Goal: Task Accomplishment & Management: Use online tool/utility

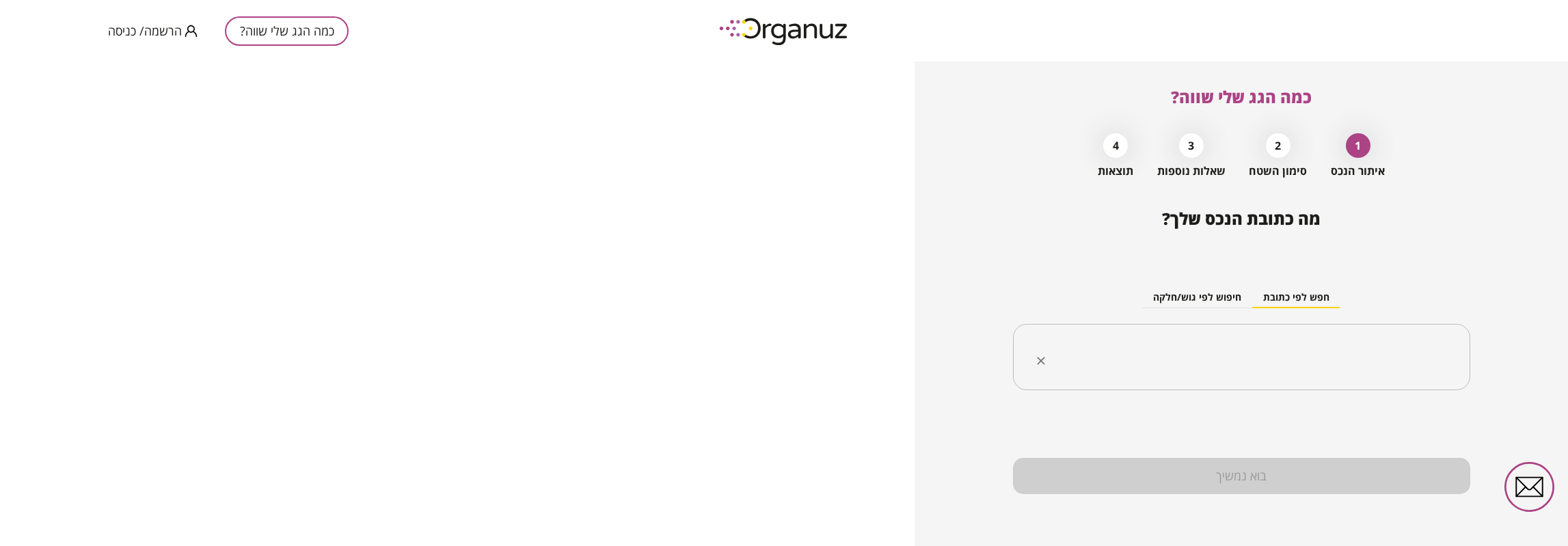
click at [1288, 363] on input "text" at bounding box center [1247, 358] width 414 height 34
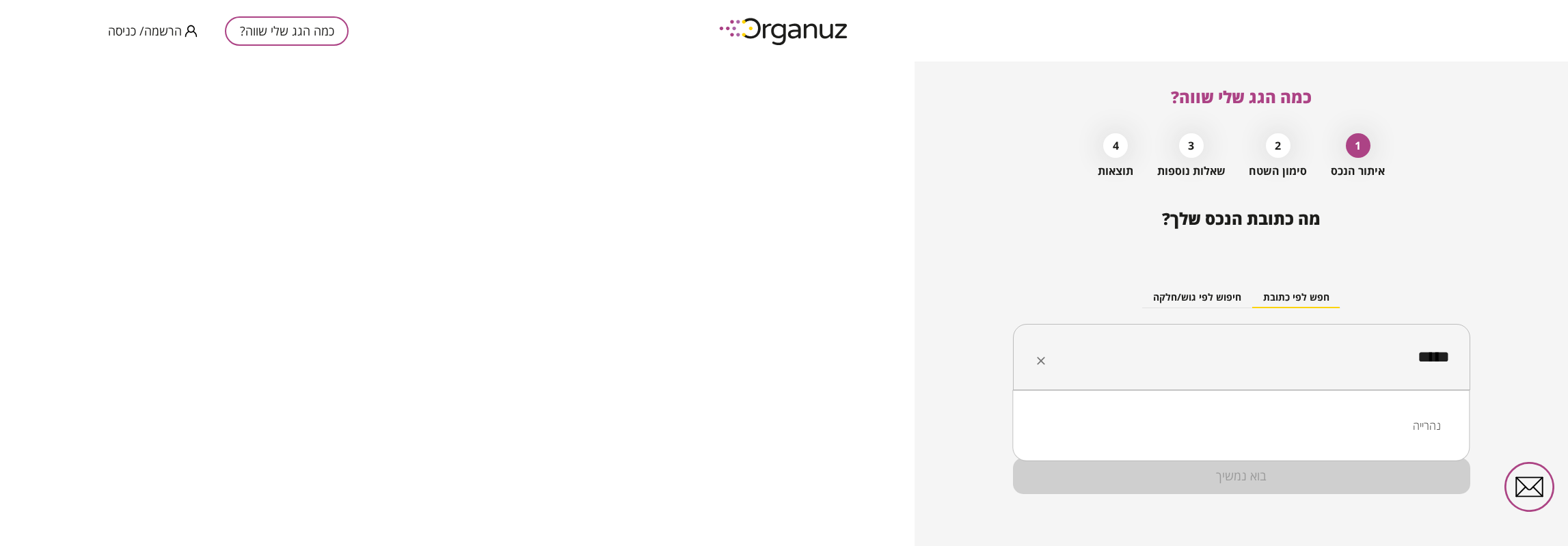
click at [1419, 415] on li "נהרייה" at bounding box center [1241, 425] width 422 height 24
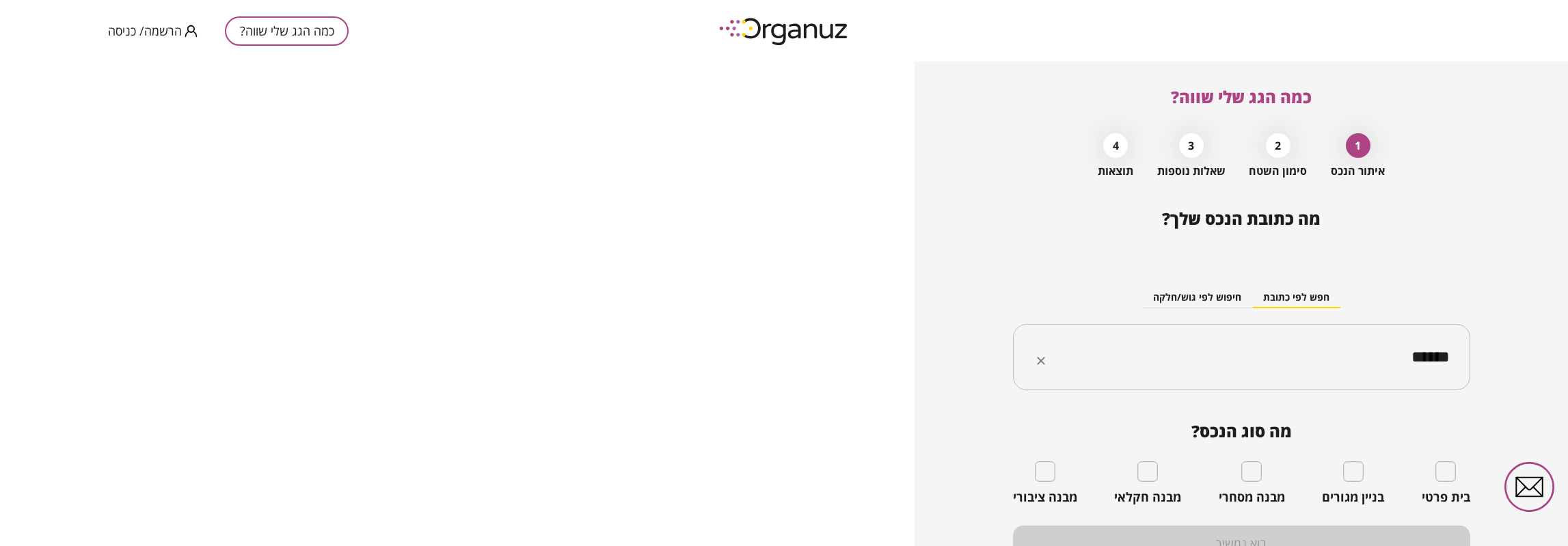
scroll to position [67, 0]
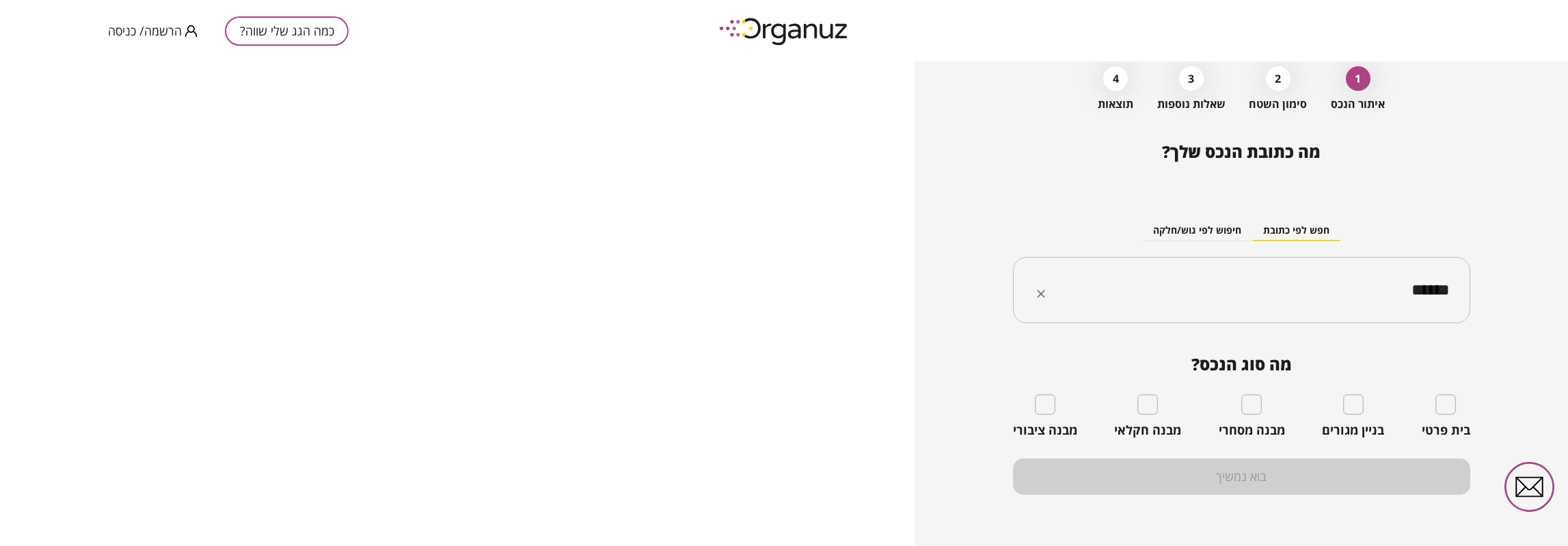
type input "******"
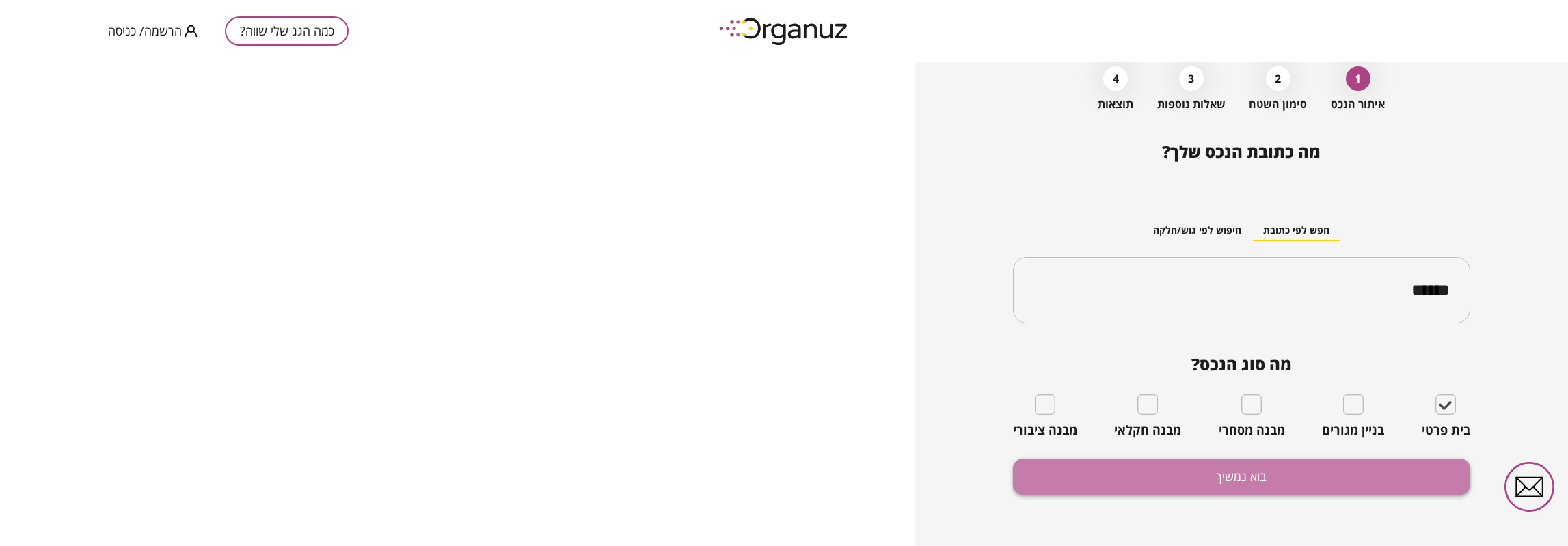
click at [1255, 472] on button "בוא נמשיך" at bounding box center [1241, 476] width 457 height 36
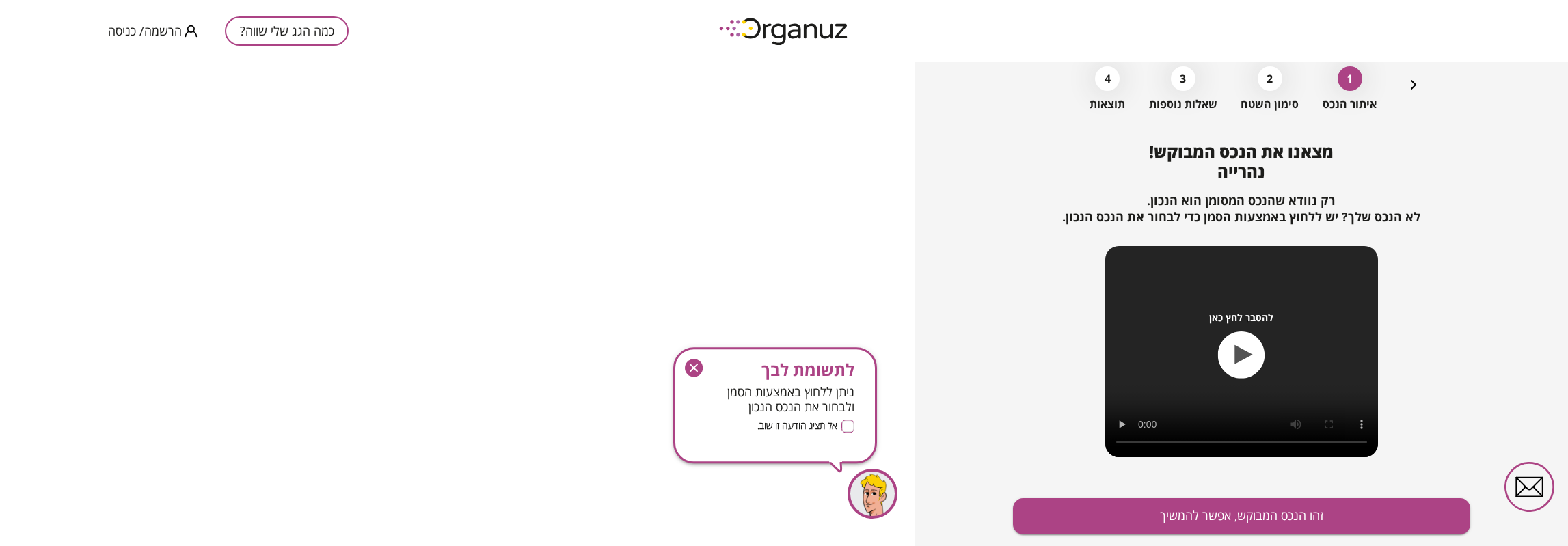
scroll to position [106, 0]
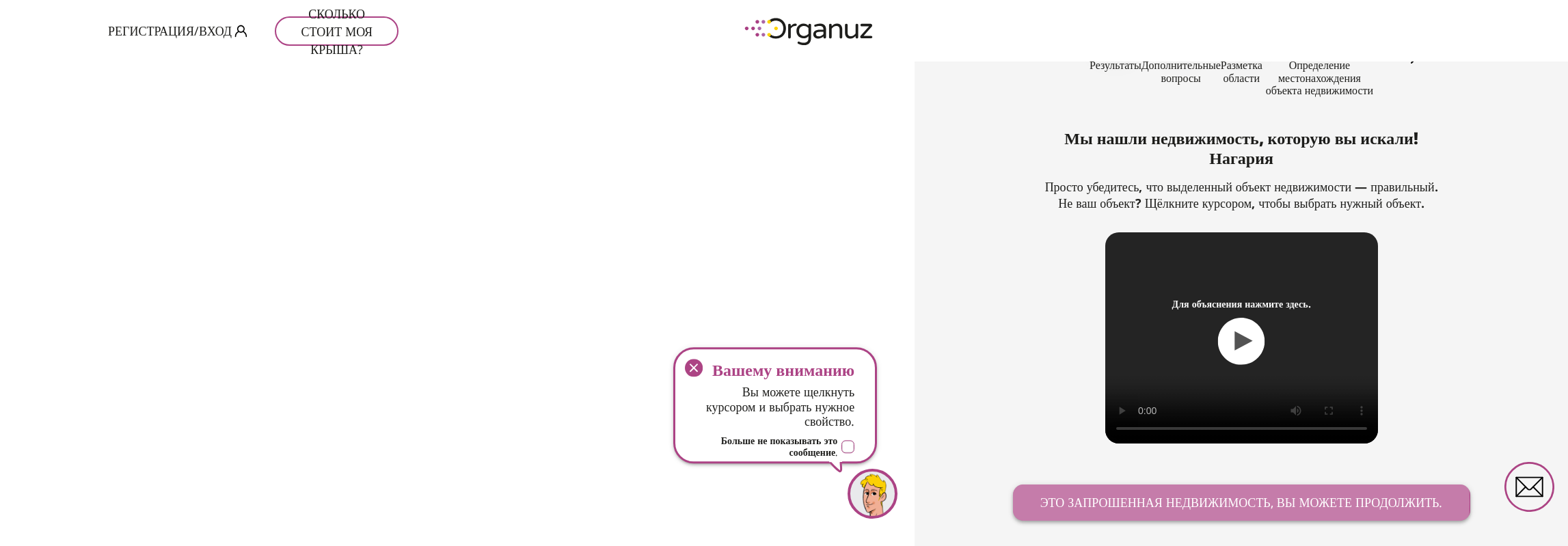
click at [1232, 501] on font "Это запрошенная недвижимость, вы можете продолжить." at bounding box center [1241, 502] width 403 height 16
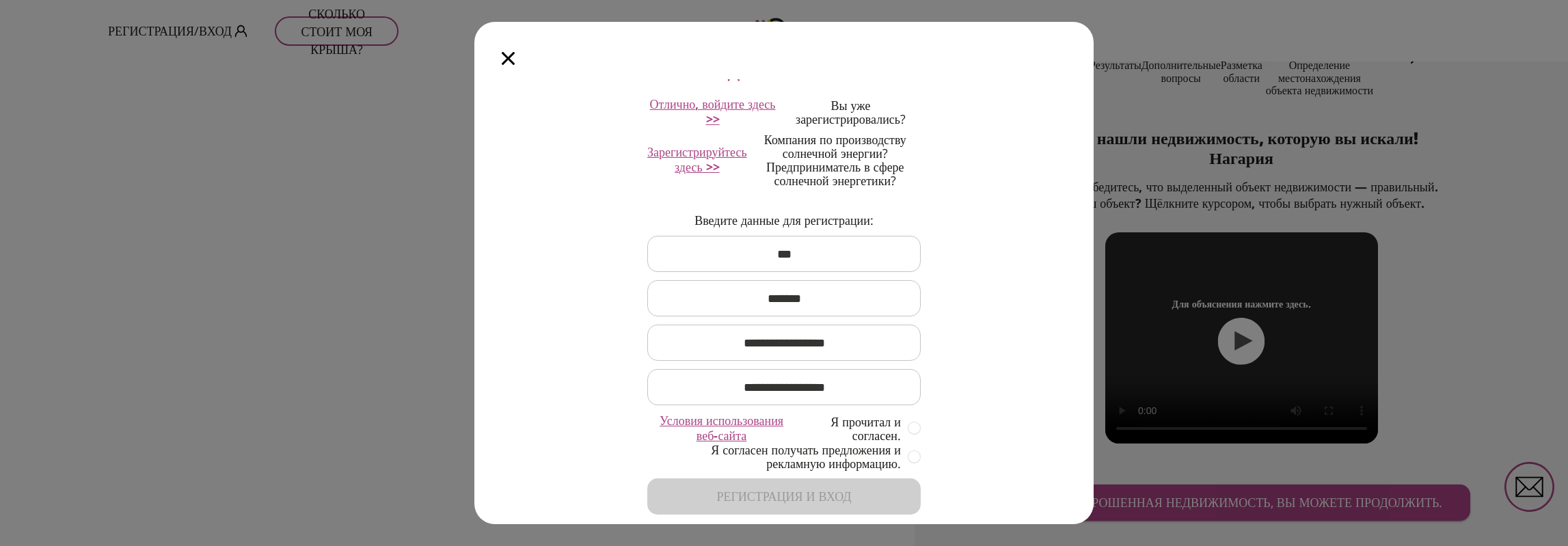
scroll to position [136, 0]
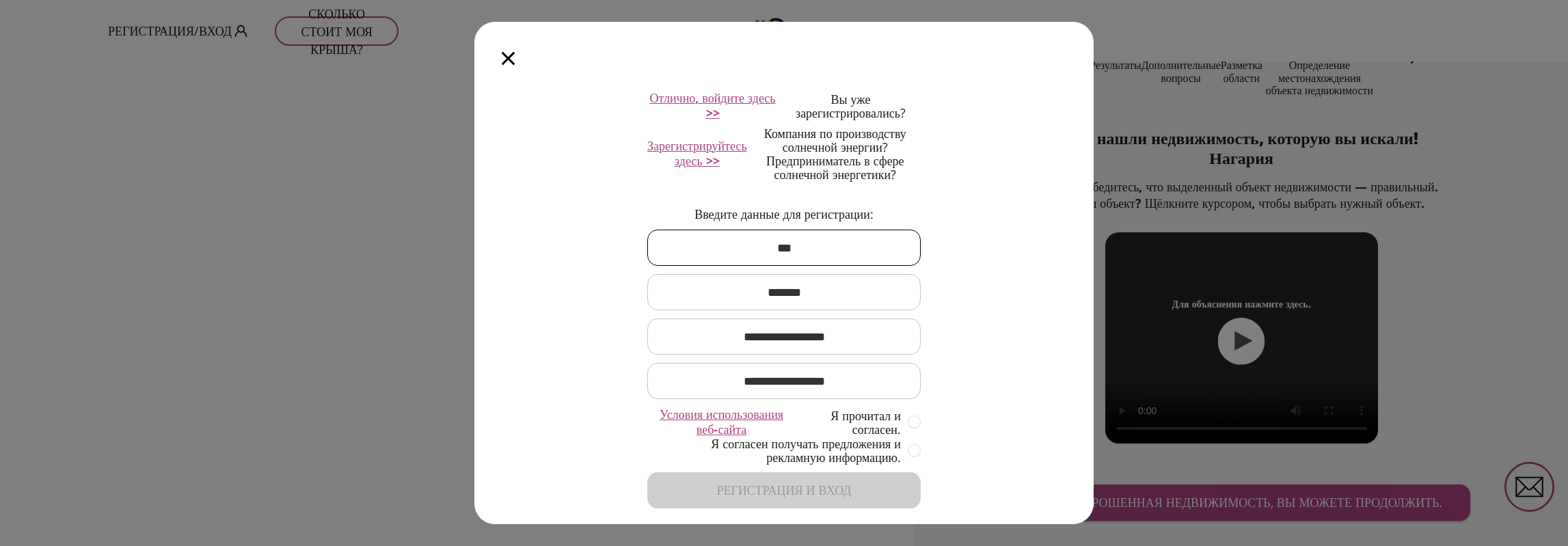
click at [803, 247] on input "text" at bounding box center [784, 247] width 274 height 40
type input "*****"
type input "********"
type input "**********"
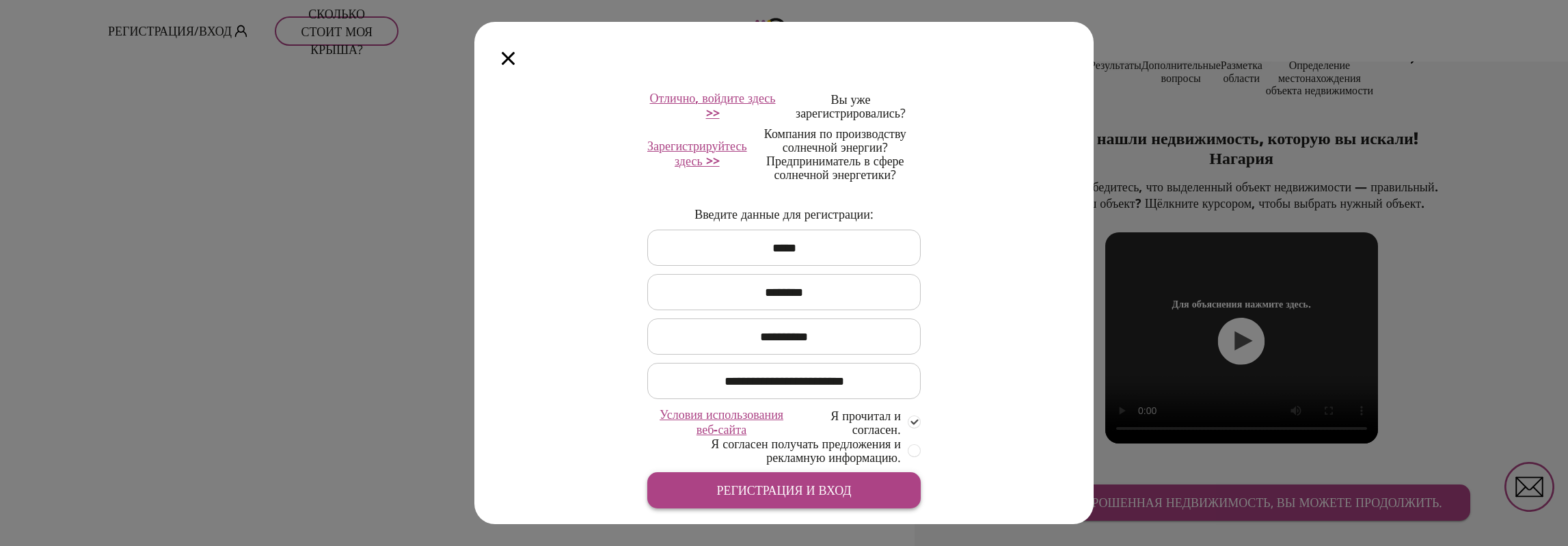
click at [776, 492] on font "Регистрация и вход" at bounding box center [784, 490] width 135 height 16
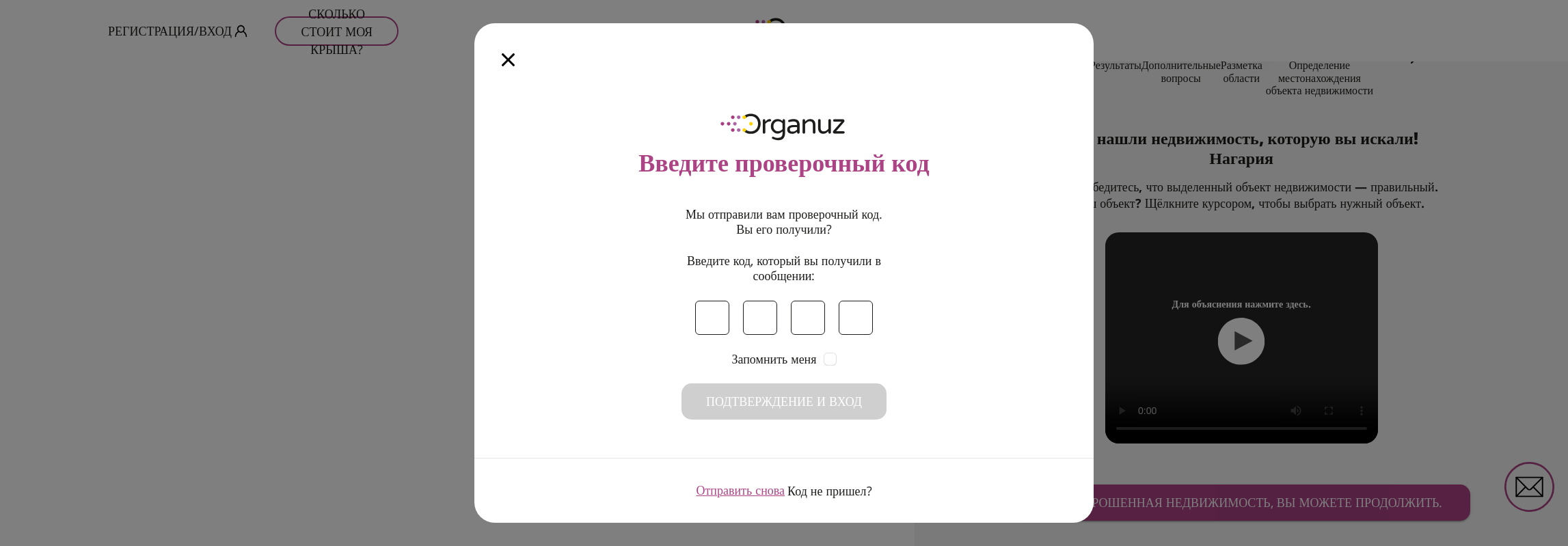
type input "*"
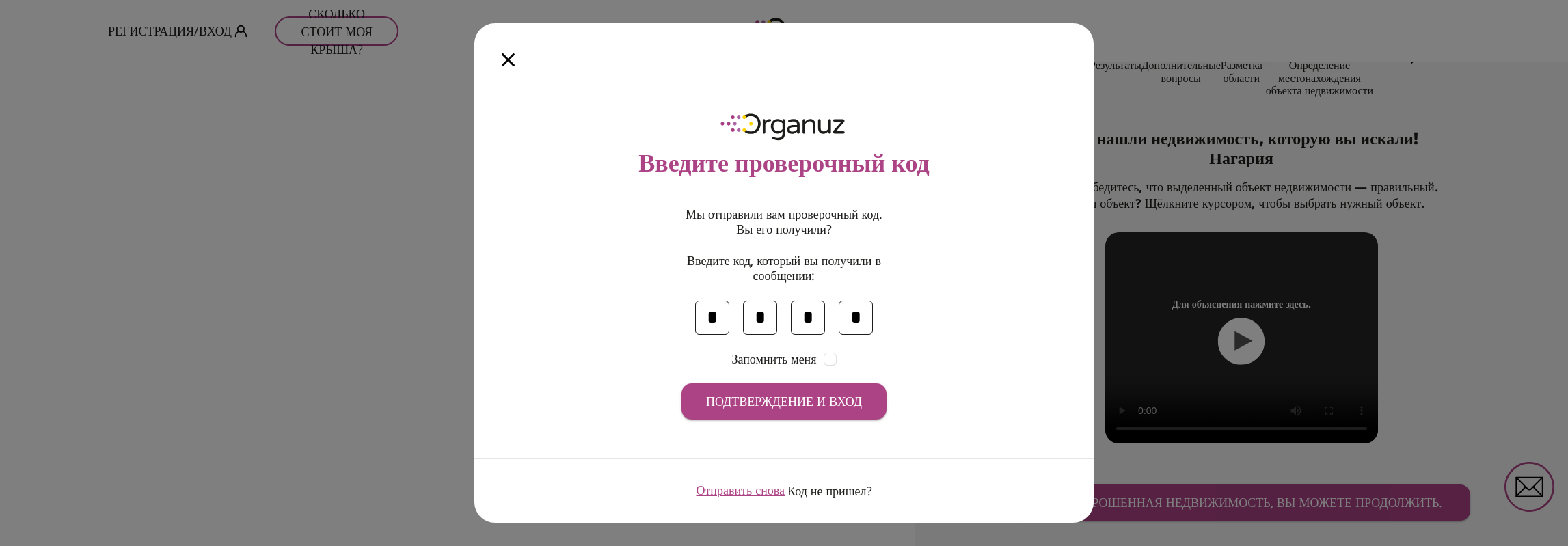
type input "*"
click at [809, 386] on button "Подтверждение и вход" at bounding box center [784, 402] width 205 height 36
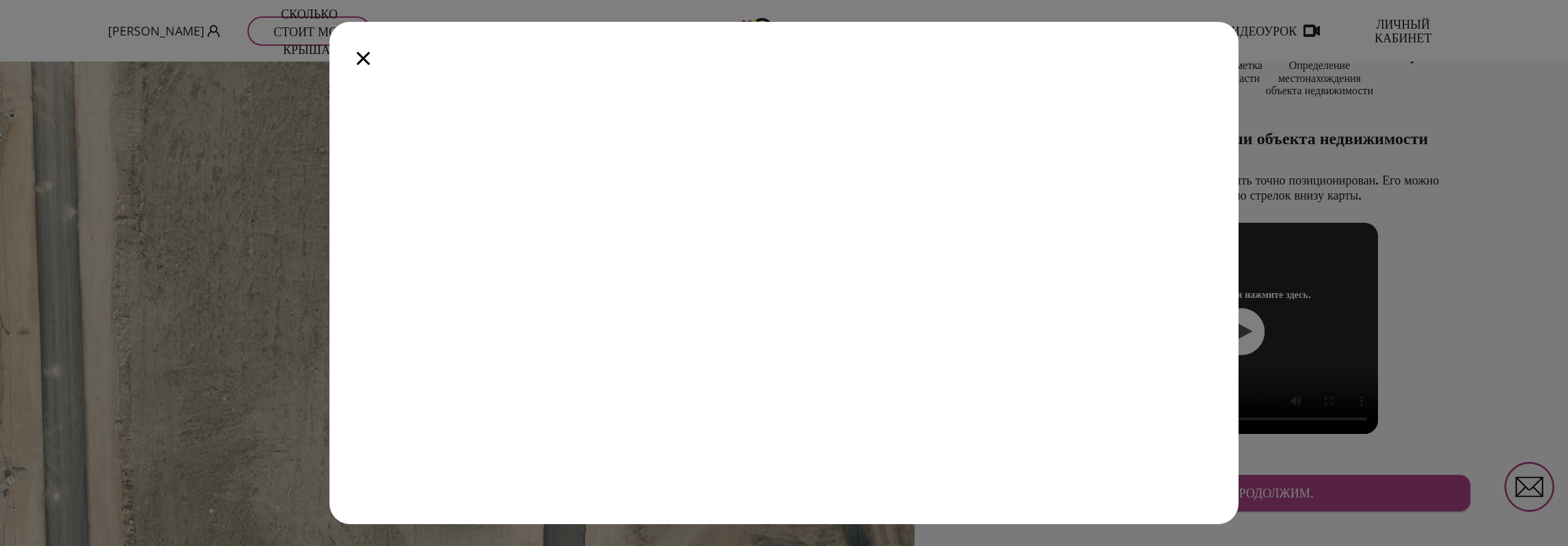
click at [364, 56] on icon "button" at bounding box center [363, 58] width 13 height 13
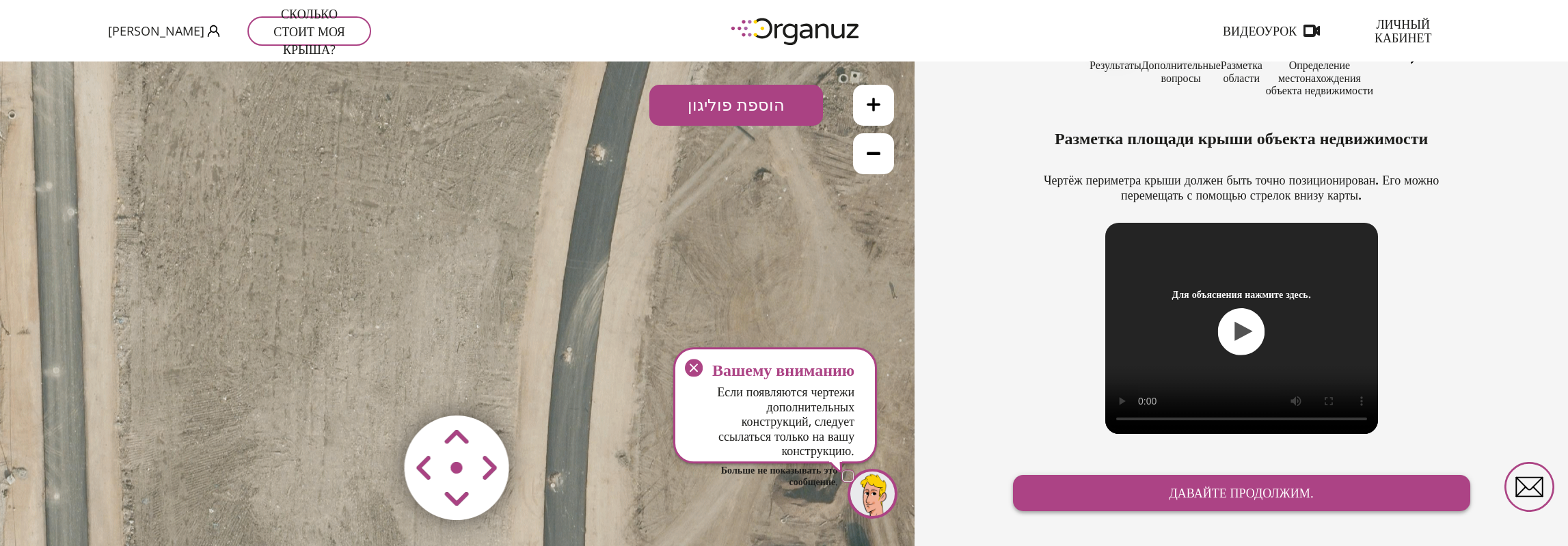
click at [1233, 494] on font "Давайте продолжим." at bounding box center [1241, 493] width 144 height 16
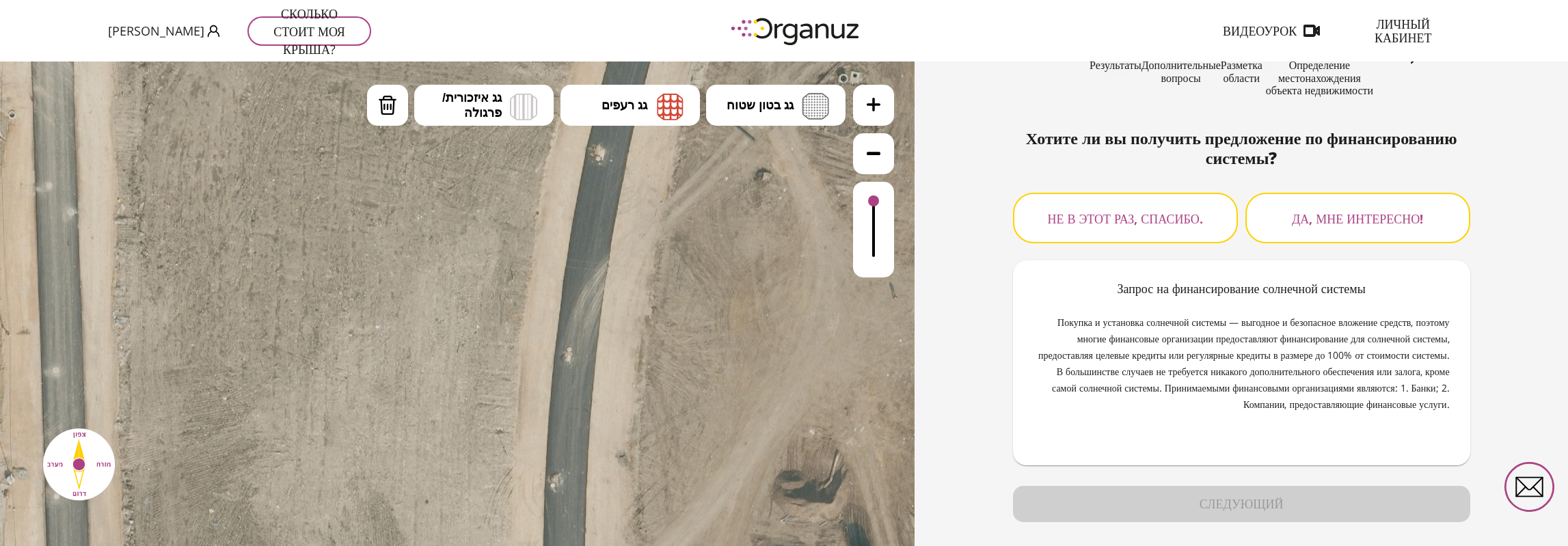
click at [1111, 224] on font "Не в этот раз, спасибо." at bounding box center [1125, 219] width 155 height 16
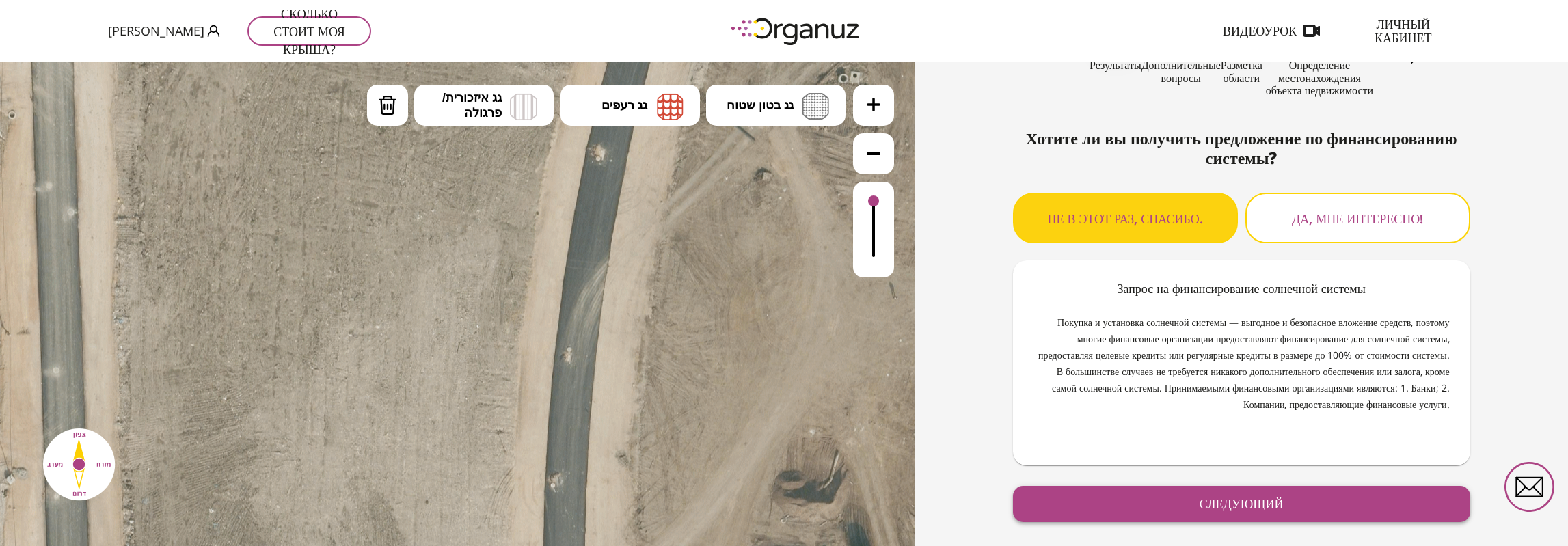
click at [1218, 498] on font "следующий" at bounding box center [1241, 504] width 84 height 16
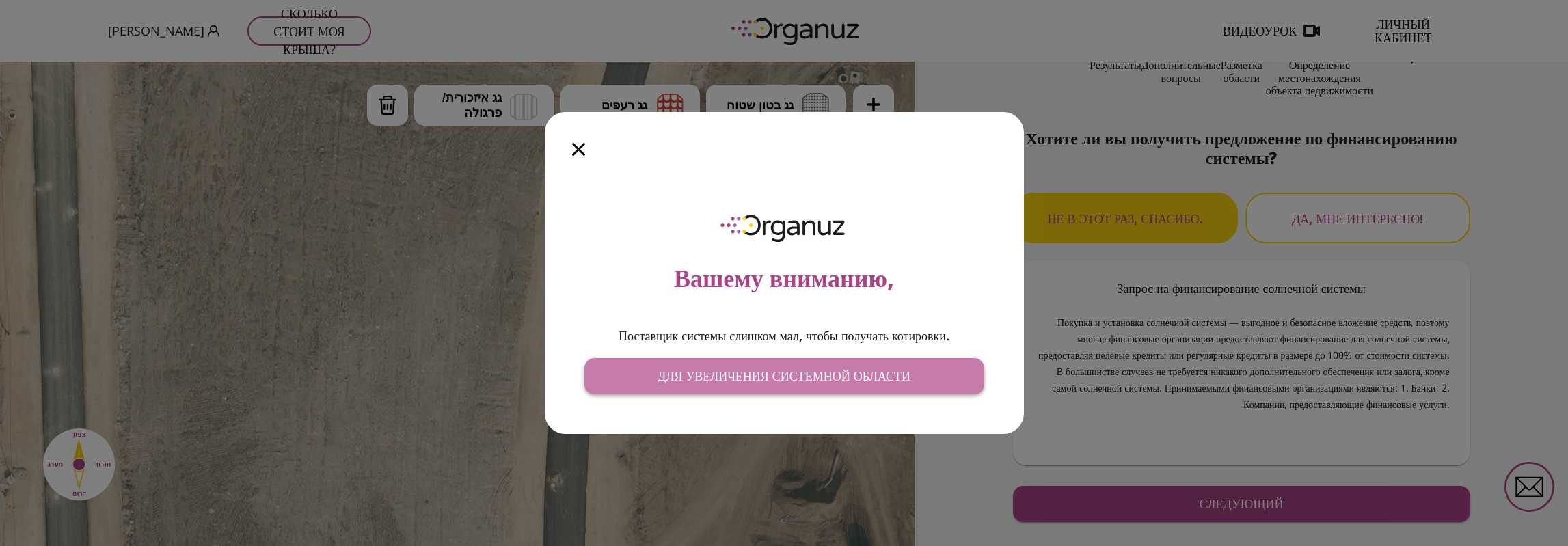
click at [767, 380] on font "Для увеличения системной области" at bounding box center [784, 376] width 253 height 16
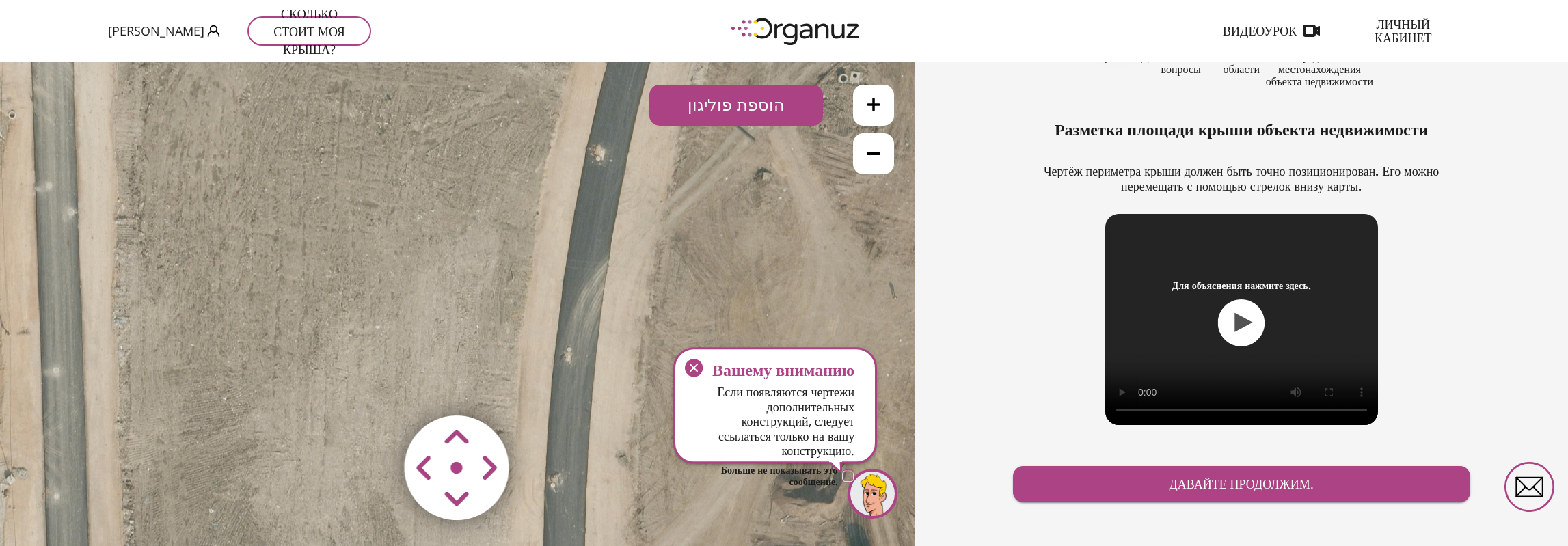
scroll to position [122, 0]
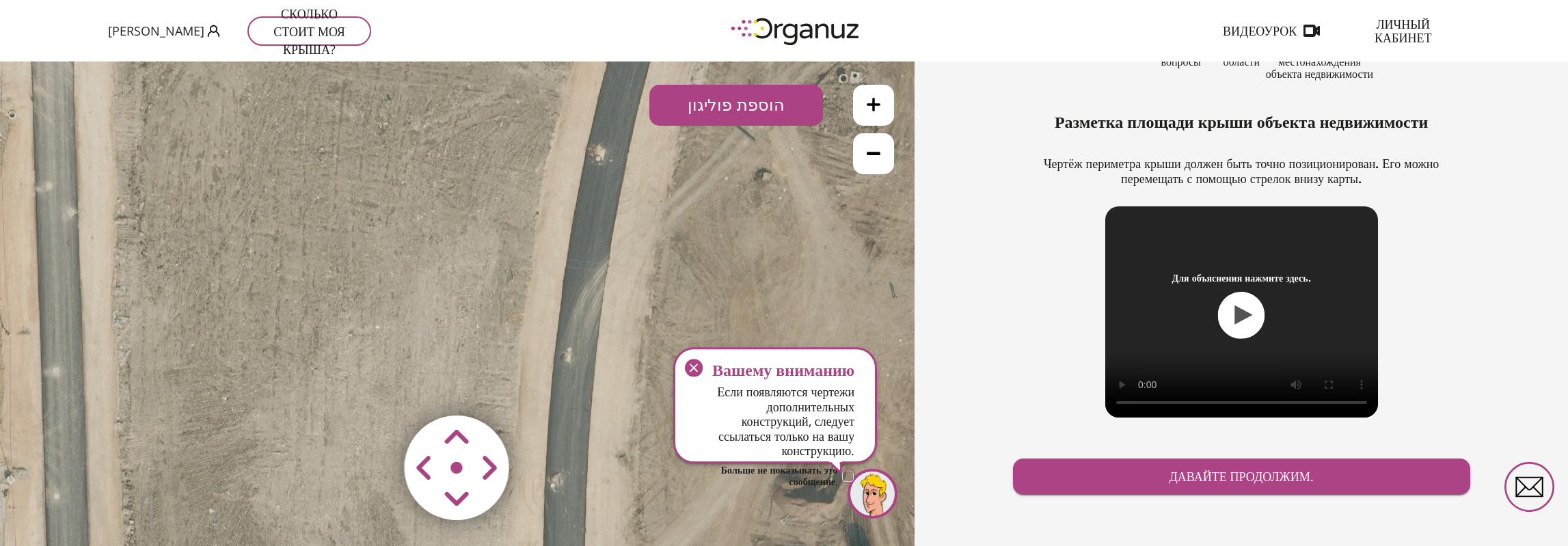
click at [694, 368] on icon "button" at bounding box center [693, 368] width 8 height 8
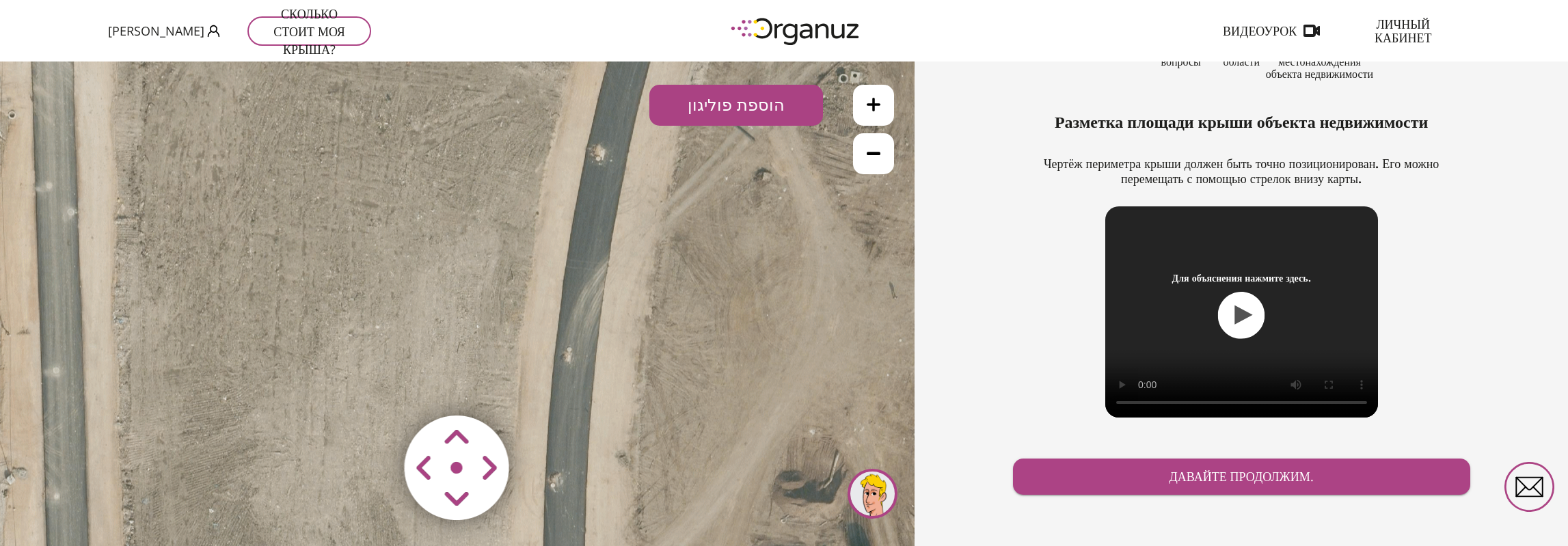
click at [344, 31] on font "Сколько стоит моя крыша?" at bounding box center [309, 31] width 71 height 52
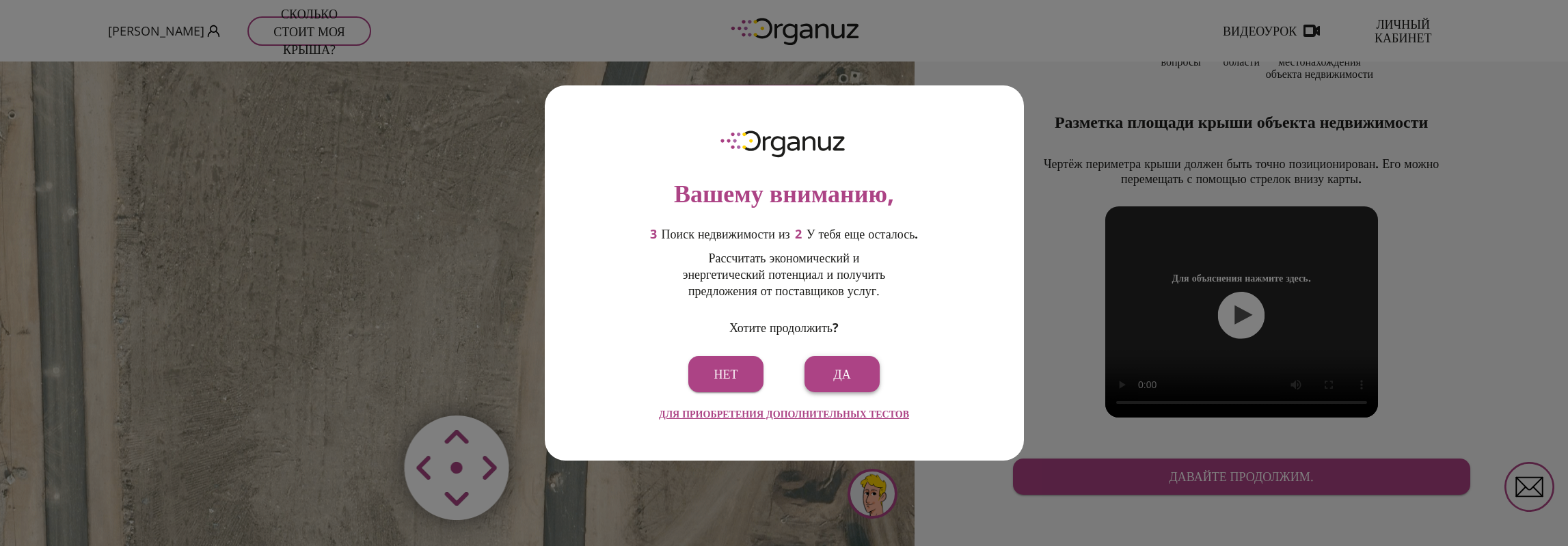
click at [843, 372] on font "да" at bounding box center [841, 374] width 17 height 16
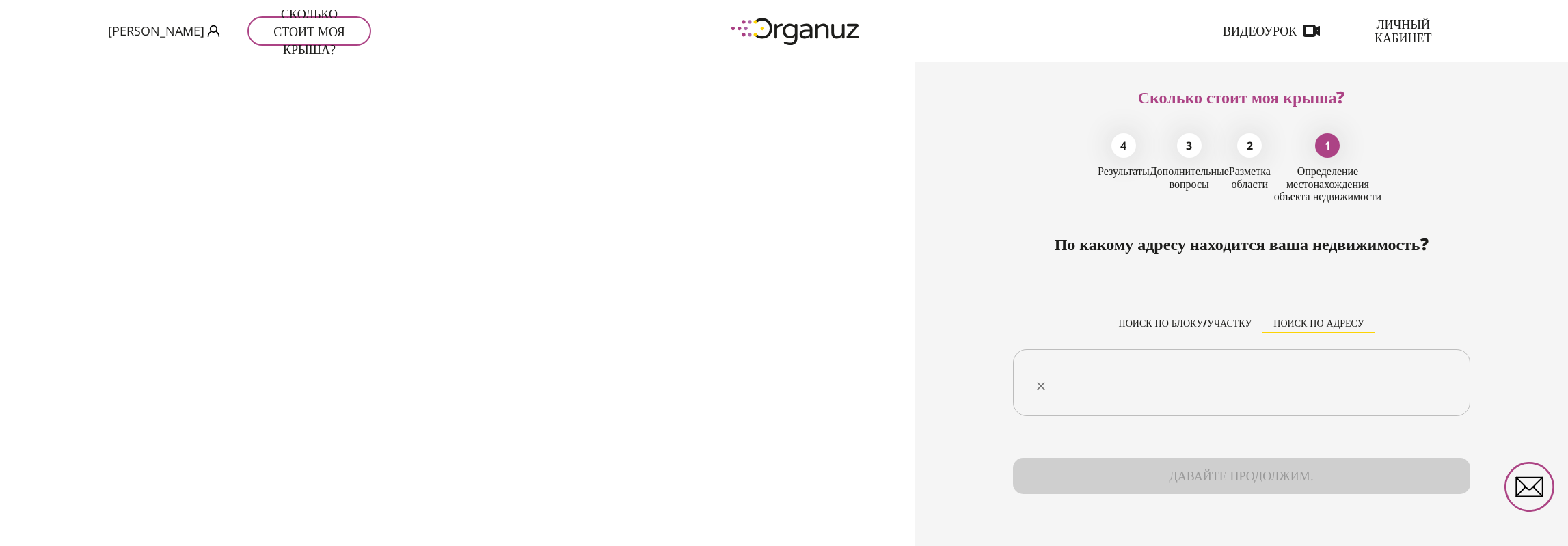
click at [1267, 388] on input "text" at bounding box center [1247, 383] width 414 height 34
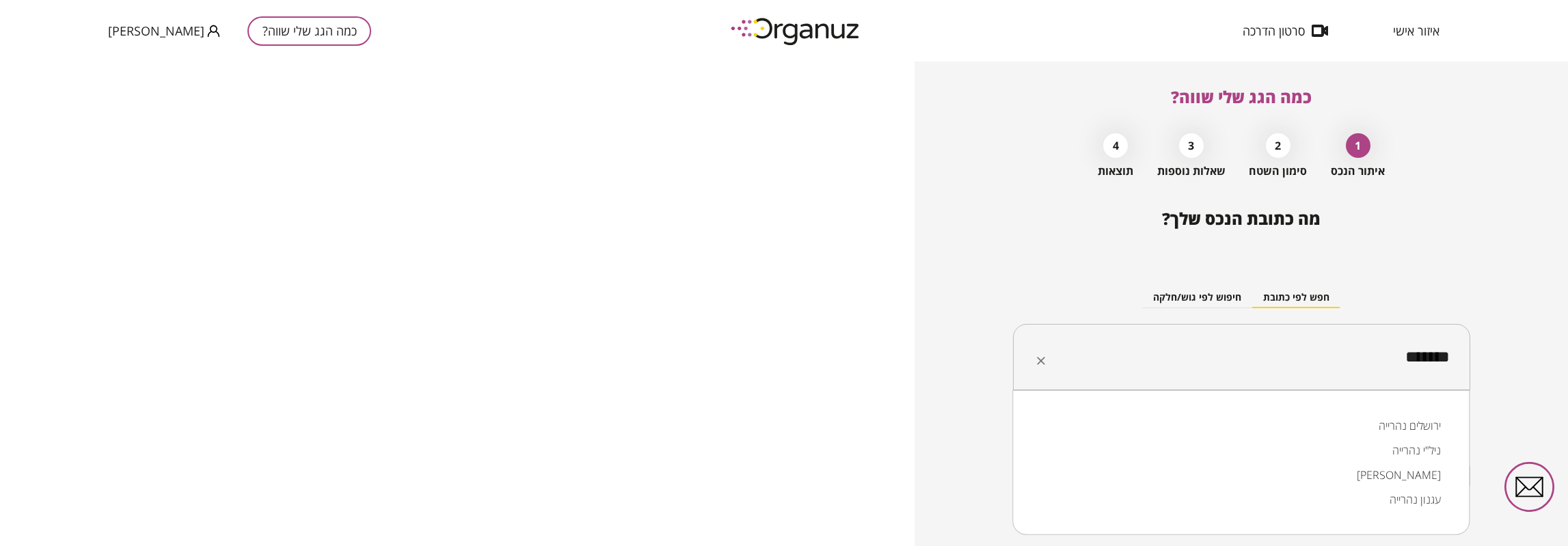
click at [1392, 364] on input "*******" at bounding box center [1247, 358] width 414 height 34
click at [1349, 423] on li "[PERSON_NAME] נהרייה" at bounding box center [1241, 425] width 422 height 24
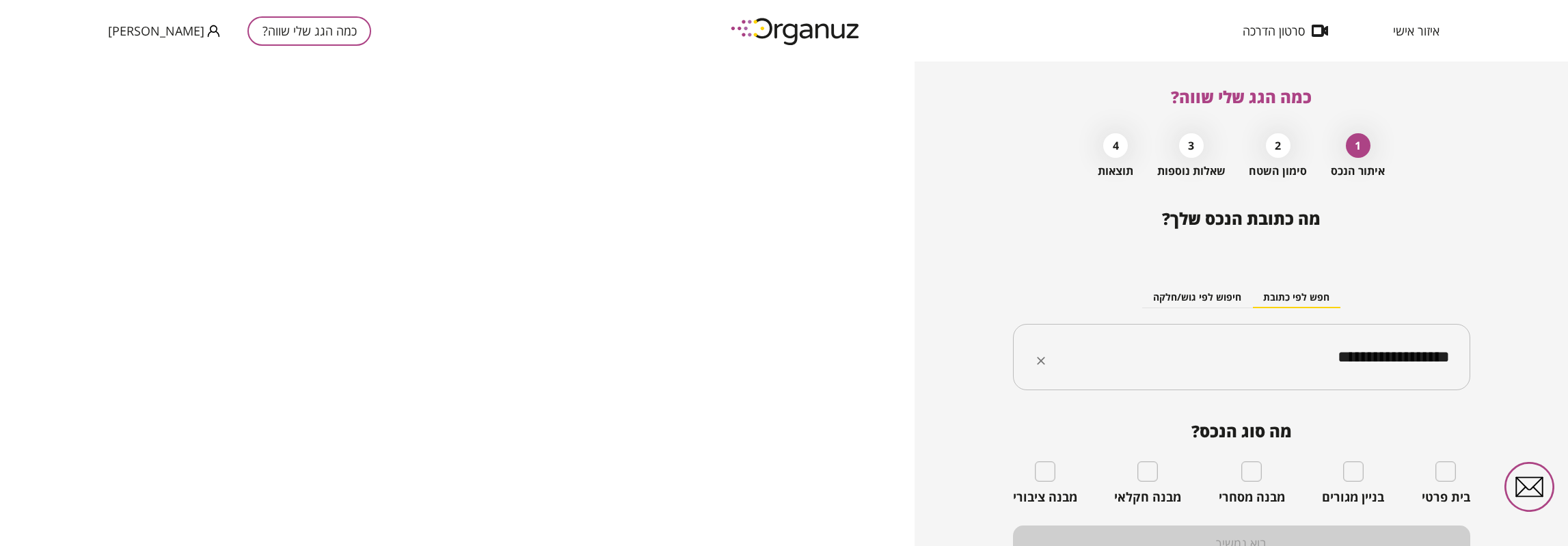
click at [1367, 363] on input "**********" at bounding box center [1247, 358] width 414 height 34
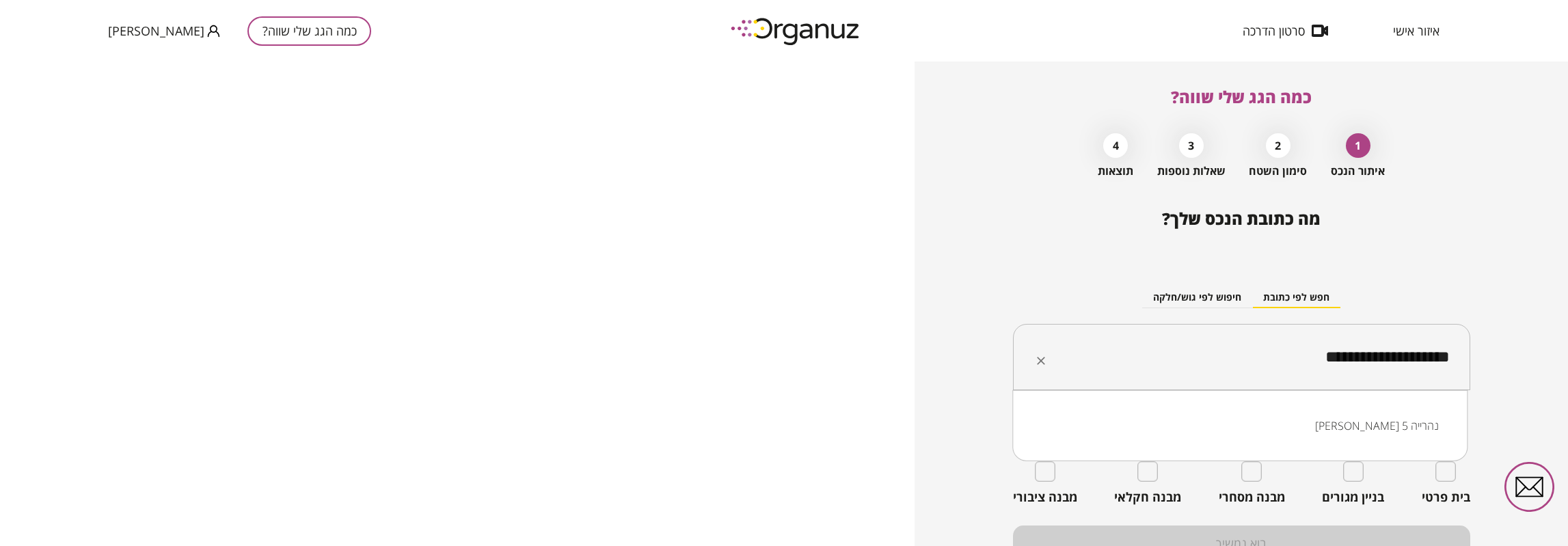
click at [1411, 421] on li "[PERSON_NAME] 5 נהרייה" at bounding box center [1240, 425] width 420 height 24
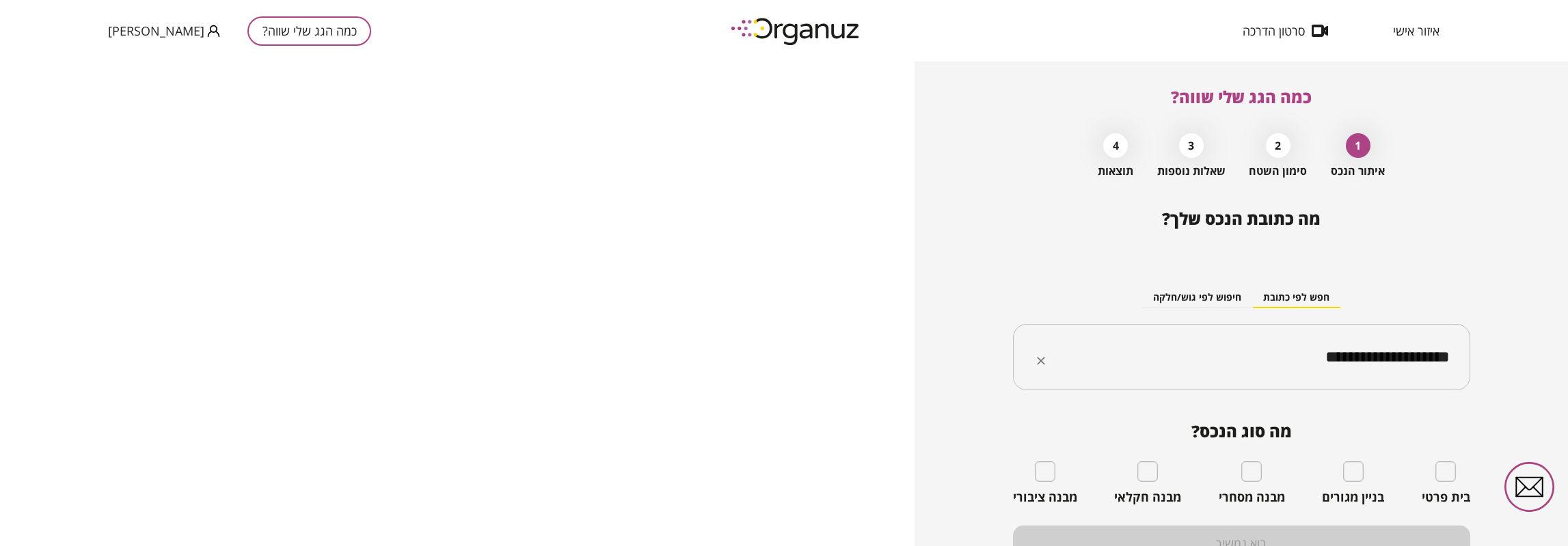
type input "**********"
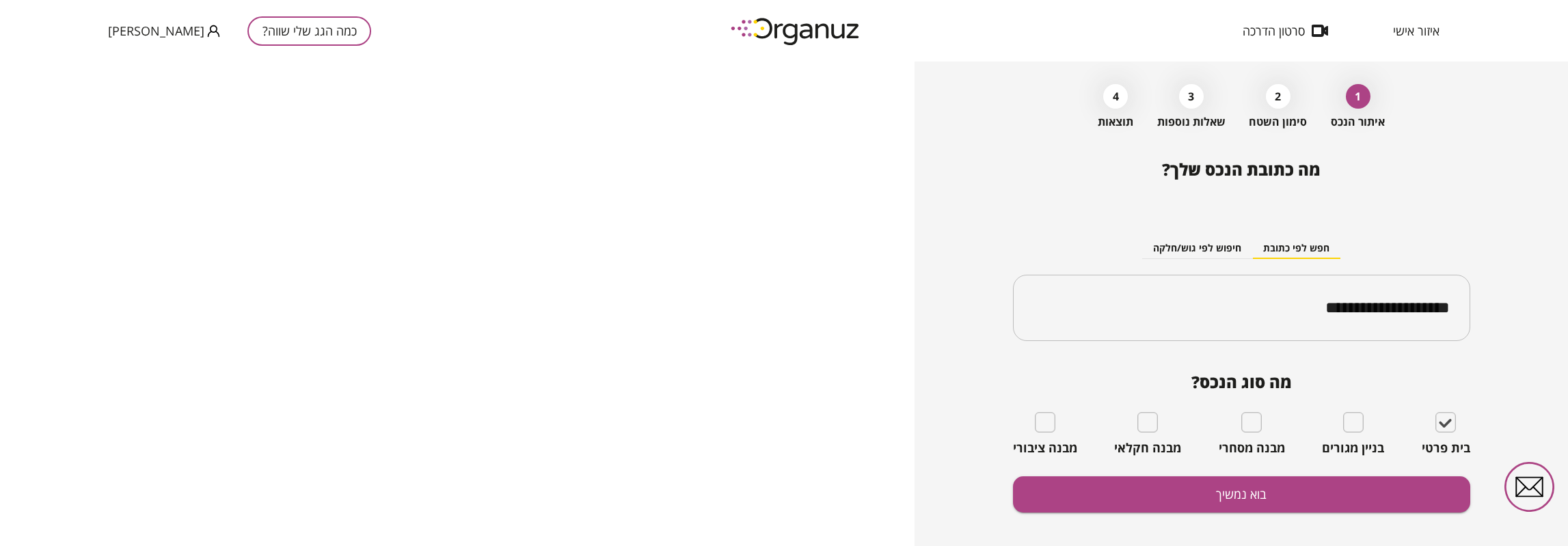
scroll to position [67, 0]
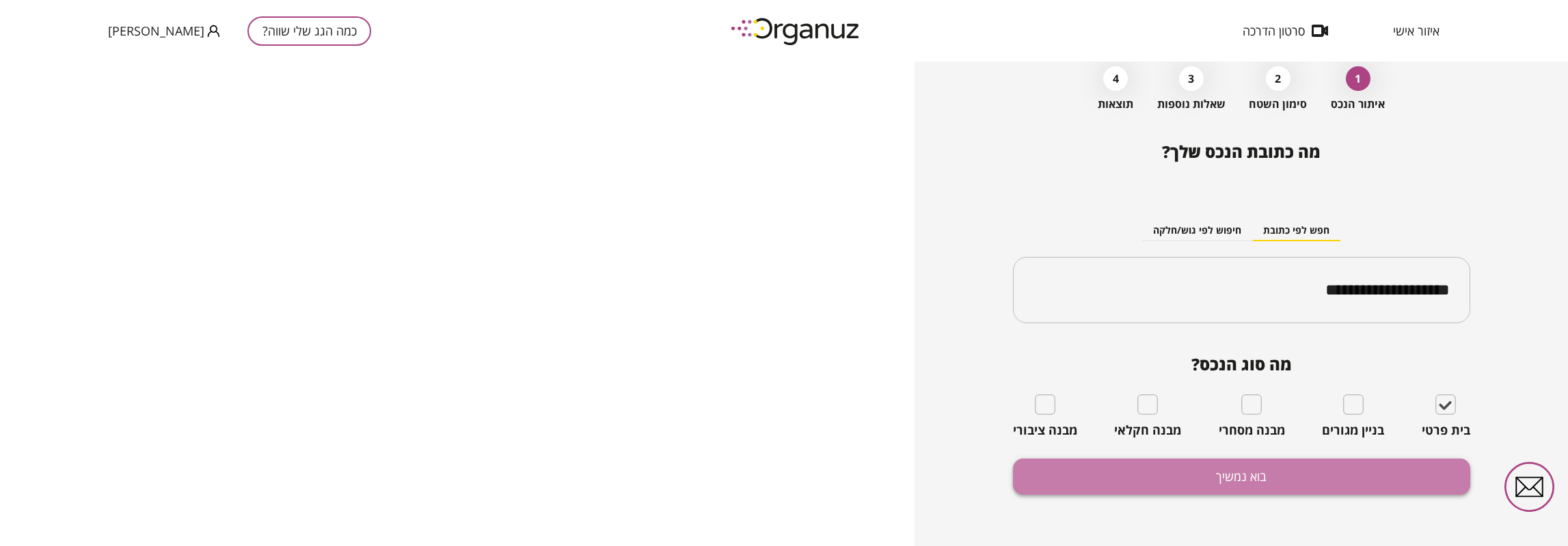
click at [1244, 480] on button "בוא נמשיך" at bounding box center [1241, 476] width 457 height 36
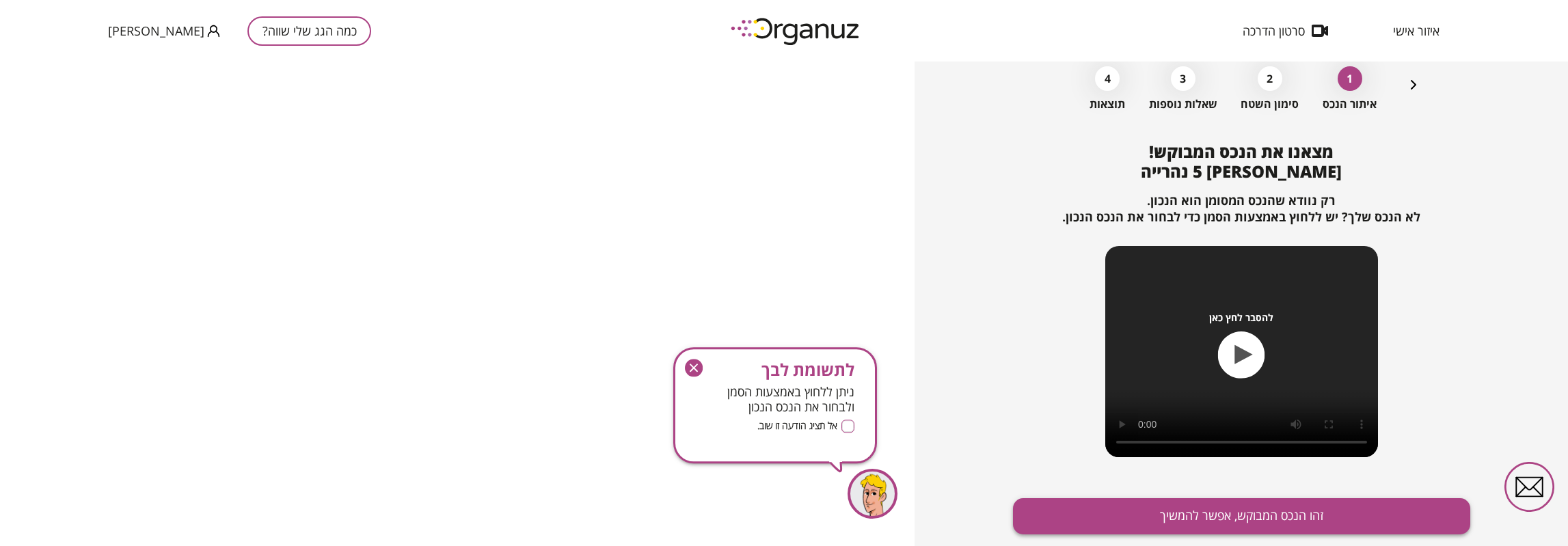
click at [1264, 517] on button "זהו הנכס המבוקש, אפשר להמשיך" at bounding box center [1241, 516] width 457 height 36
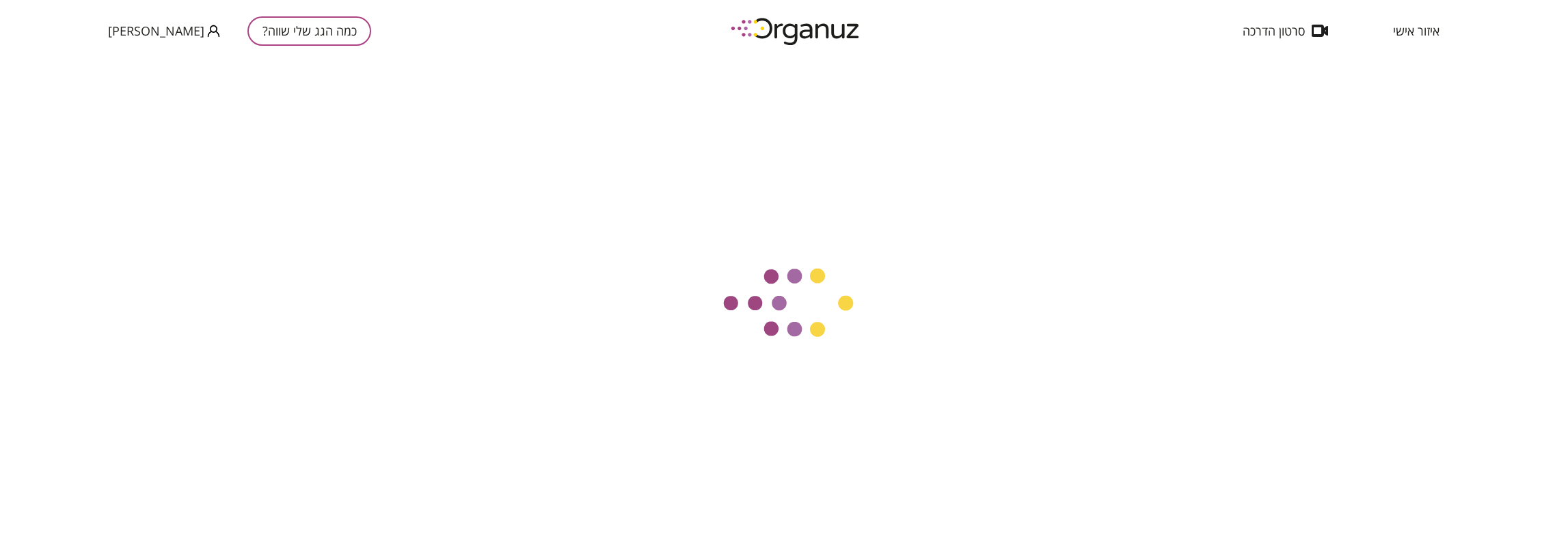
click at [1503, 66] on div at bounding box center [784, 304] width 1568 height 484
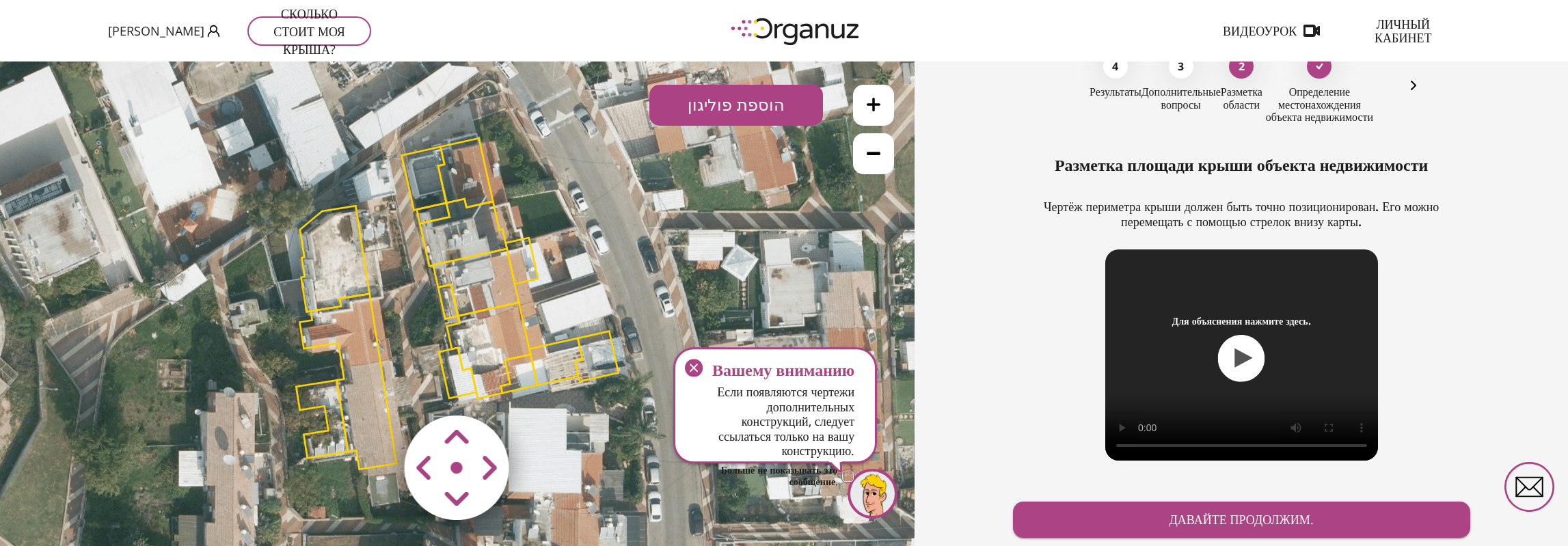
click at [423, 179] on polygon at bounding box center [424, 178] width 45 height 64
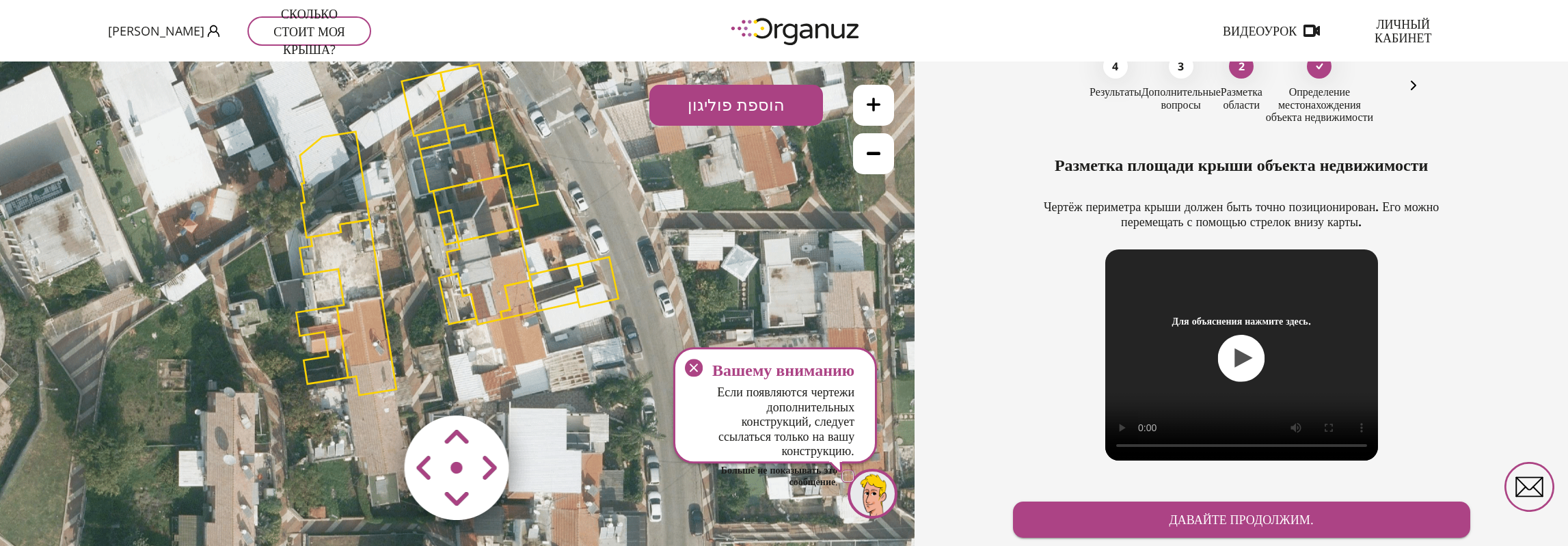
drag, startPoint x: 453, startPoint y: 461, endPoint x: 446, endPoint y: 368, distance: 93.3
click at [446, 368] on div ".st0 { fill: #FFFFFF; } 10" at bounding box center [457, 304] width 915 height 484
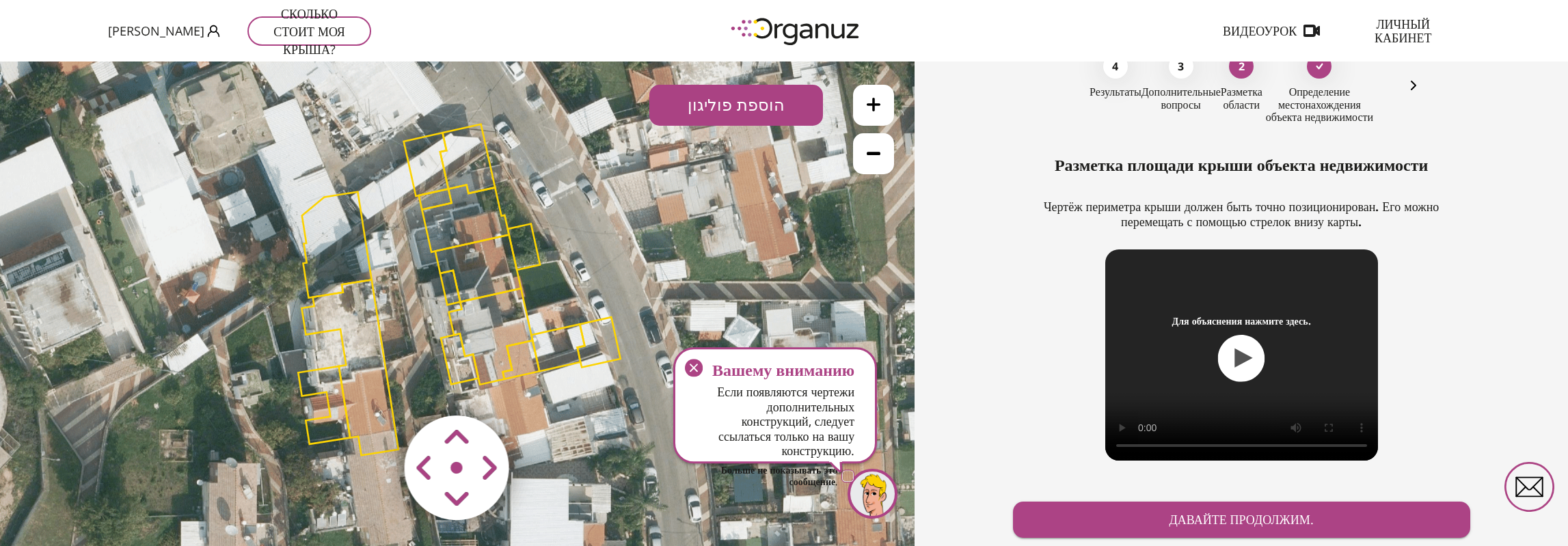
drag, startPoint x: 460, startPoint y: 164, endPoint x: 463, endPoint y: 234, distance: 70.1
click at [463, 234] on polygon at bounding box center [465, 218] width 87 height 67
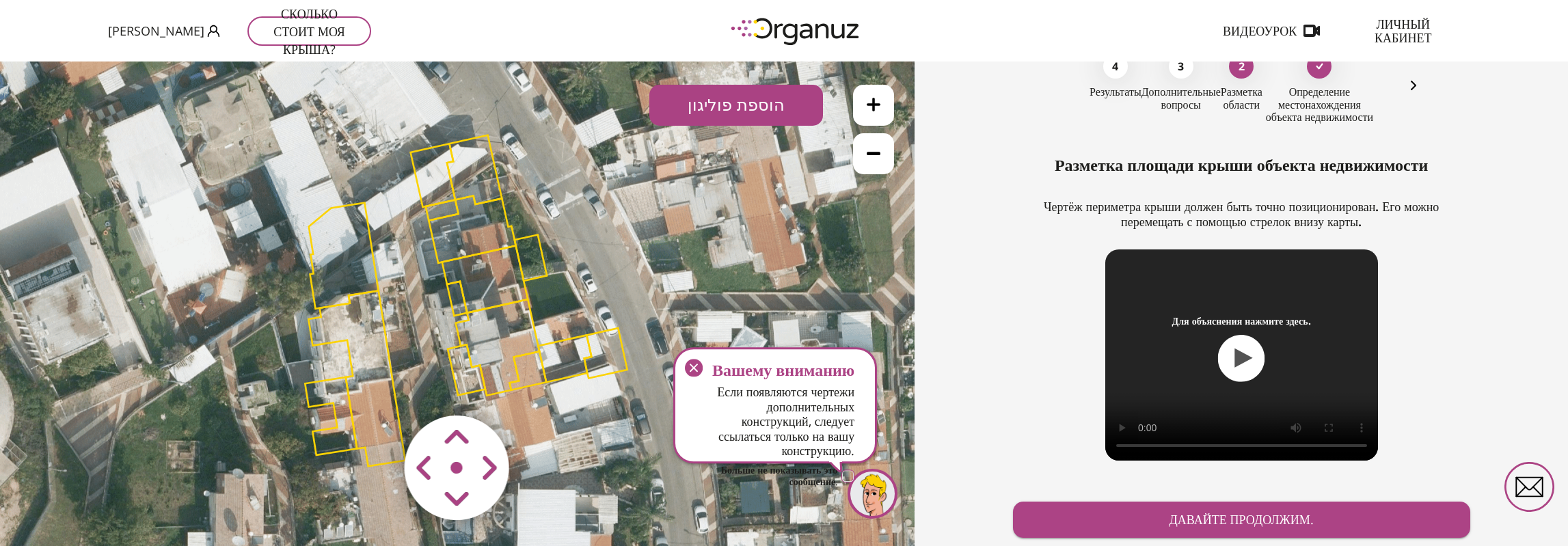
drag, startPoint x: 438, startPoint y: 215, endPoint x: 446, endPoint y: 205, distance: 12.8
click at [446, 205] on polygon at bounding box center [442, 210] width 33 height 21
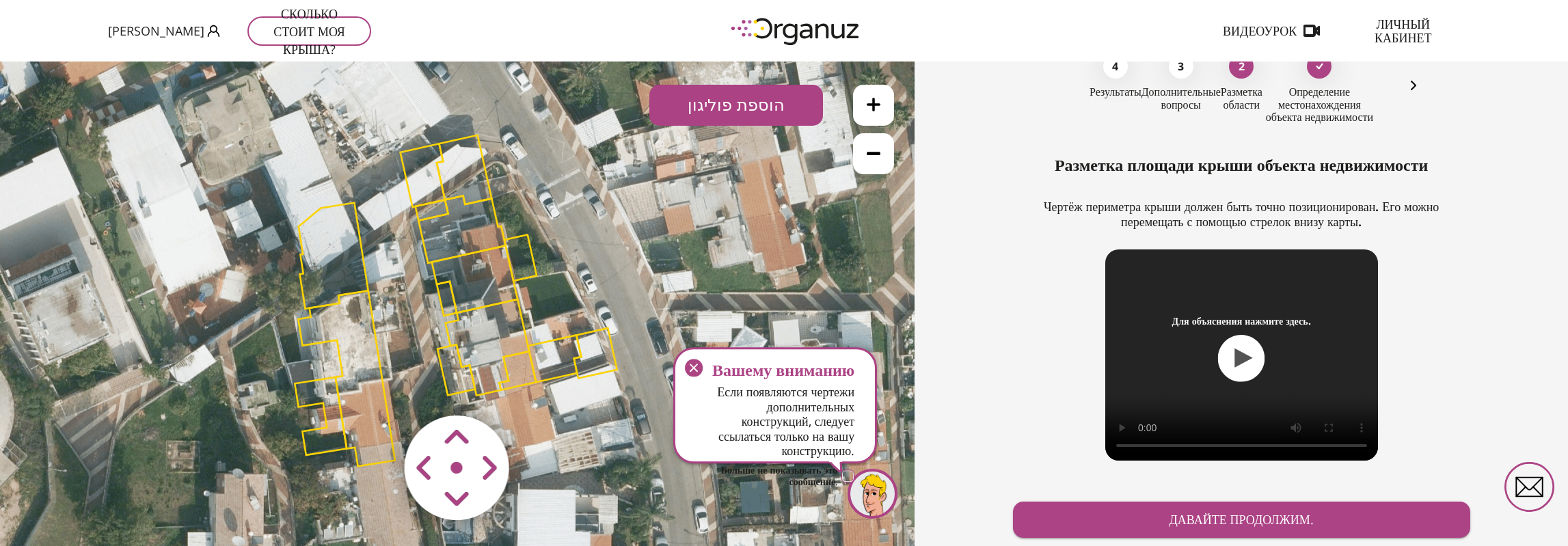
drag, startPoint x: 449, startPoint y: 463, endPoint x: 405, endPoint y: 484, distance: 48.8
click at [376, 386] on area at bounding box center [376, 386] width 0 height 0
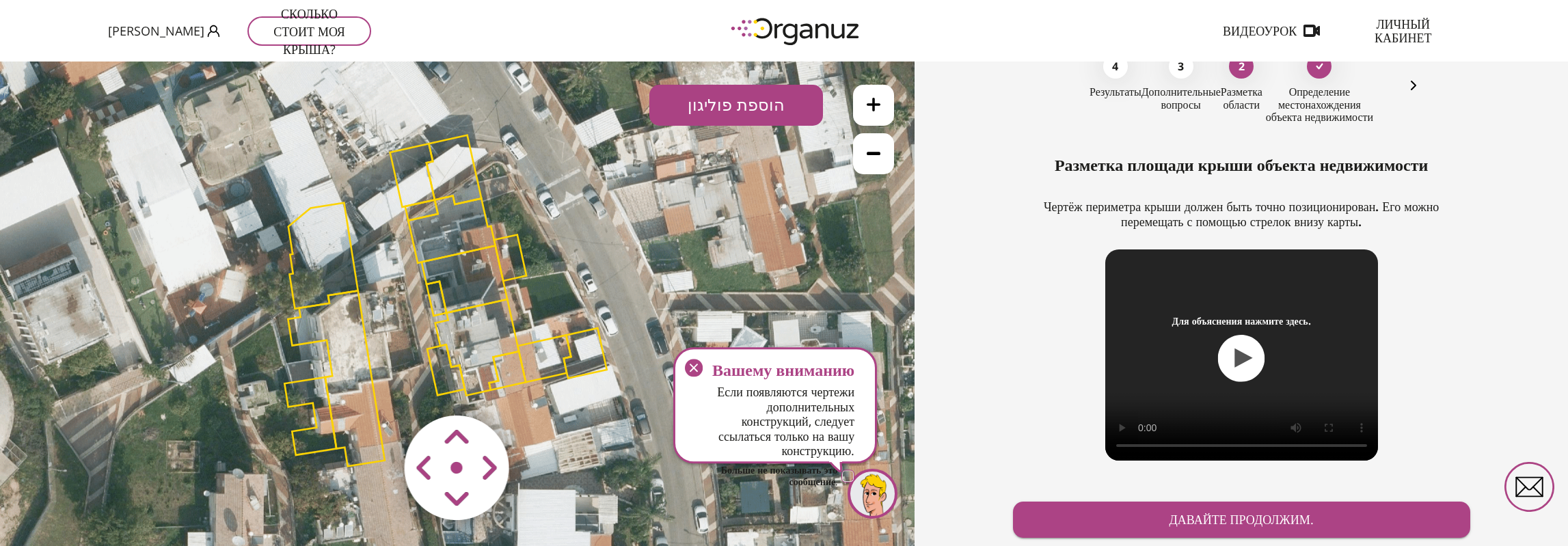
drag, startPoint x: 400, startPoint y: 486, endPoint x: 425, endPoint y: 517, distance: 39.8
click at [539, 386] on map at bounding box center [539, 386] width 0 height 0
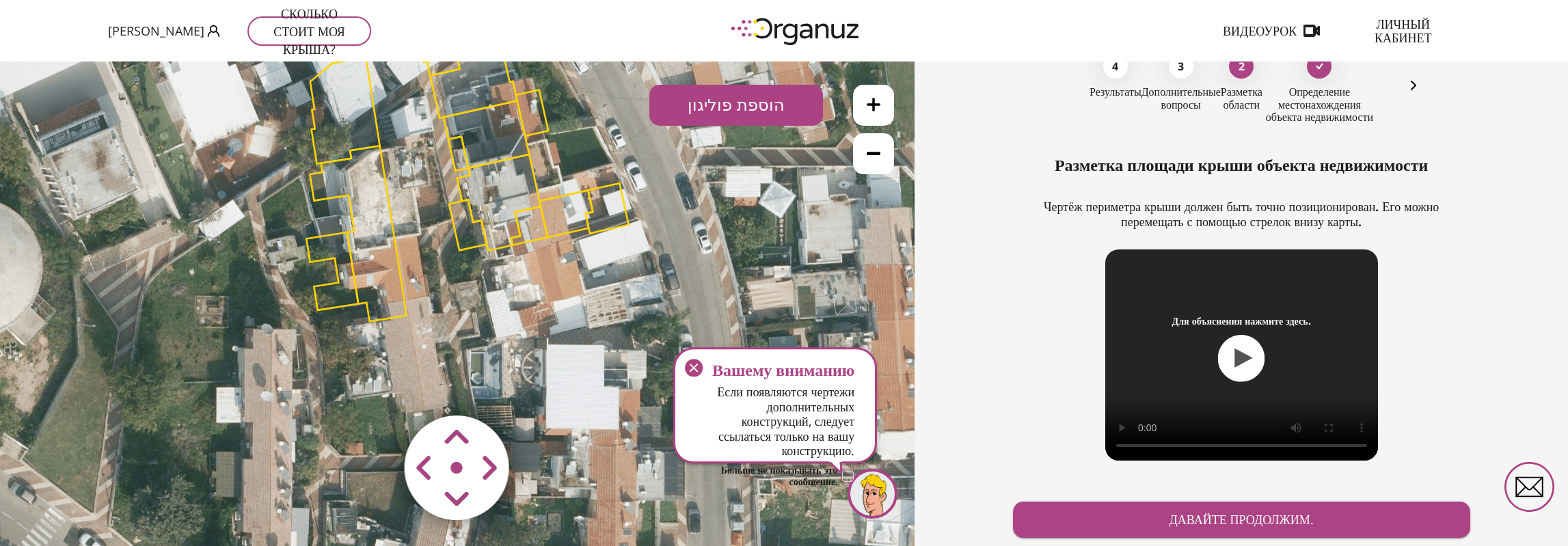
drag, startPoint x: 571, startPoint y: 492, endPoint x: 568, endPoint y: 315, distance: 177.0
click at [568, 315] on icon at bounding box center [495, 239] width 1025 height 1025
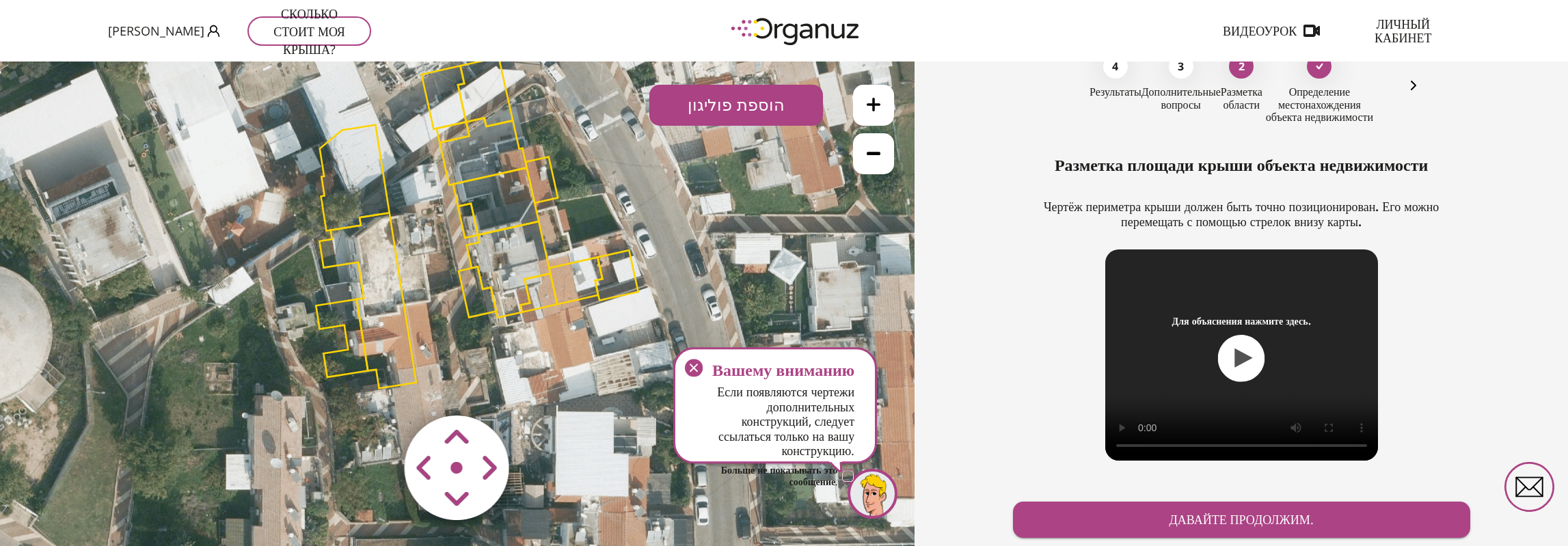
drag, startPoint x: 533, startPoint y: 307, endPoint x: 543, endPoint y: 374, distance: 67.7
click at [543, 374] on icon at bounding box center [505, 307] width 1025 height 1025
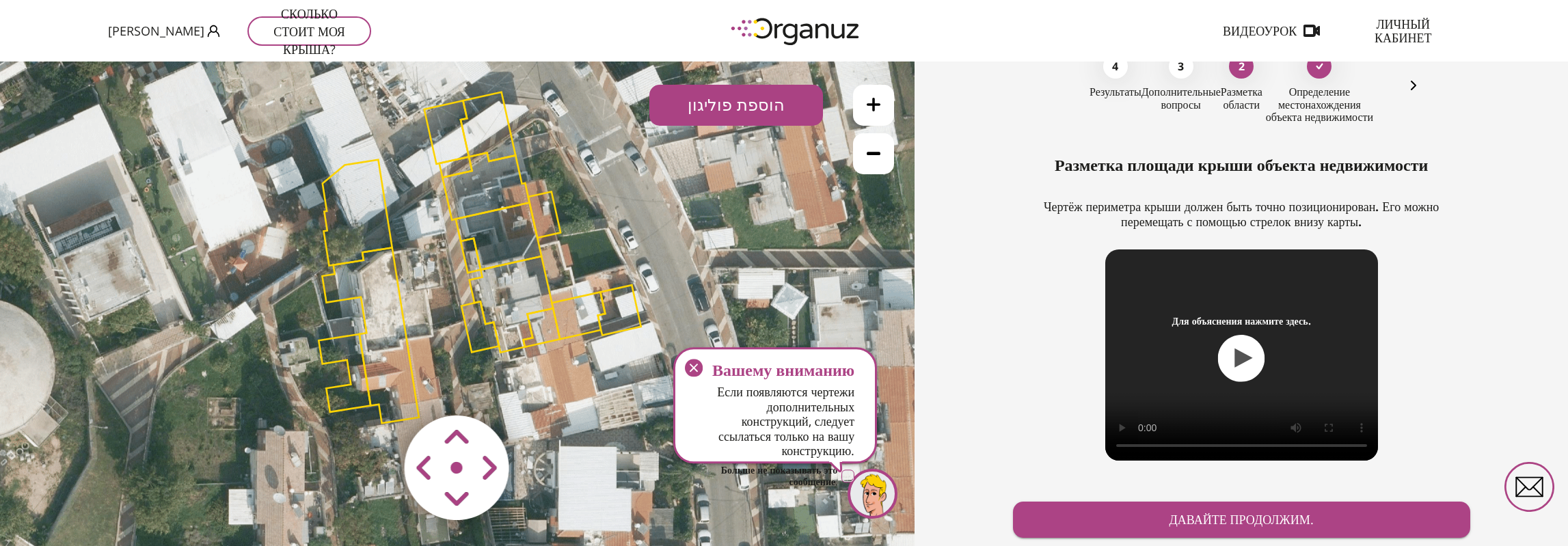
drag, startPoint x: 499, startPoint y: 260, endPoint x: 500, endPoint y: 283, distance: 23.0
click at [500, 283] on polygon at bounding box center [512, 304] width 84 height 96
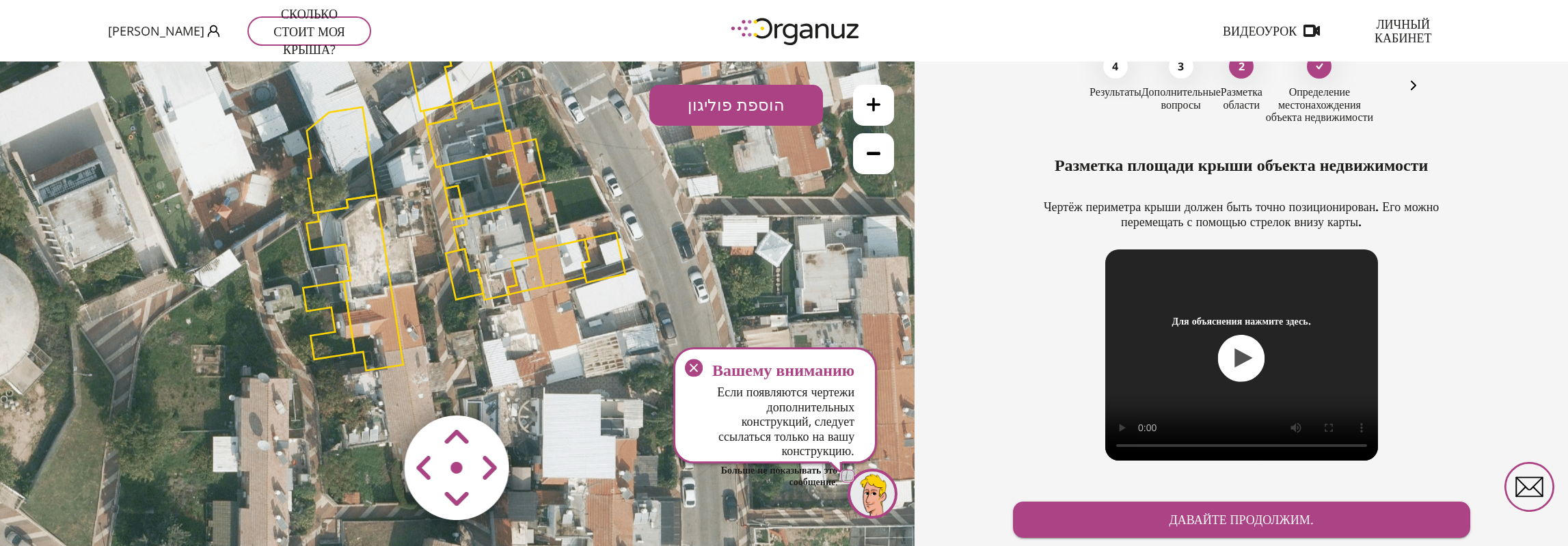
drag, startPoint x: 483, startPoint y: 214, endPoint x: 465, endPoint y: 152, distance: 64.6
click at [465, 152] on polygon at bounding box center [470, 133] width 87 height 67
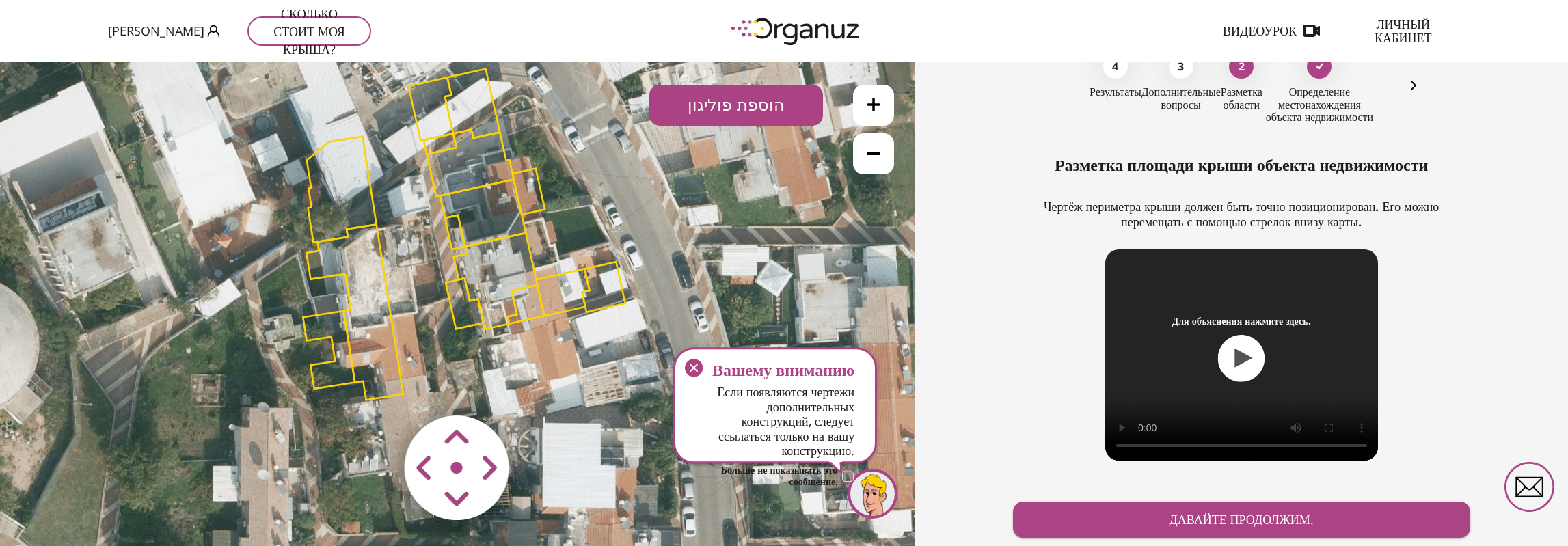
drag, startPoint x: 513, startPoint y: 294, endPoint x: 513, endPoint y: 324, distance: 30.0
click at [513, 324] on icon at bounding box center [492, 318] width 1025 height 1025
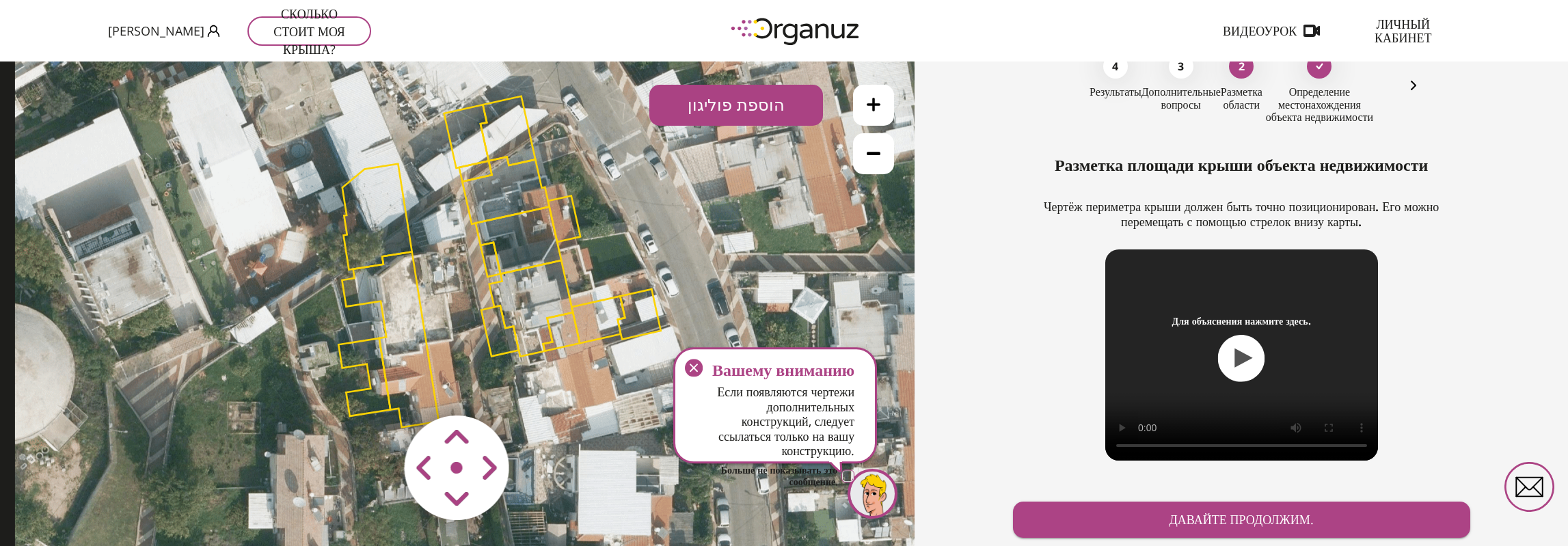
drag, startPoint x: 511, startPoint y: 314, endPoint x: 547, endPoint y: 341, distance: 45.0
click at [547, 341] on polygon at bounding box center [532, 308] width 84 height 96
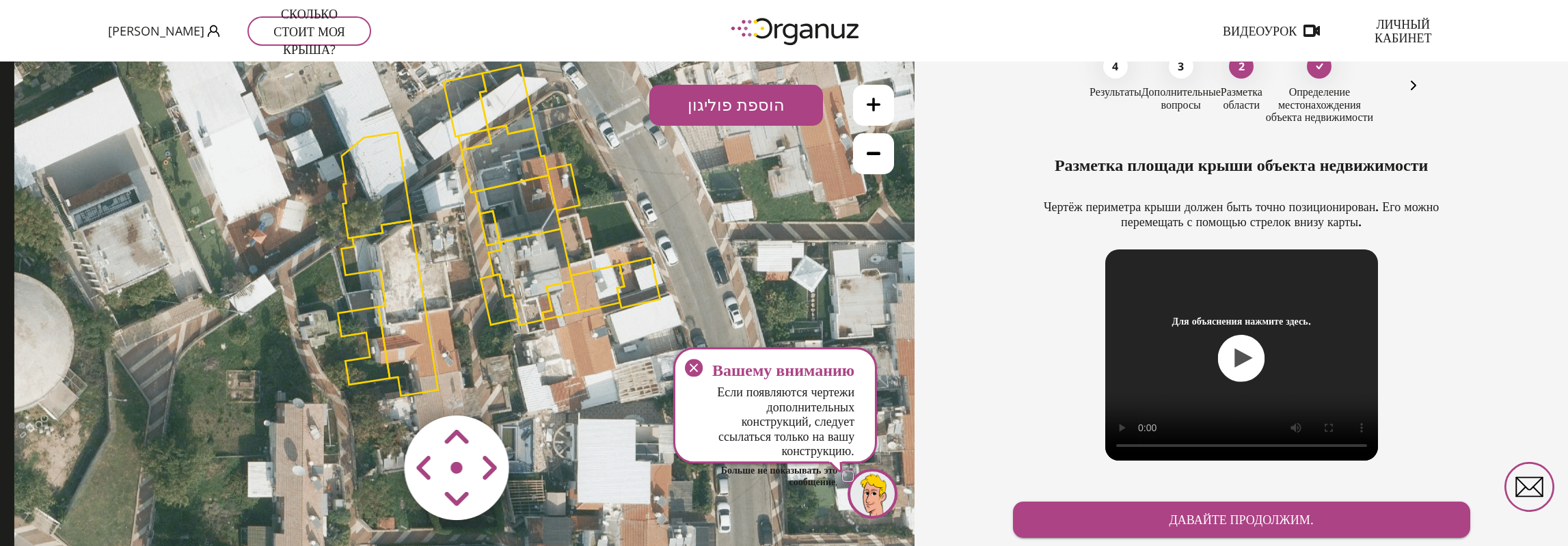
drag, startPoint x: 398, startPoint y: 254, endPoint x: 397, endPoint y: 221, distance: 33.0
click at [397, 221] on polygon at bounding box center [377, 186] width 70 height 106
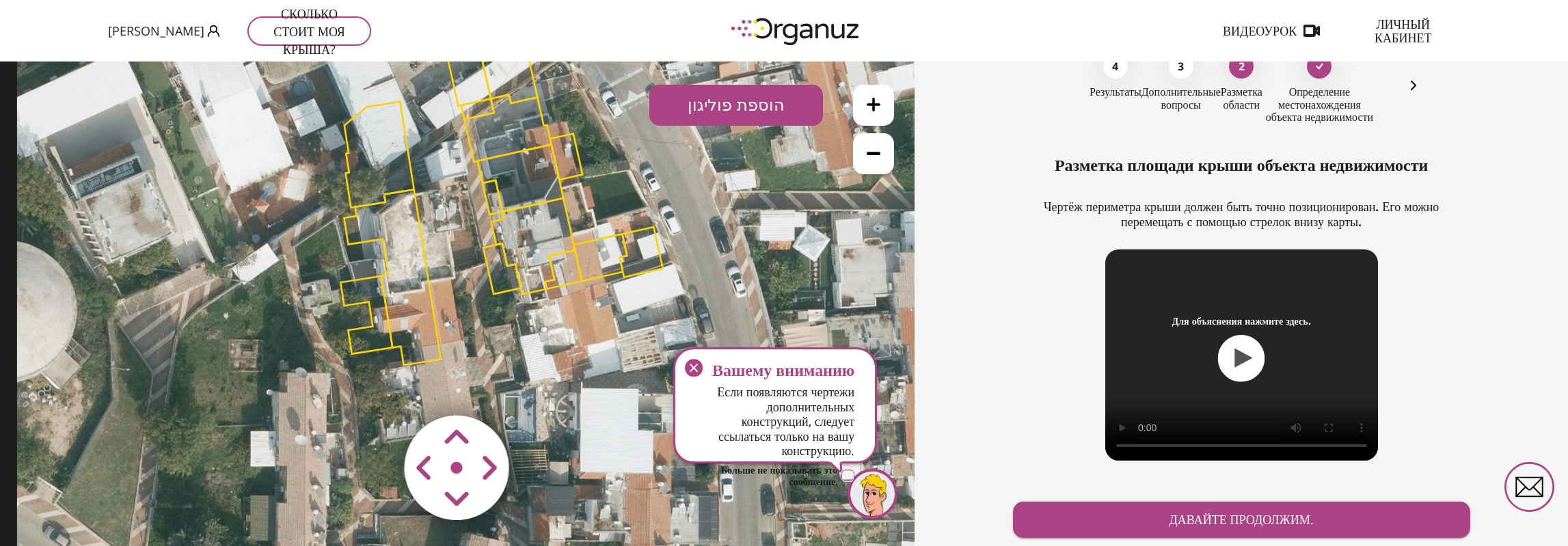
drag, startPoint x: 380, startPoint y: 309, endPoint x: 383, endPoint y: 279, distance: 30.1
click at [383, 279] on polygon at bounding box center [391, 277] width 96 height 176
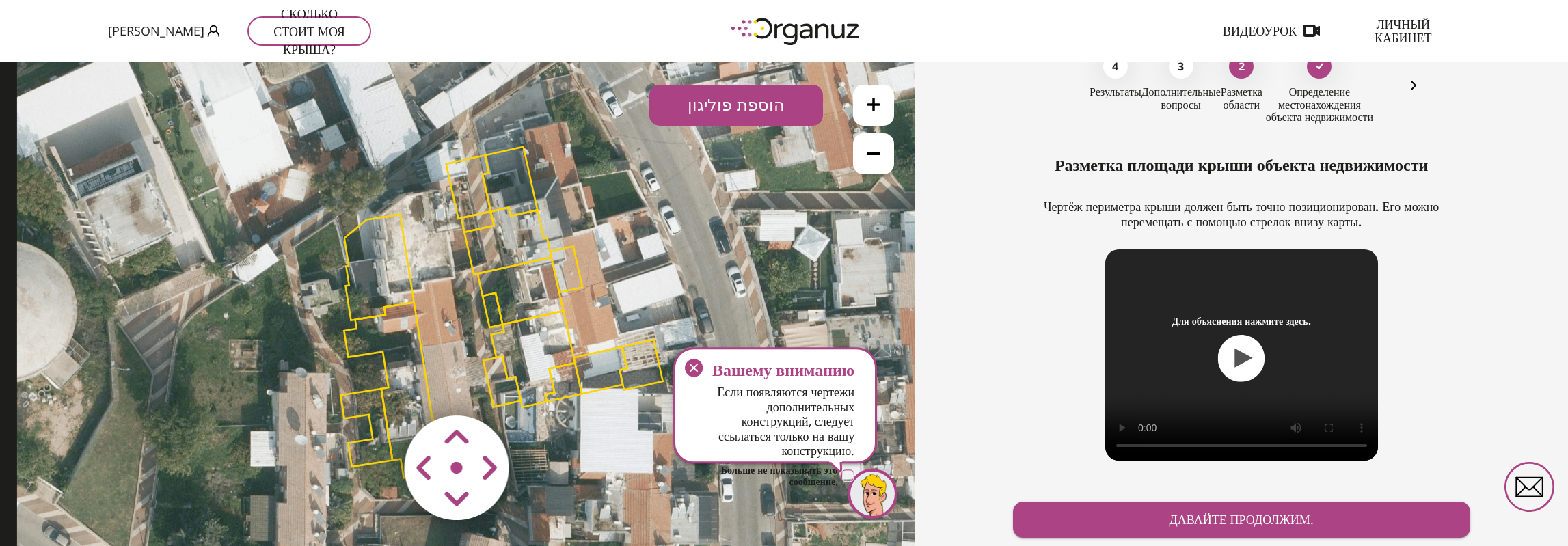
drag, startPoint x: 456, startPoint y: 470, endPoint x: 559, endPoint y: 473, distance: 103.0
click at [573, 476] on div ".st0 { fill: #FFFFFF; } 10" at bounding box center [457, 304] width 915 height 484
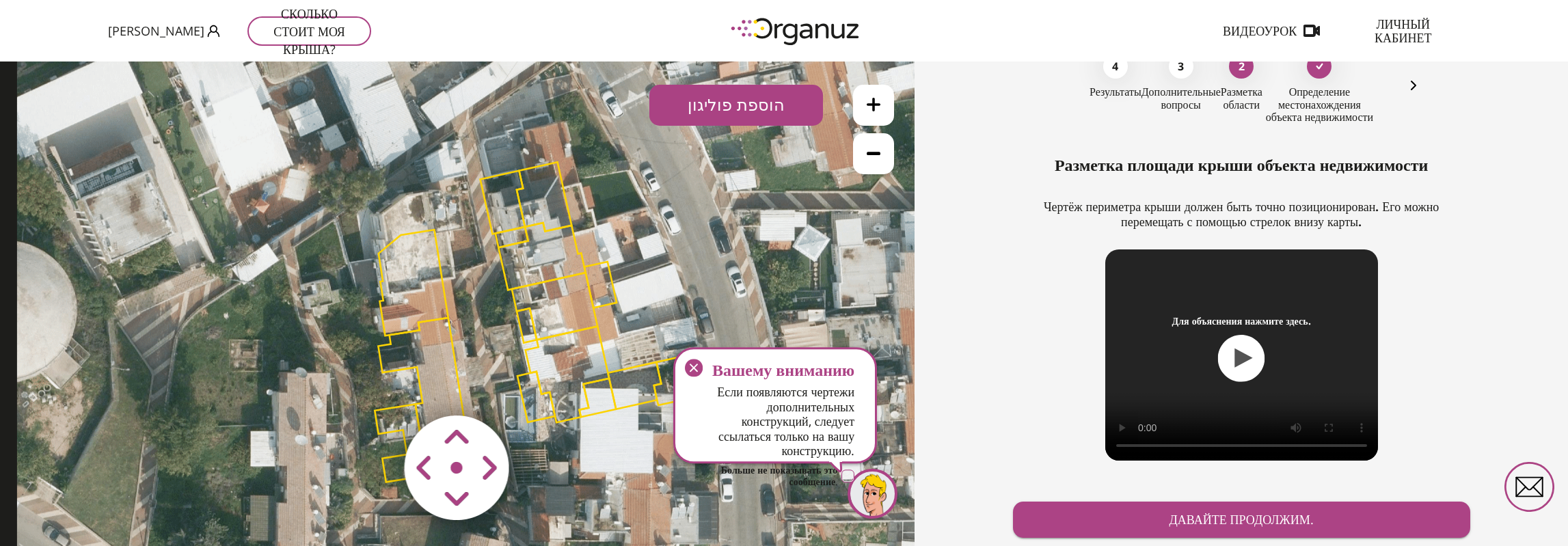
click at [376, 386] on area at bounding box center [376, 386] width 0 height 0
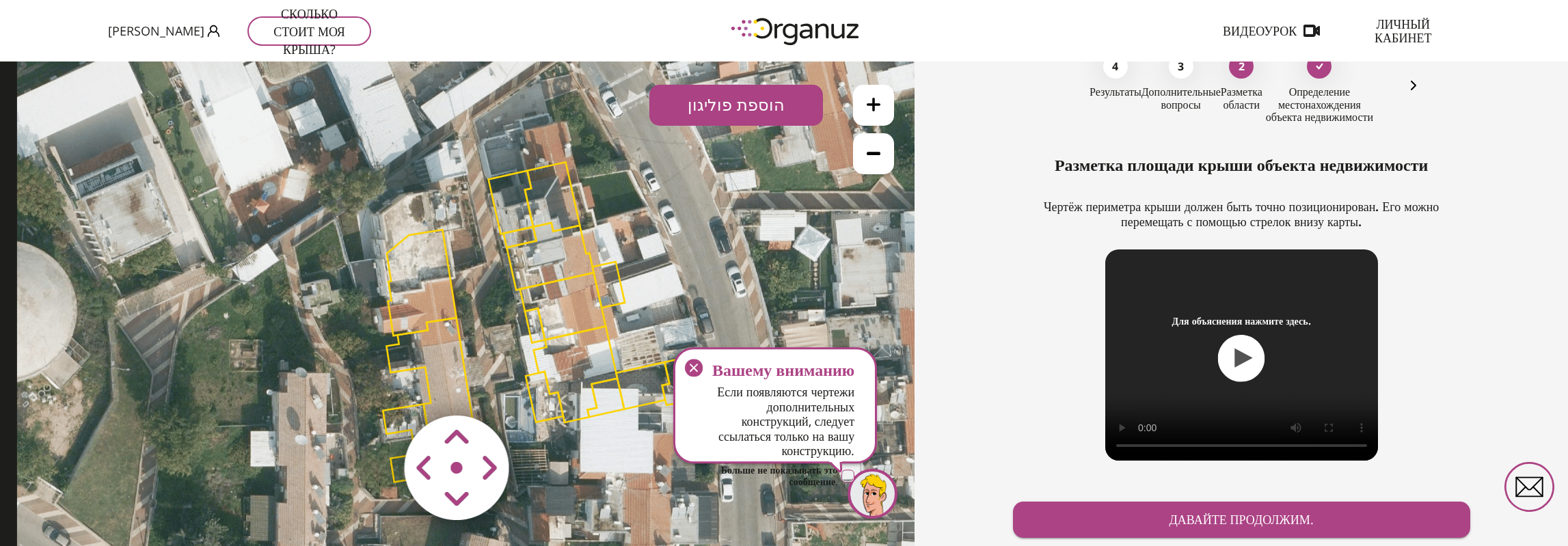
click at [376, 386] on area at bounding box center [376, 386] width 0 height 0
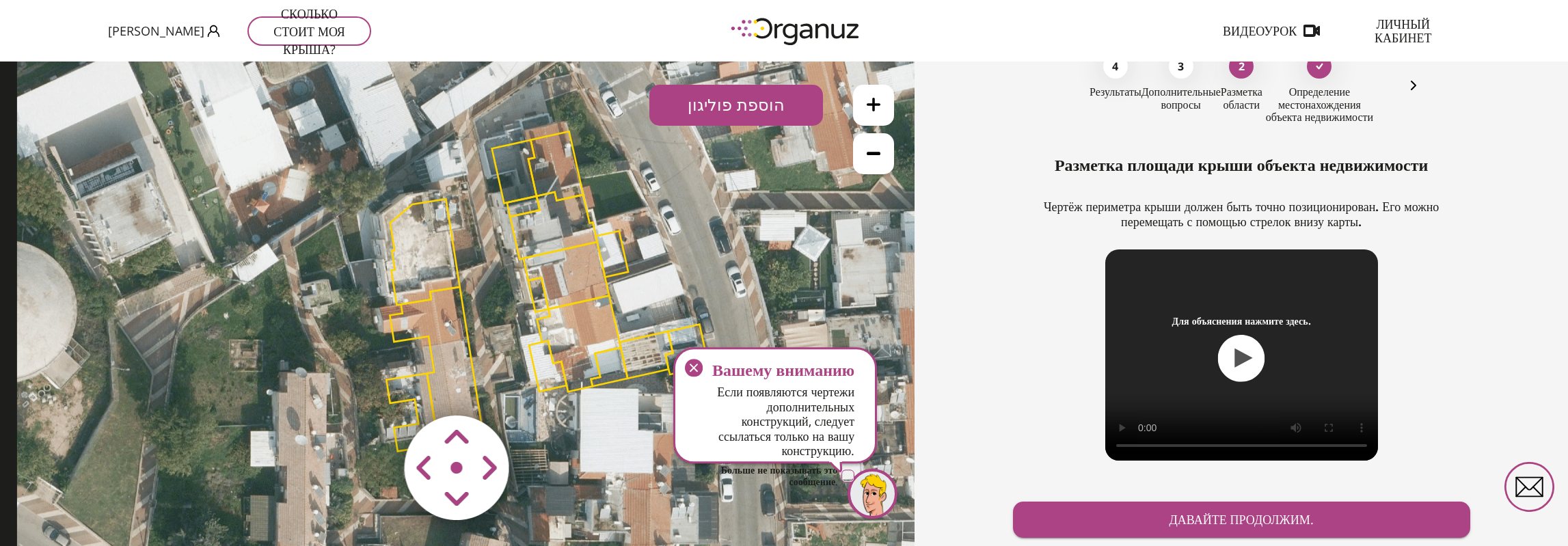
click at [376, 386] on area at bounding box center [376, 386] width 0 height 0
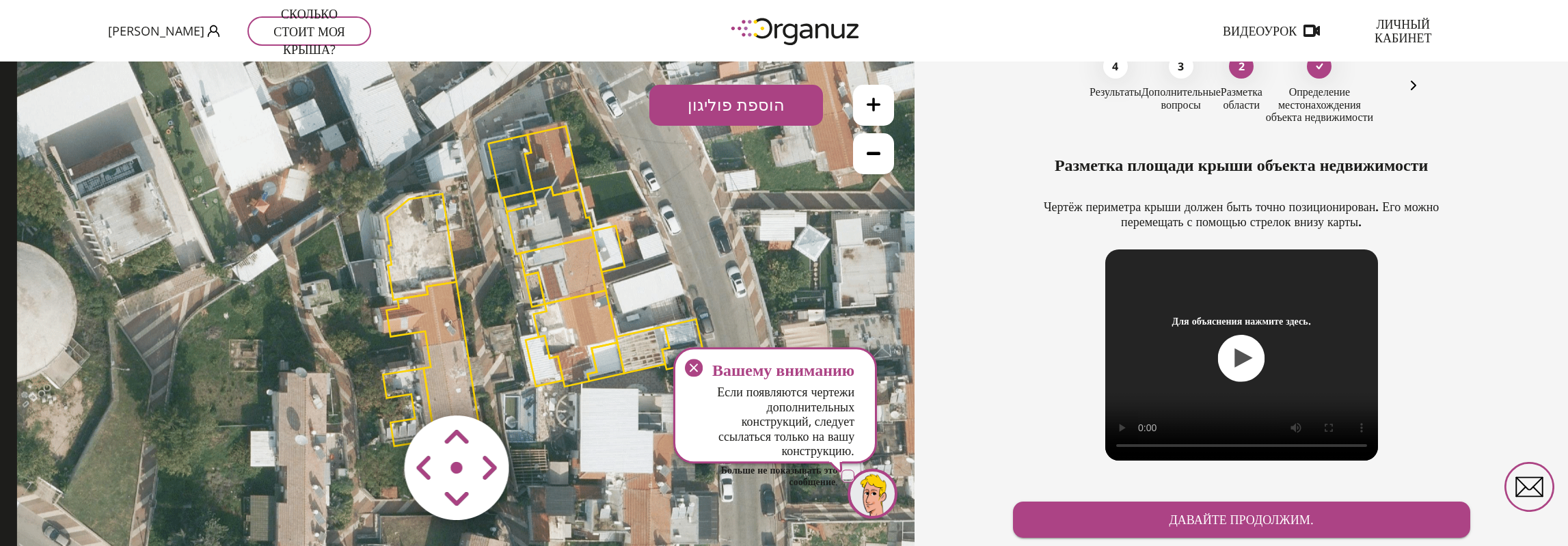
click at [376, 386] on area at bounding box center [376, 386] width 0 height 0
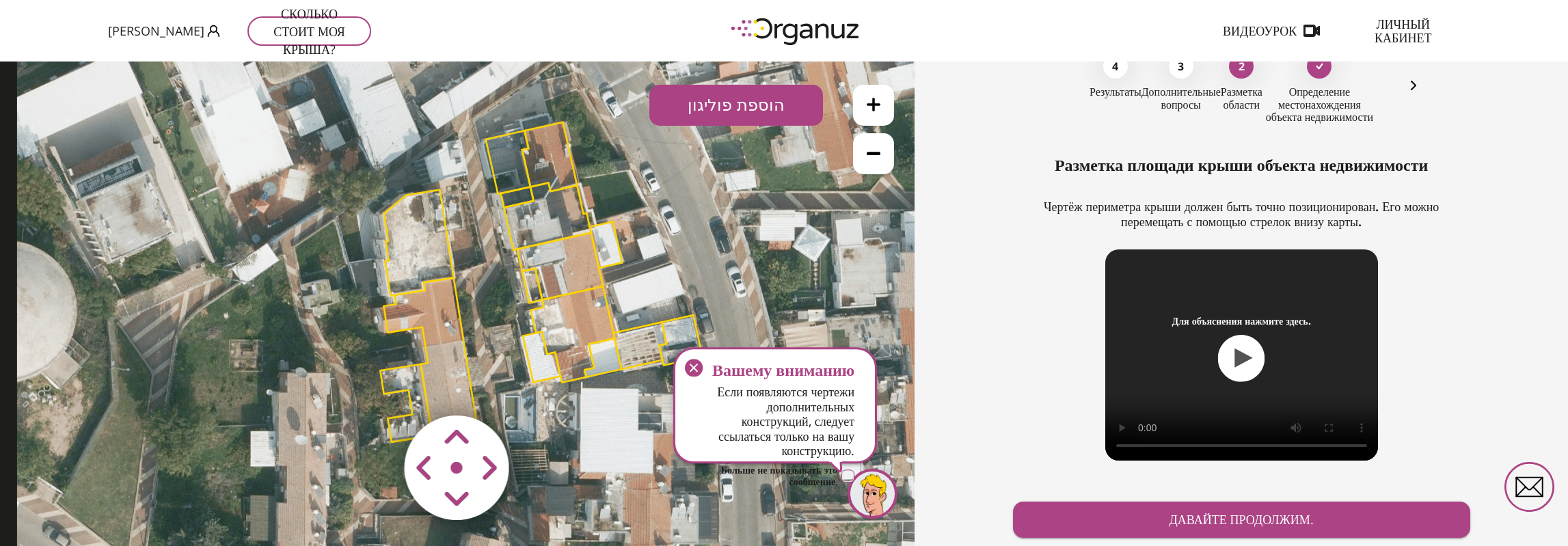
click at [416, 246] on polygon at bounding box center [419, 243] width 70 height 106
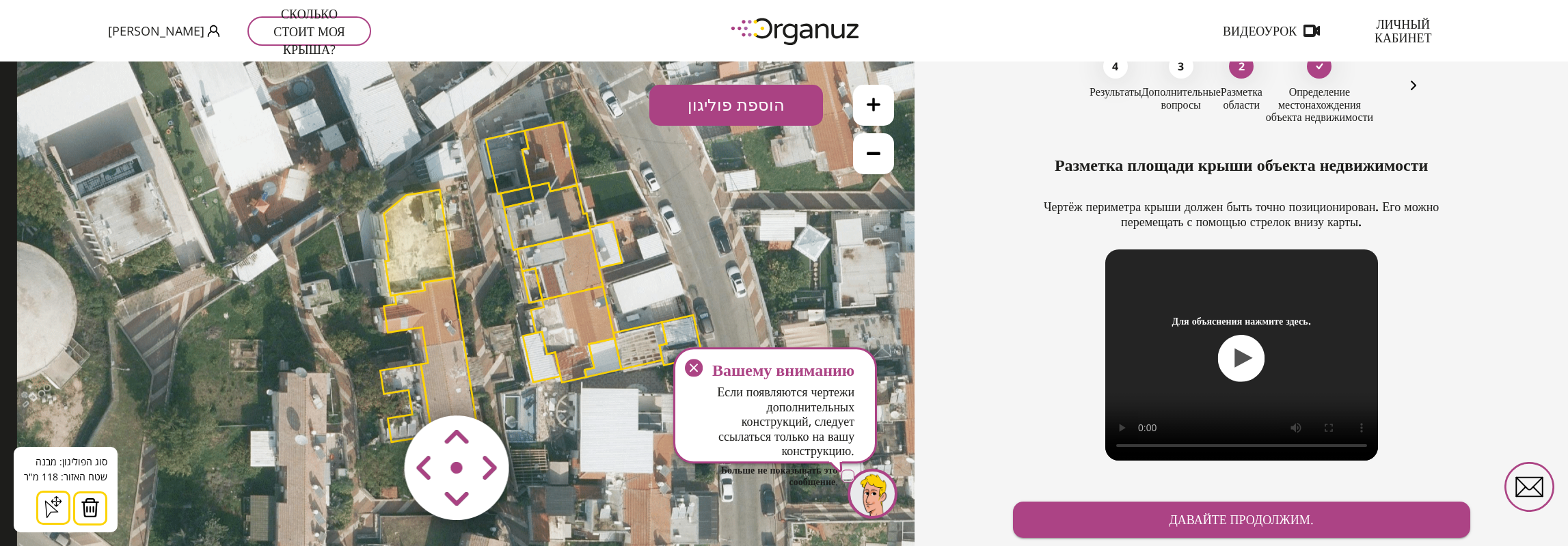
click at [50, 507] on icon at bounding box center [53, 507] width 22 height 22
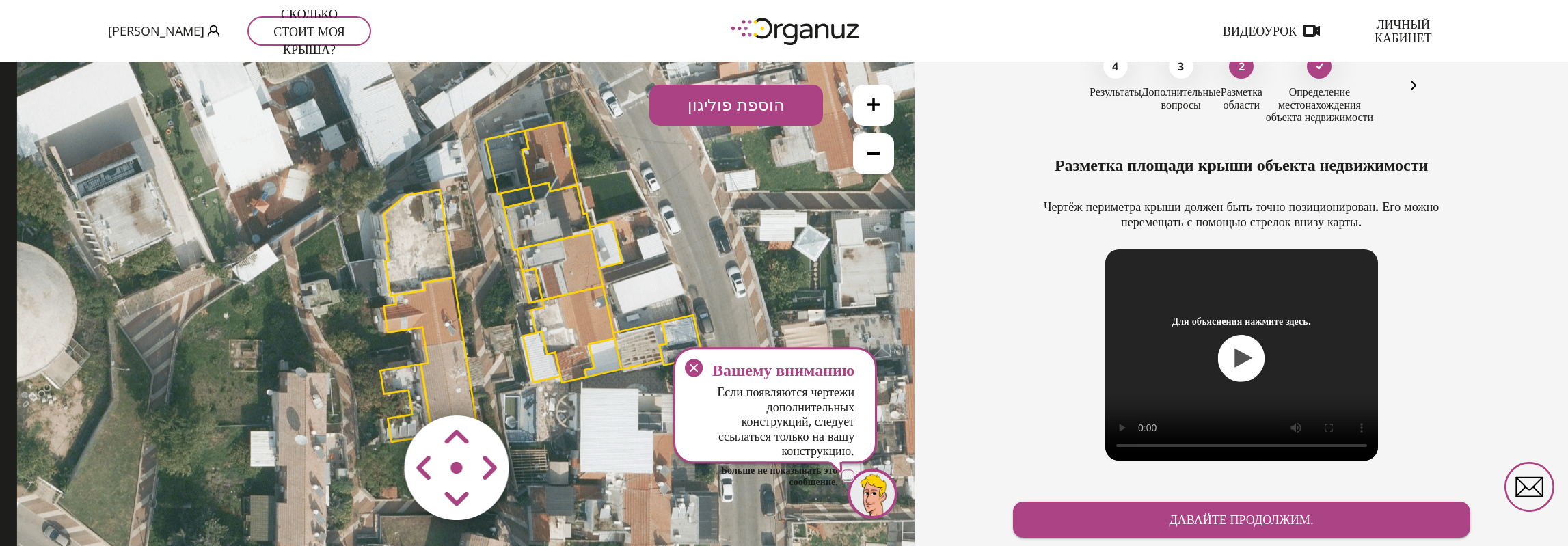
click at [425, 241] on polygon at bounding box center [419, 243] width 70 height 106
click at [413, 251] on polygon at bounding box center [419, 243] width 70 height 106
click at [425, 240] on polygon at bounding box center [419, 242] width 70 height 106
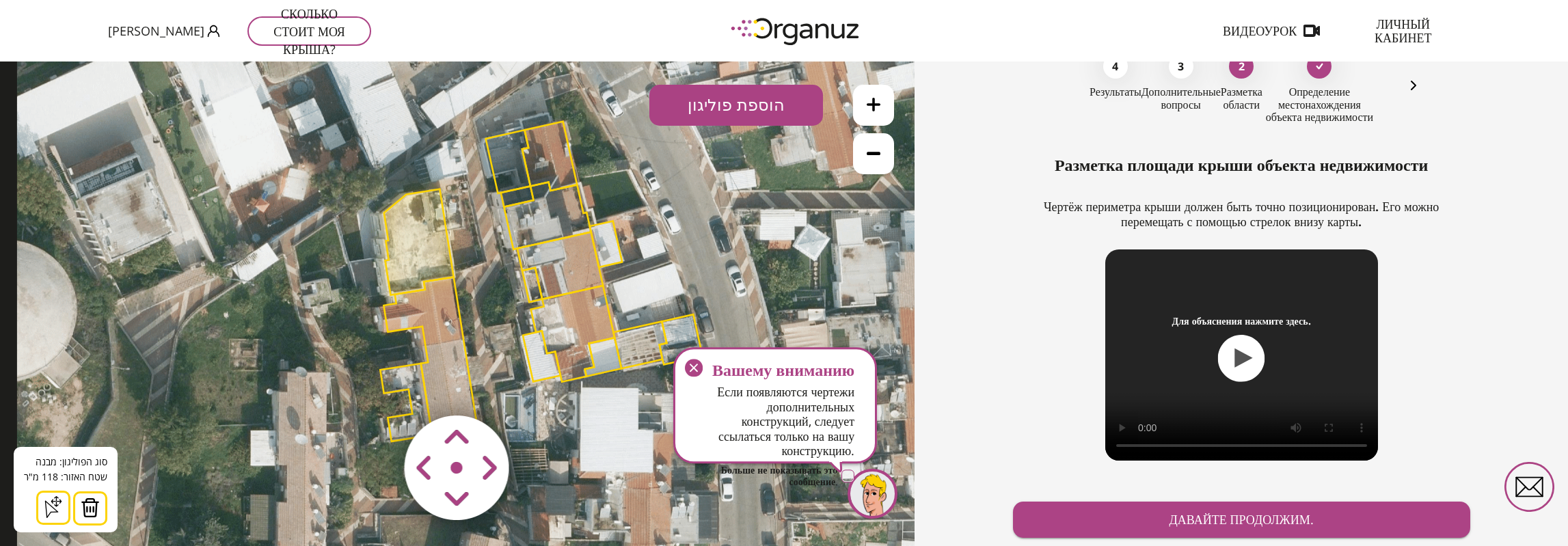
click at [729, 103] on button "הוספת פוליגון" at bounding box center [736, 105] width 174 height 41
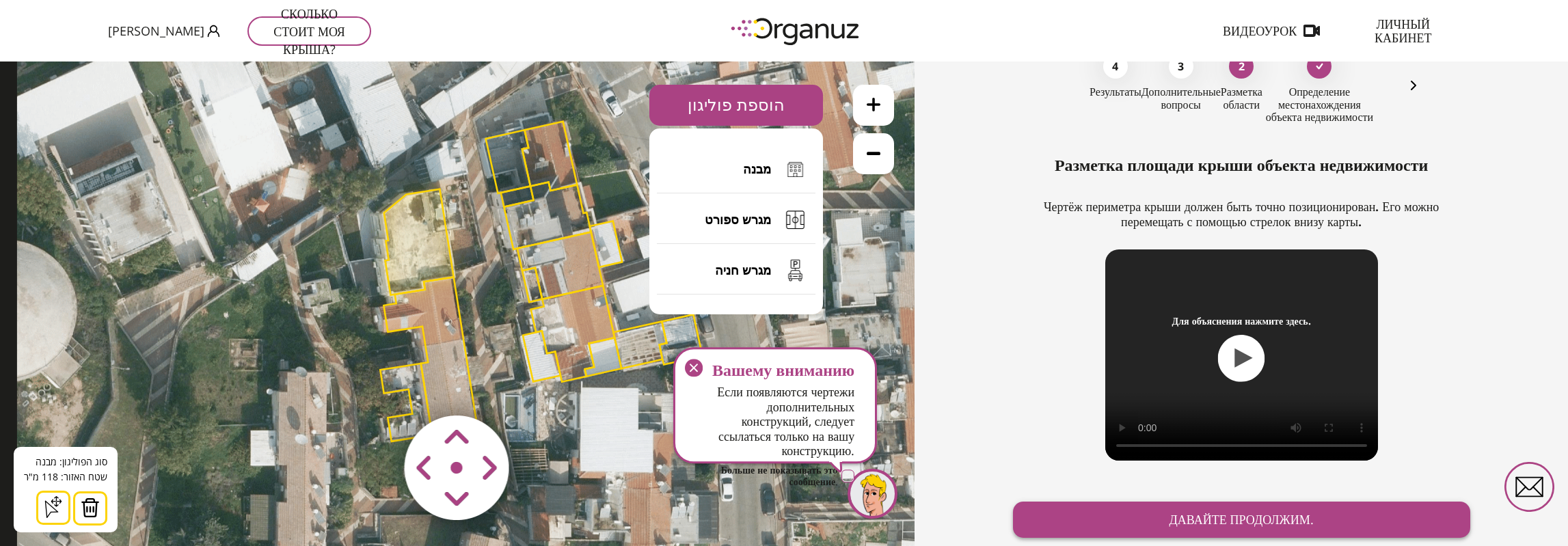
click at [1242, 513] on font "Давайте продолжим." at bounding box center [1241, 520] width 144 height 16
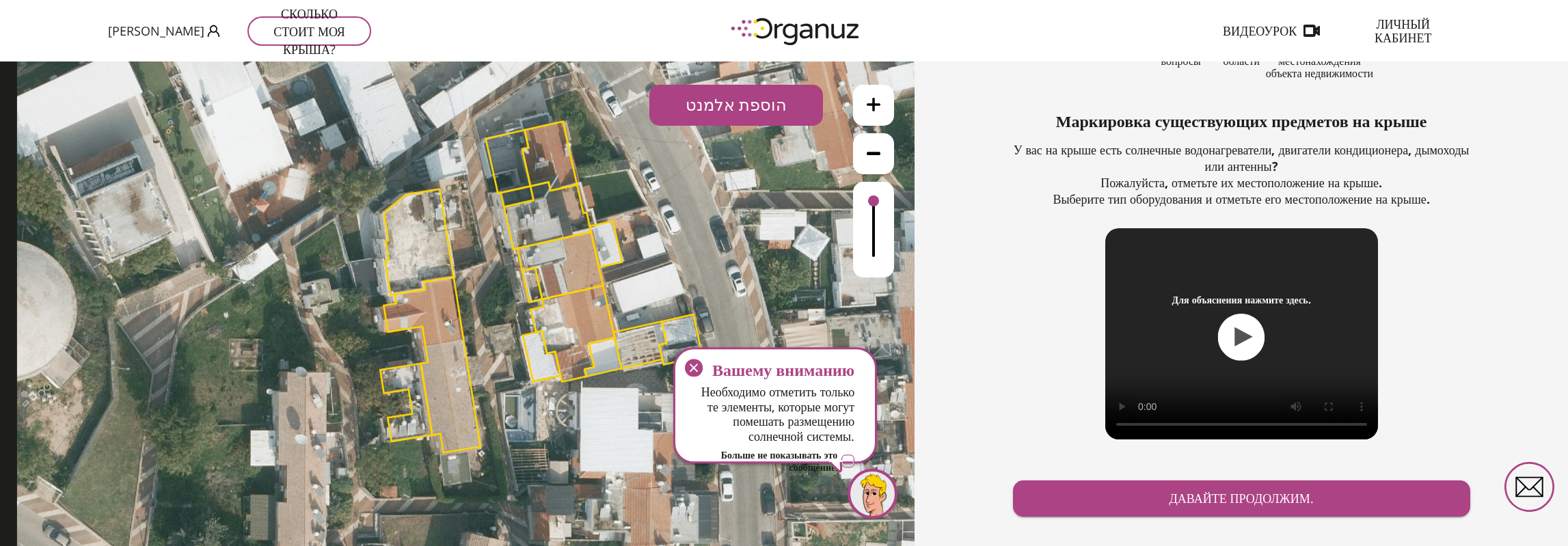
scroll to position [145, 0]
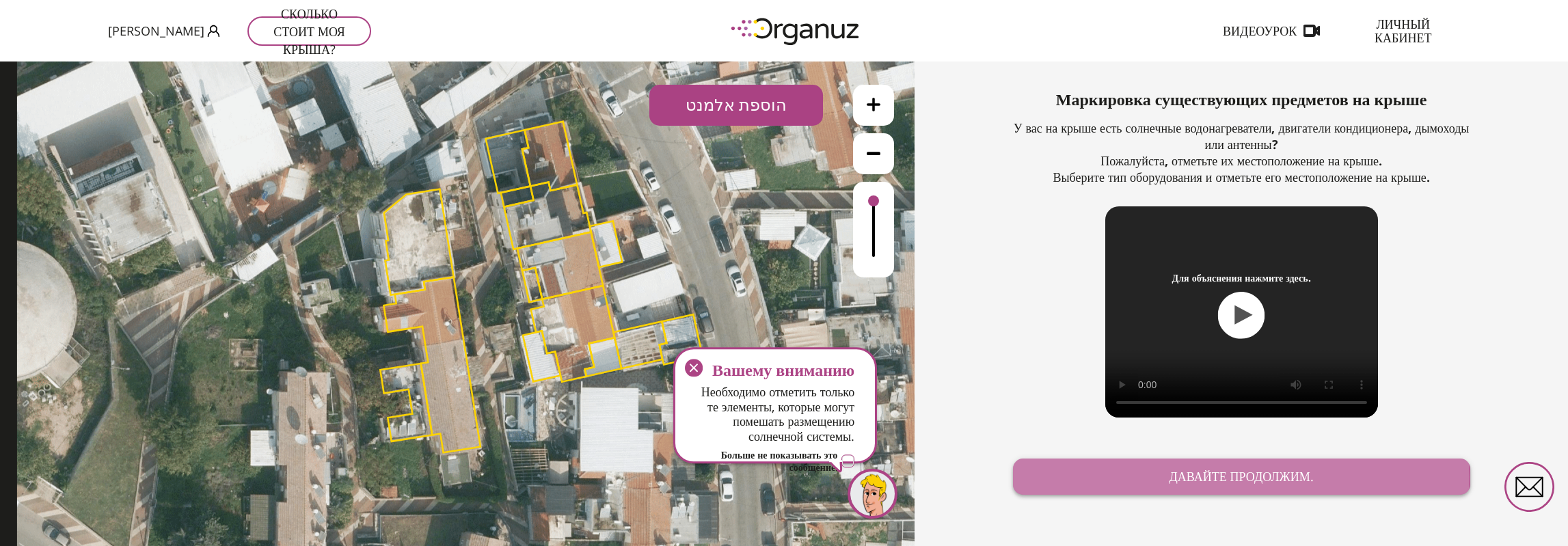
click at [1226, 476] on font "Давайте продолжим." at bounding box center [1241, 476] width 144 height 16
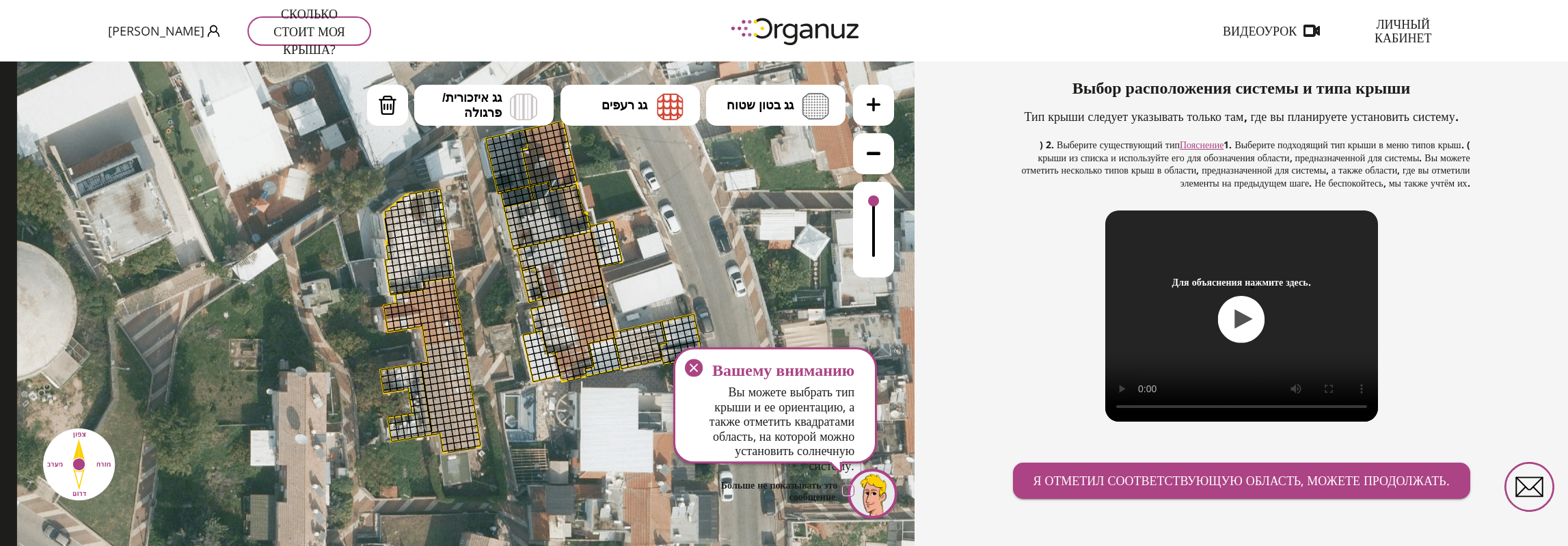
scroll to position [160, 0]
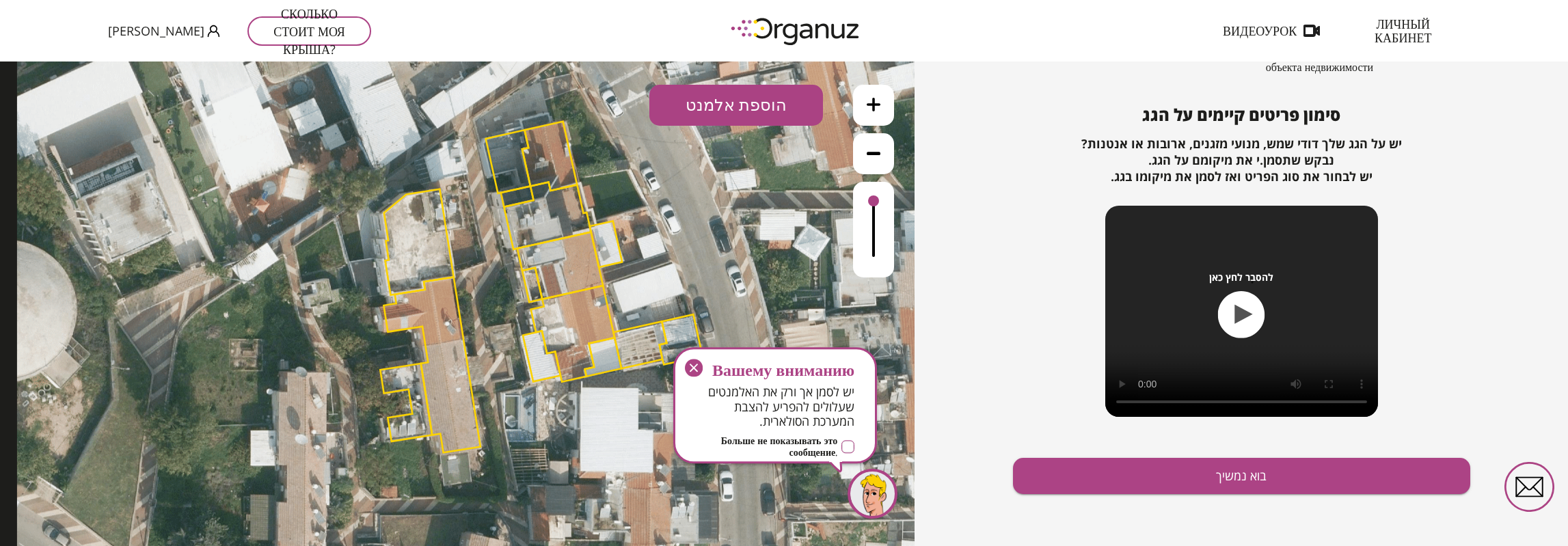
scroll to position [145, 0]
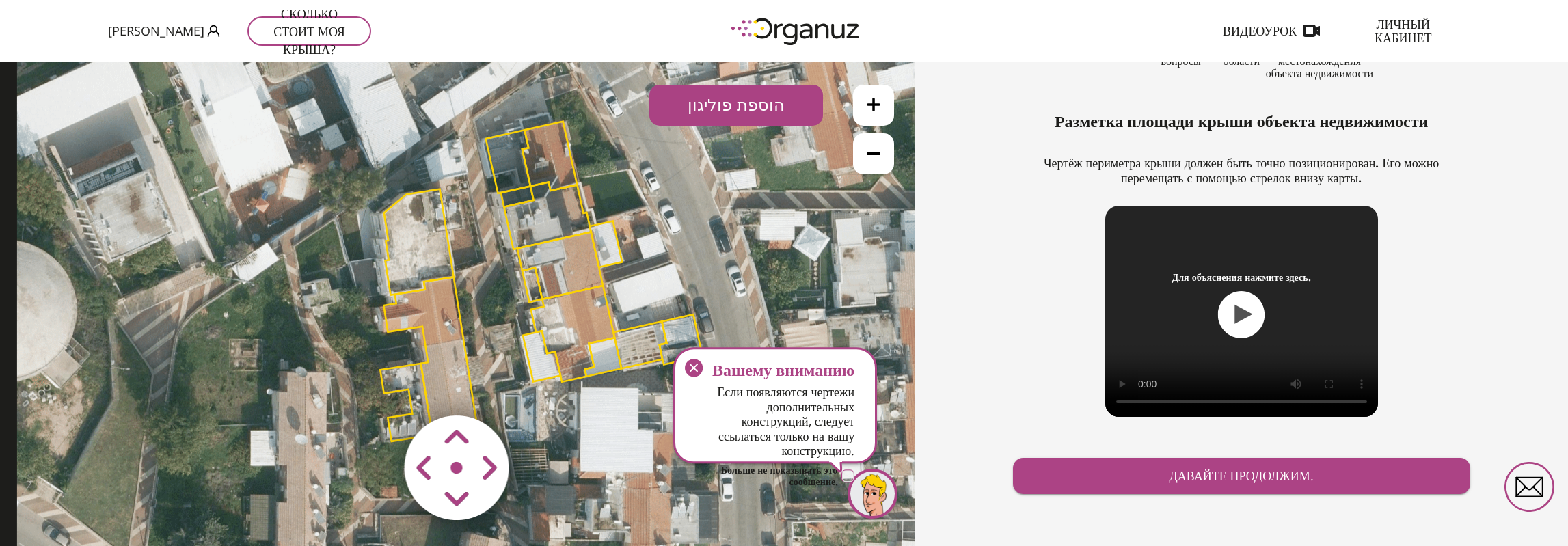
scroll to position [122, 0]
click at [418, 246] on polygon at bounding box center [419, 242] width 70 height 106
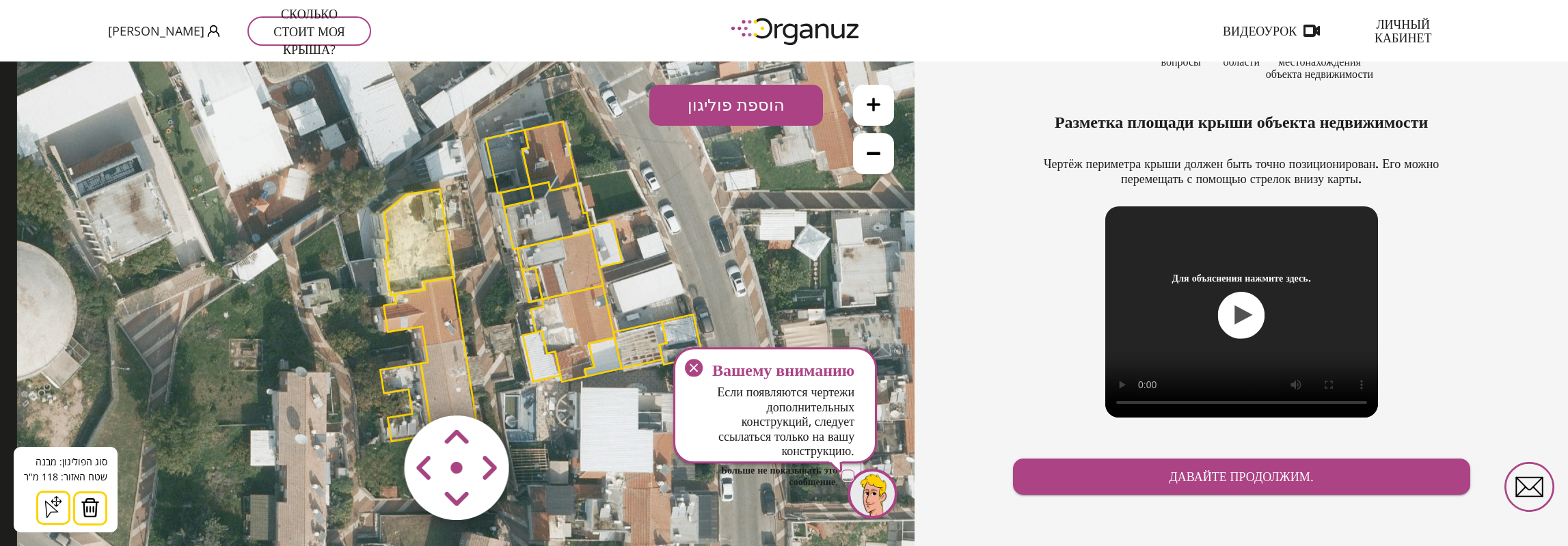
click at [48, 503] on icon at bounding box center [53, 507] width 22 height 22
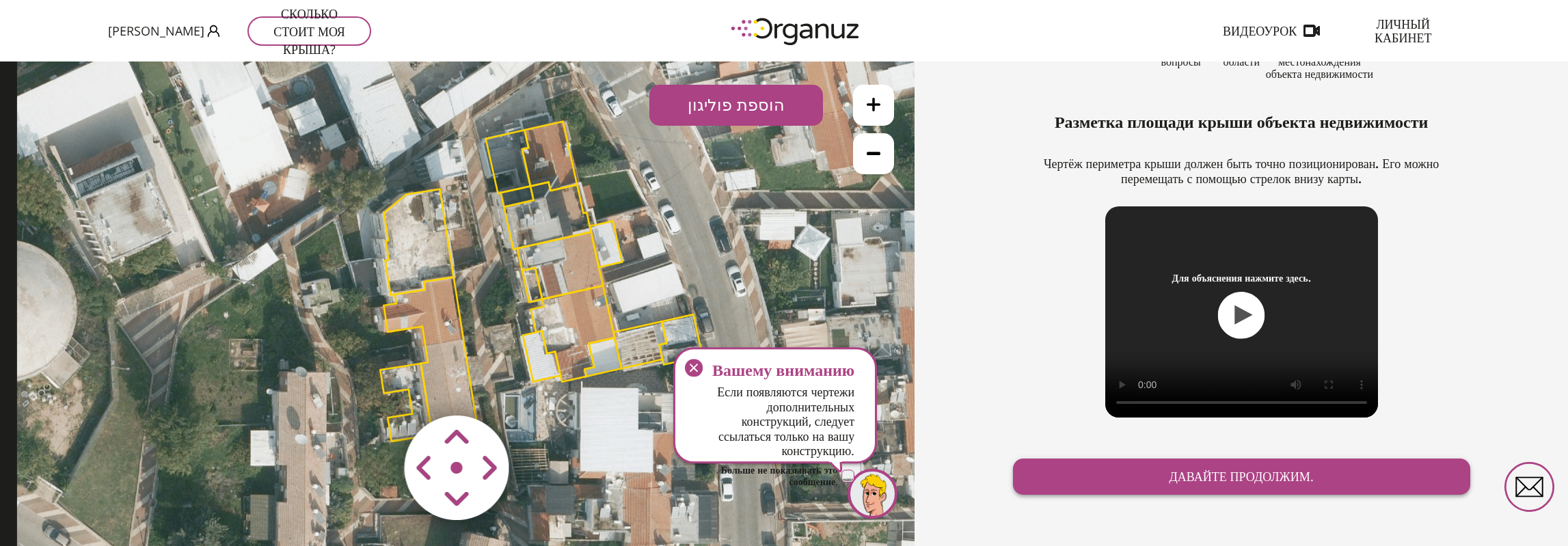
click at [1229, 474] on font "Давайте продолжим." at bounding box center [1241, 477] width 144 height 16
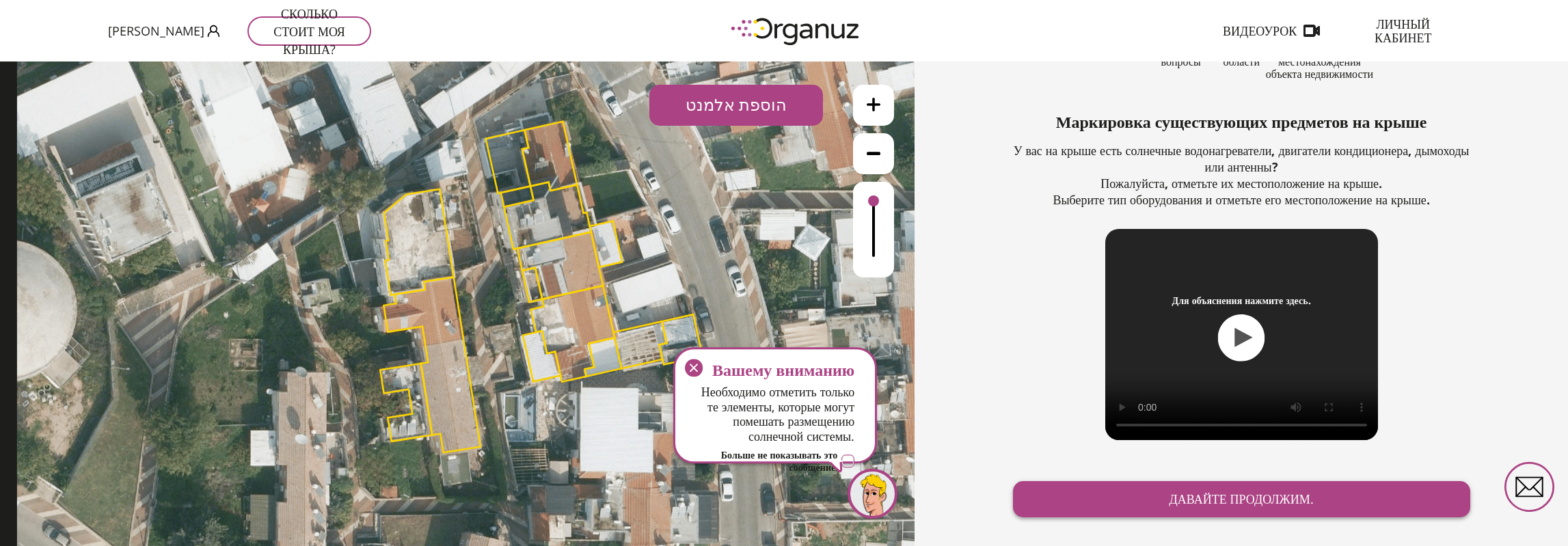
click at [1225, 501] on font "Давайте продолжим." at bounding box center [1241, 498] width 144 height 16
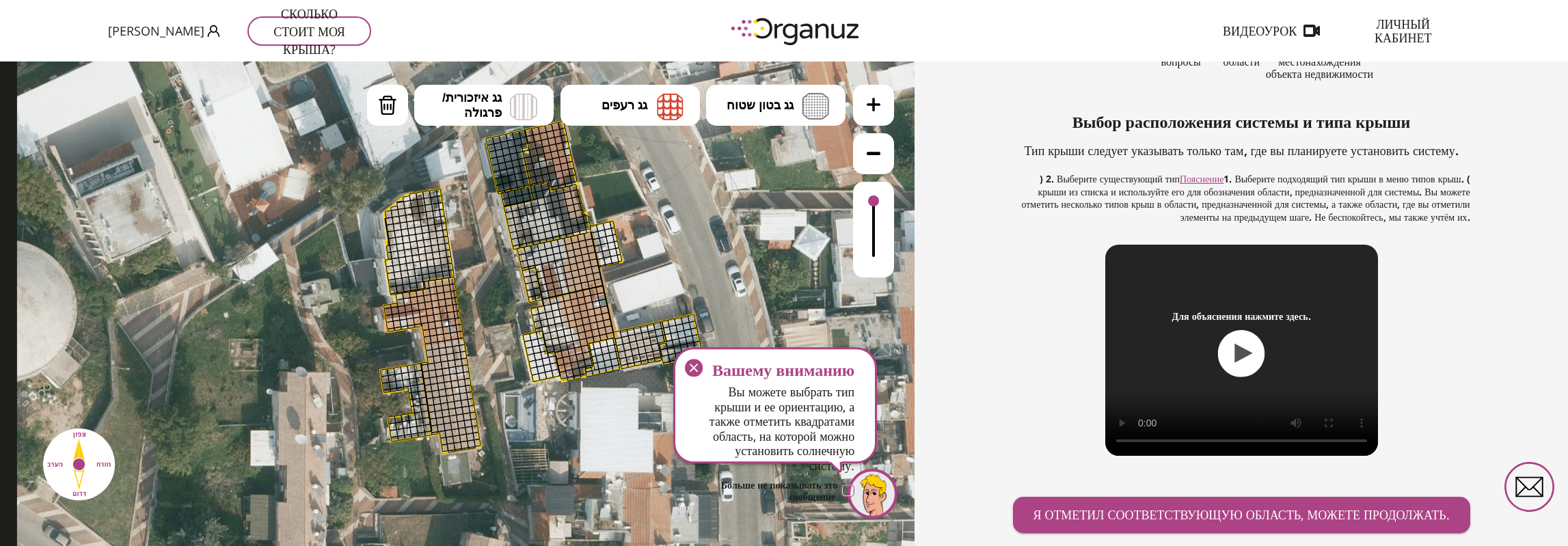
click at [447, 272] on div at bounding box center [447, 274] width 9 height 9
click at [436, 274] on div at bounding box center [440, 276] width 9 height 9
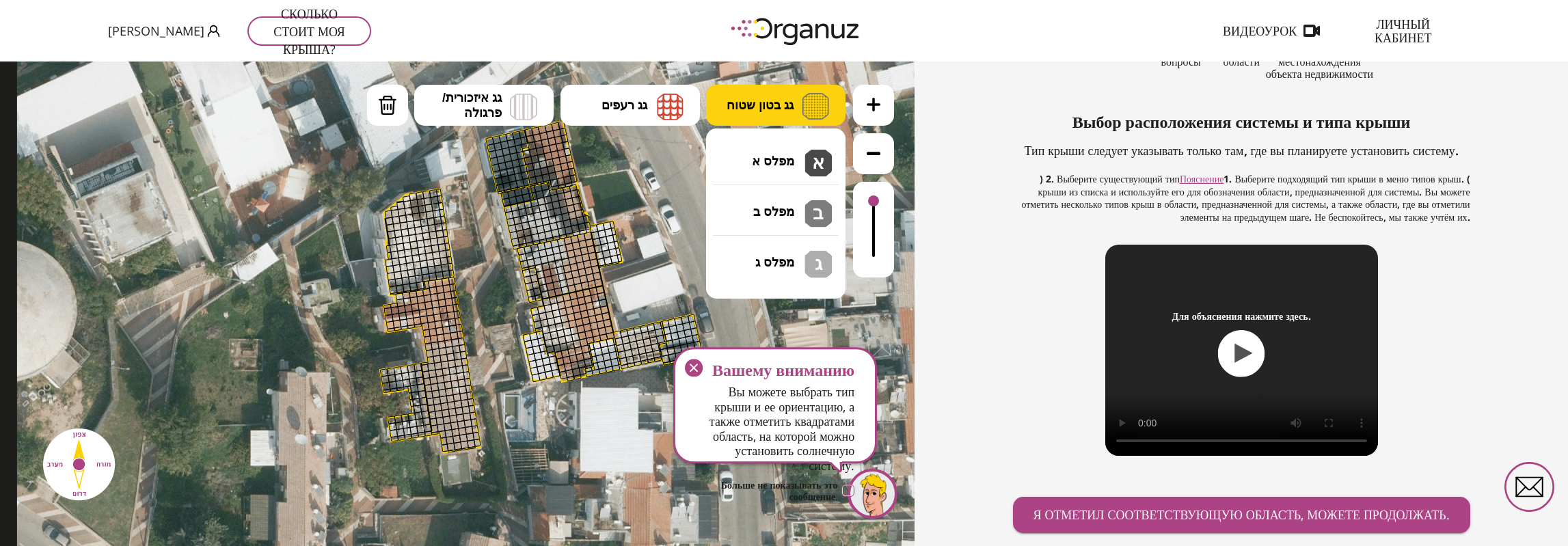
click at [775, 108] on span "גג בטון שטוח" at bounding box center [760, 105] width 67 height 15
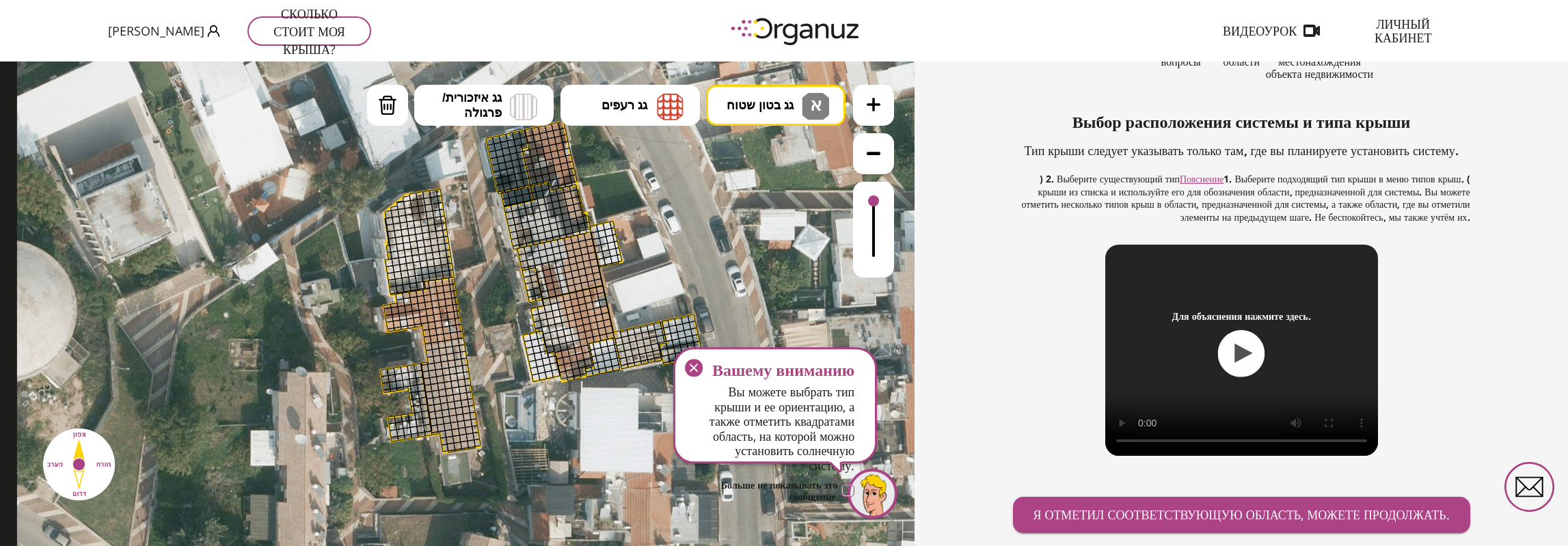
click at [781, 160] on div ".st0 { fill: #FFFFFF; } 0" at bounding box center [457, 304] width 915 height 484
click at [425, 265] on div at bounding box center [424, 264] width 9 height 9
click at [429, 262] on div at bounding box center [431, 264] width 9 height 9
click at [438, 262] on div at bounding box center [438, 262] width 9 height 9
click at [444, 262] on div at bounding box center [444, 262] width 9 height 9
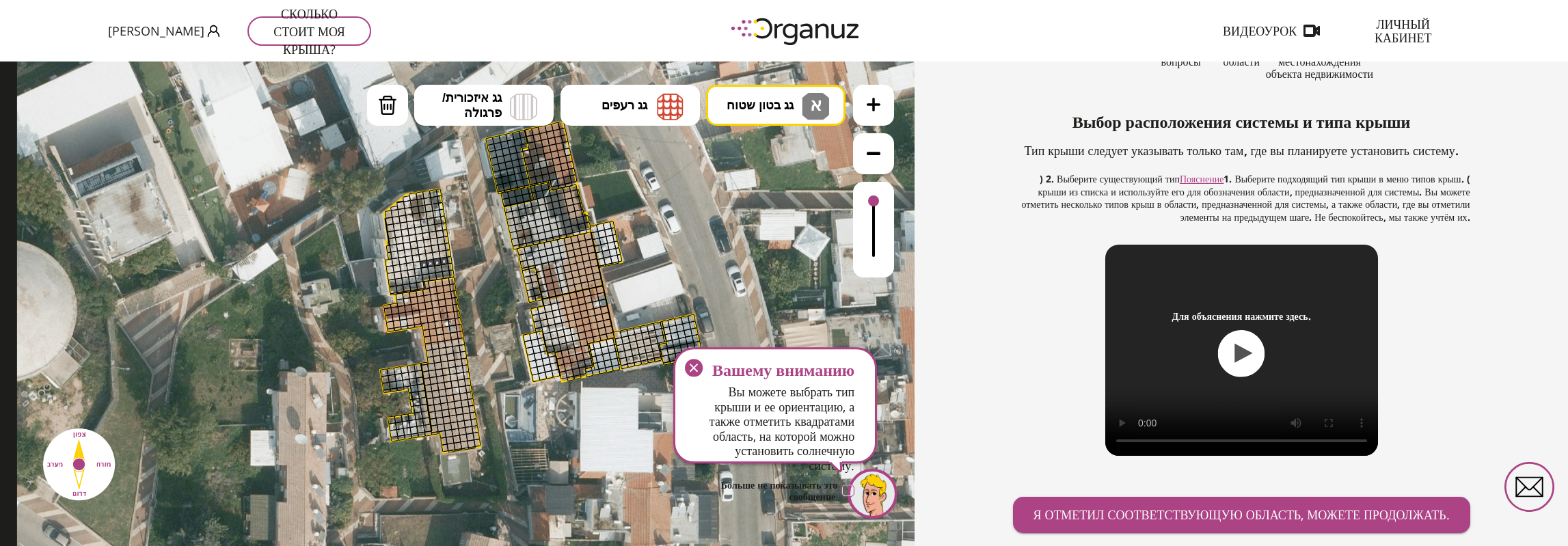
click at [444, 265] on div at bounding box center [446, 268] width 9 height 9
click at [444, 274] on div at bounding box center [447, 274] width 9 height 9
click at [438, 273] on div at bounding box center [440, 276] width 9 height 9
click at [439, 267] on div at bounding box center [439, 269] width 9 height 9
click at [427, 268] on div at bounding box center [431, 270] width 9 height 9
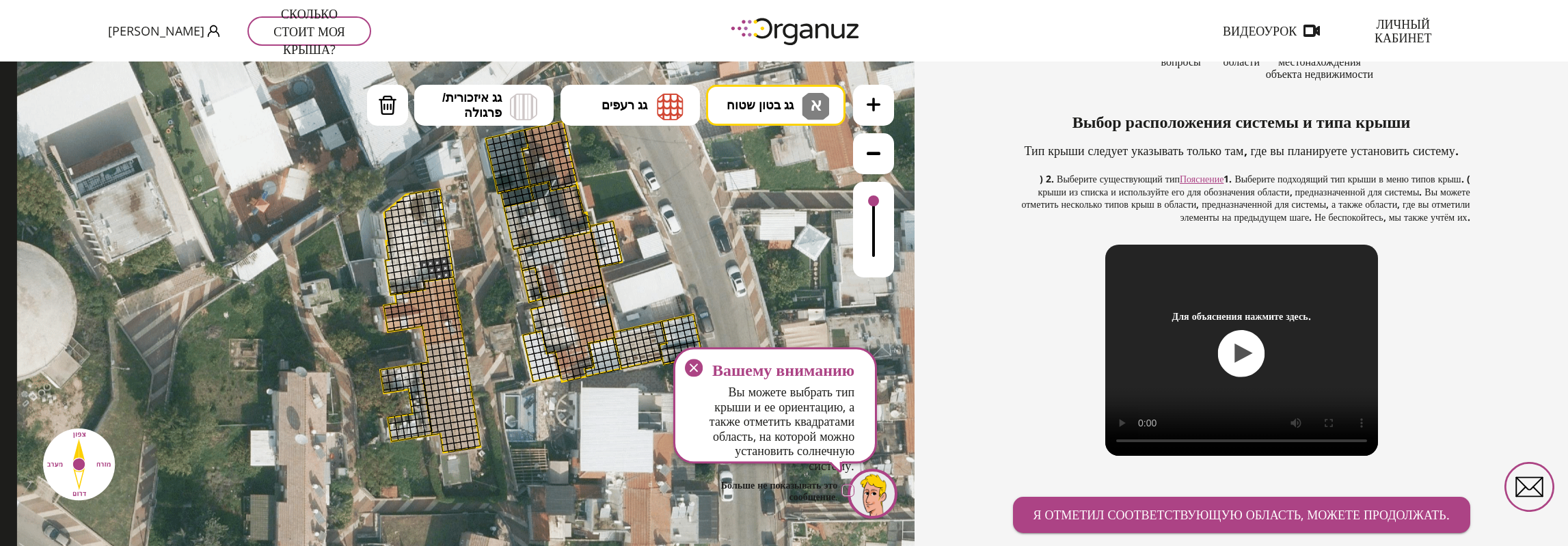
click at [425, 269] on div at bounding box center [425, 271] width 9 height 9
click at [424, 275] on div at bounding box center [426, 278] width 9 height 9
click at [432, 278] on div at bounding box center [433, 277] width 9 height 9
click at [417, 277] on div at bounding box center [420, 279] width 9 height 9
click at [418, 285] on div at bounding box center [421, 286] width 9 height 9
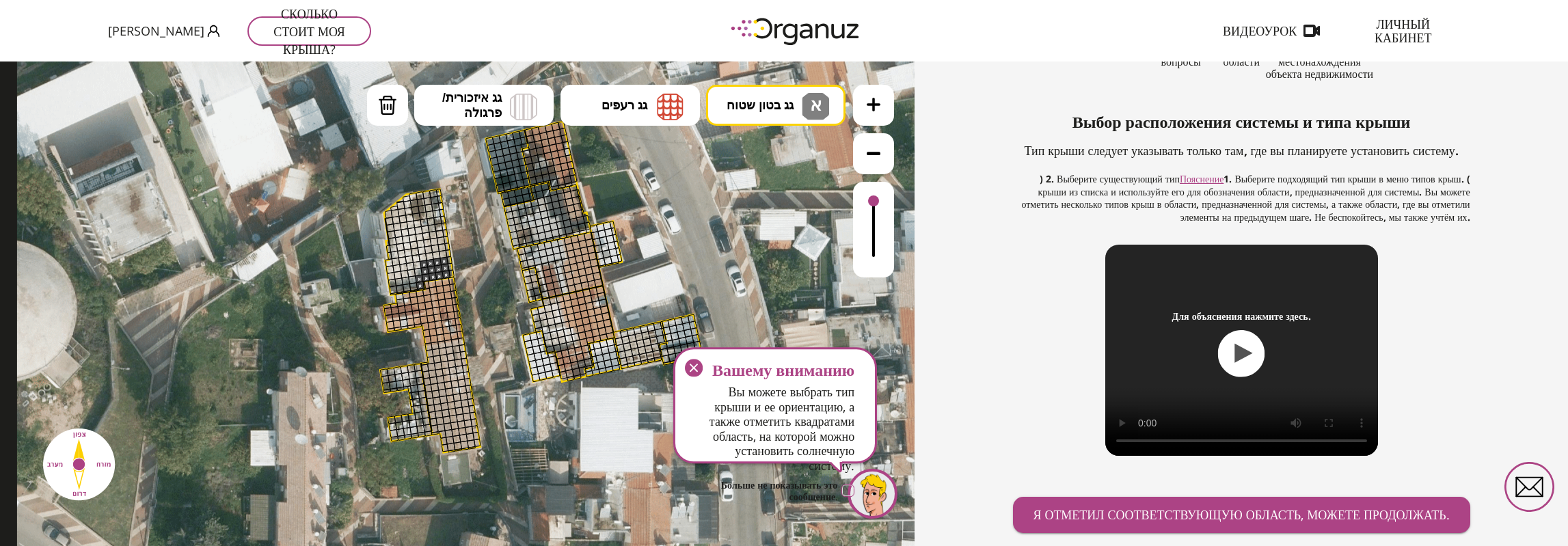
click at [412, 285] on div at bounding box center [414, 287] width 9 height 9
click at [412, 276] on div at bounding box center [413, 280] width 9 height 9
click at [404, 278] on div at bounding box center [405, 282] width 9 height 9
click at [406, 289] on div at bounding box center [407, 288] width 9 height 9
click at [401, 288] on div at bounding box center [400, 289] width 9 height 9
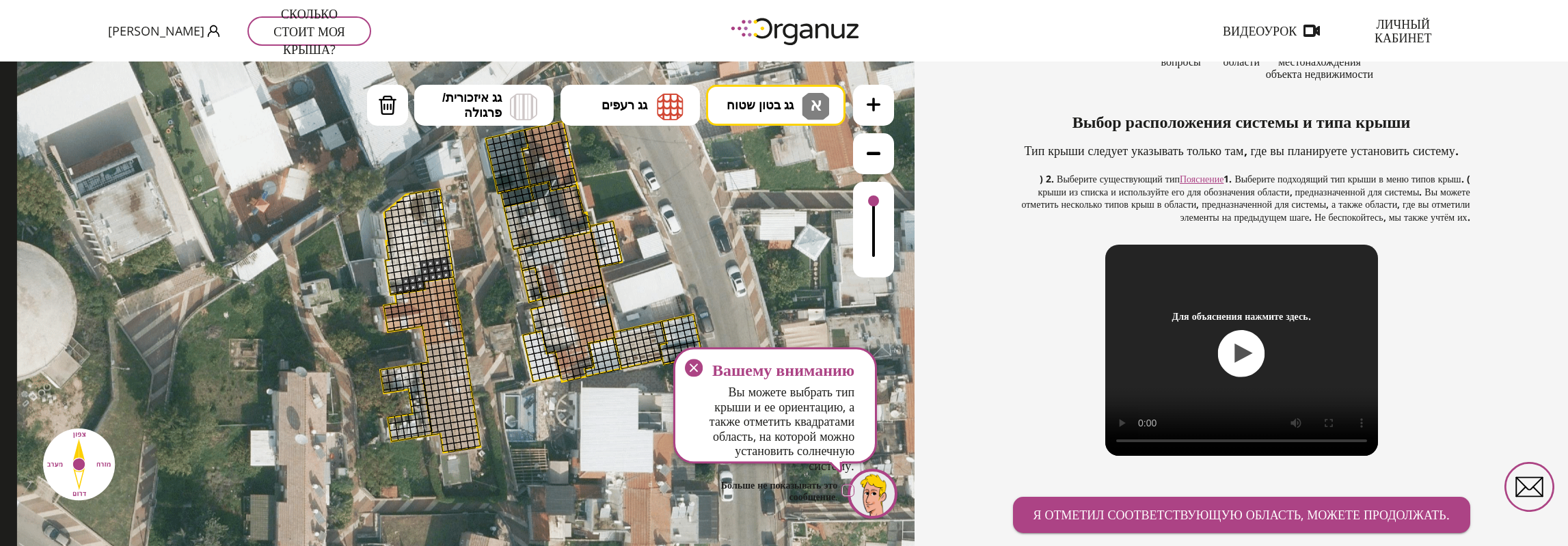
click at [399, 282] on div at bounding box center [399, 282] width 9 height 9
click at [393, 290] on div at bounding box center [394, 290] width 9 height 9
click at [392, 280] on div at bounding box center [393, 283] width 9 height 9
click at [392, 275] on div at bounding box center [391, 276] width 9 height 9
click at [396, 274] on div at bounding box center [398, 275] width 9 height 9
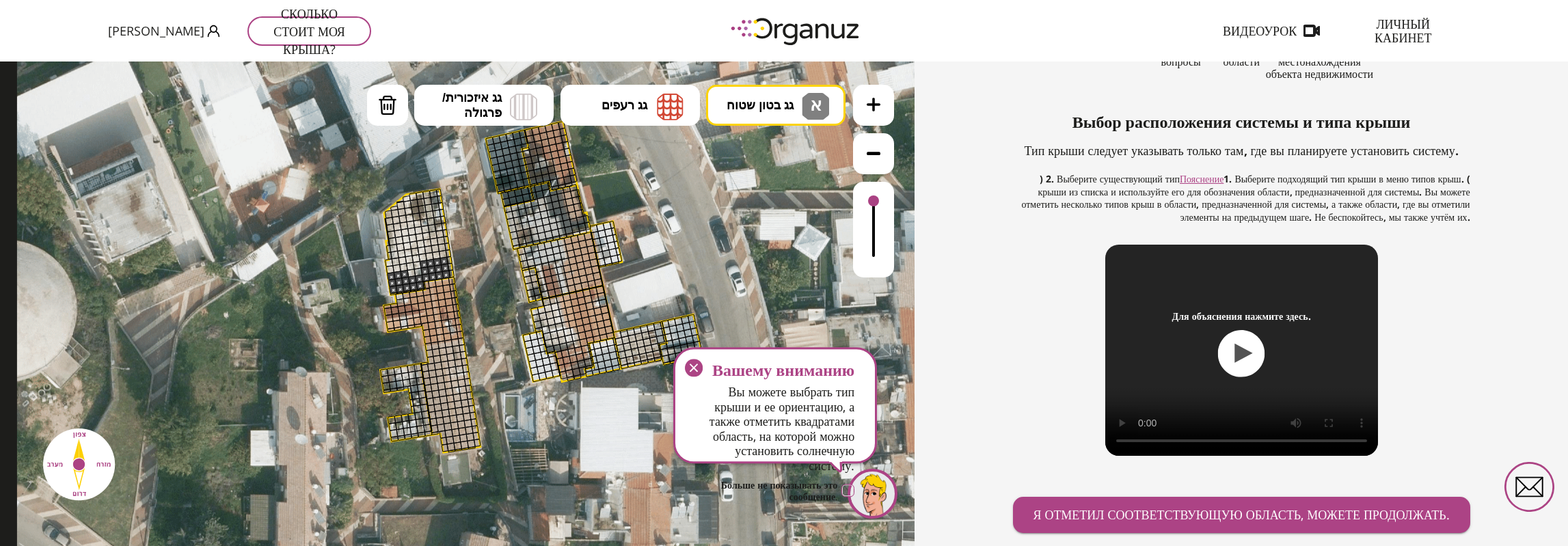
click at [403, 274] on div at bounding box center [405, 274] width 9 height 9
click at [409, 274] on div at bounding box center [412, 273] width 9 height 9
click at [417, 273] on div at bounding box center [418, 273] width 9 height 9
click at [420, 263] on div at bounding box center [424, 264] width 9 height 9
click at [415, 265] on div at bounding box center [417, 265] width 9 height 9
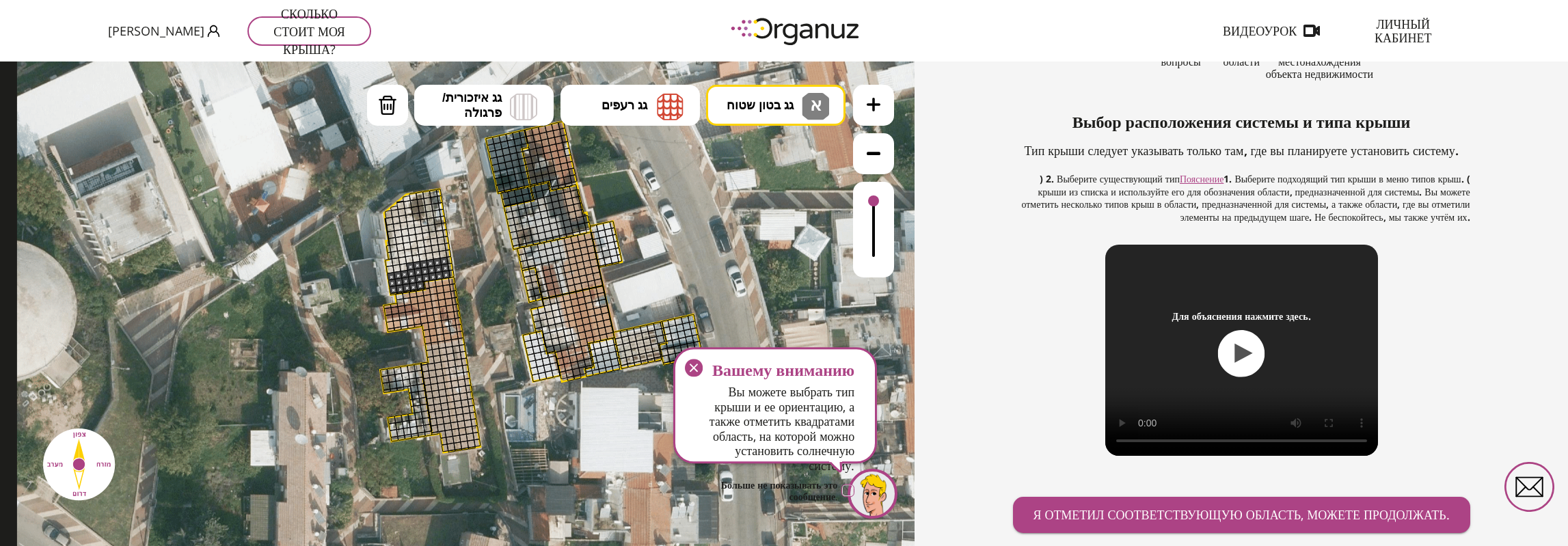
click at [412, 265] on div at bounding box center [411, 266] width 9 height 9
click at [404, 267] on div at bounding box center [404, 267] width 9 height 9
click at [396, 267] on div at bounding box center [396, 269] width 9 height 9
click at [389, 270] on div at bounding box center [390, 270] width 9 height 9
click at [391, 259] on div at bounding box center [389, 263] width 9 height 9
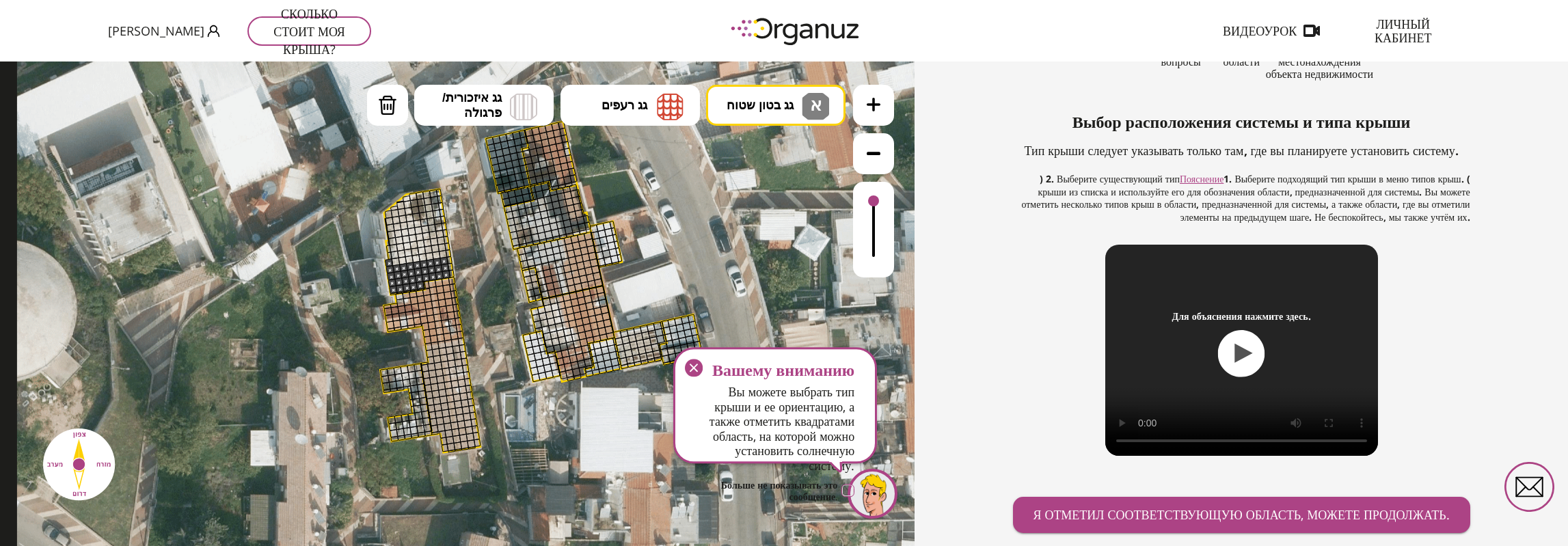
click at [396, 262] on div at bounding box center [396, 262] width 9 height 9
click at [403, 262] on div at bounding box center [403, 261] width 9 height 9
click at [407, 259] on div at bounding box center [409, 260] width 9 height 9
click at [416, 259] on div at bounding box center [416, 258] width 9 height 9
click at [421, 259] on div at bounding box center [422, 257] width 9 height 9
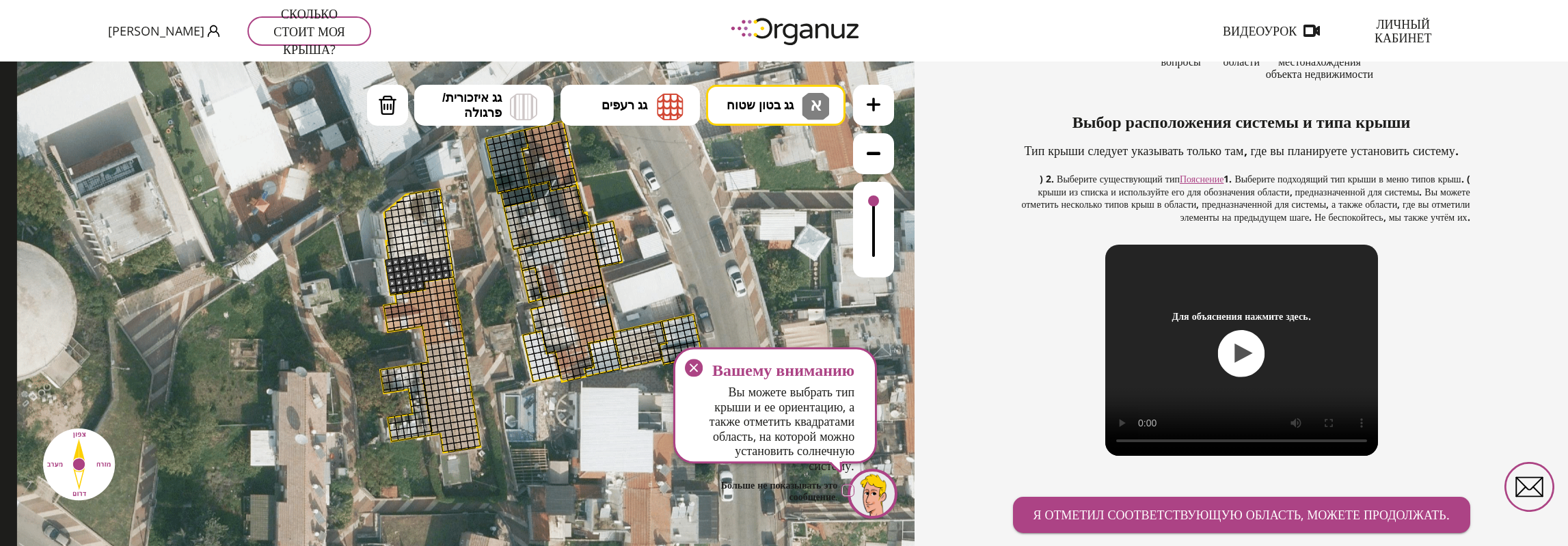
click at [427, 258] on div at bounding box center [430, 256] width 9 height 9
click at [439, 254] on div at bounding box center [443, 255] width 9 height 9
click at [447, 254] on div at bounding box center [449, 253] width 6 height 8
click at [449, 254] on div at bounding box center [449, 253] width 6 height 8
click at [449, 254] on div at bounding box center [449, 253] width 6 height 8
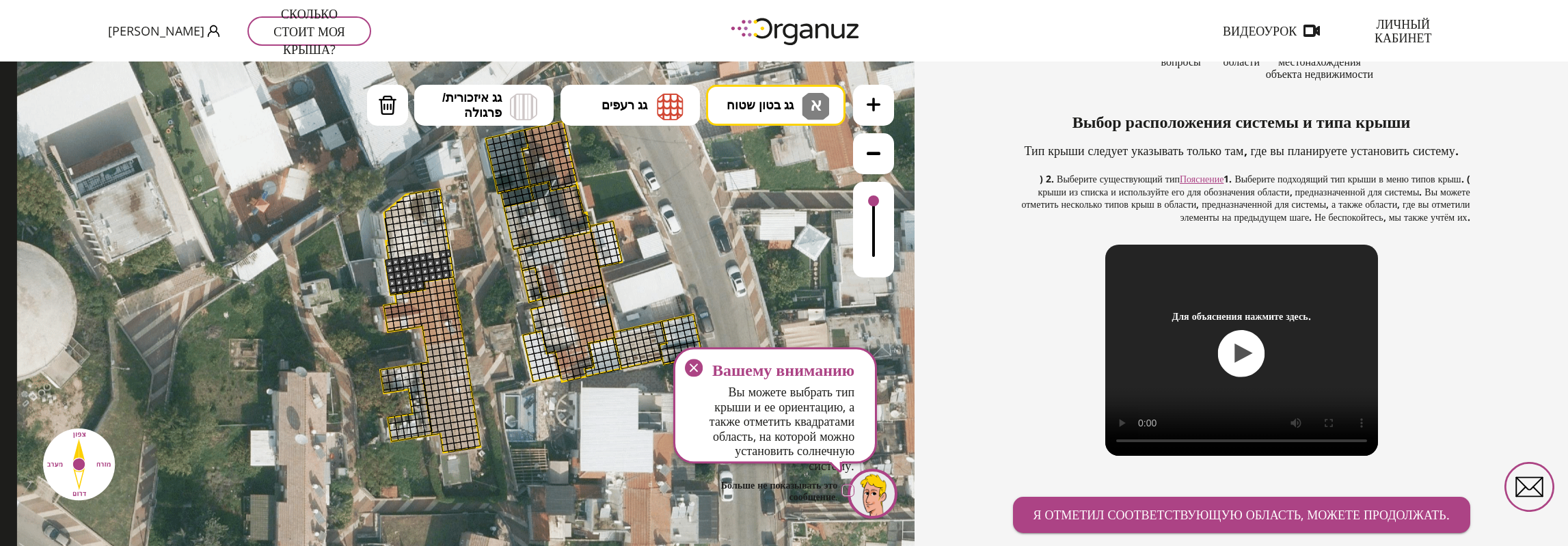
click at [449, 253] on div at bounding box center [449, 253] width 6 height 8
click at [446, 254] on div at bounding box center [449, 253] width 6 height 8
click at [449, 254] on div at bounding box center [449, 253] width 6 height 8
click at [448, 255] on div at bounding box center [449, 253] width 6 height 8
click at [436, 255] on div at bounding box center [437, 256] width 9 height 9
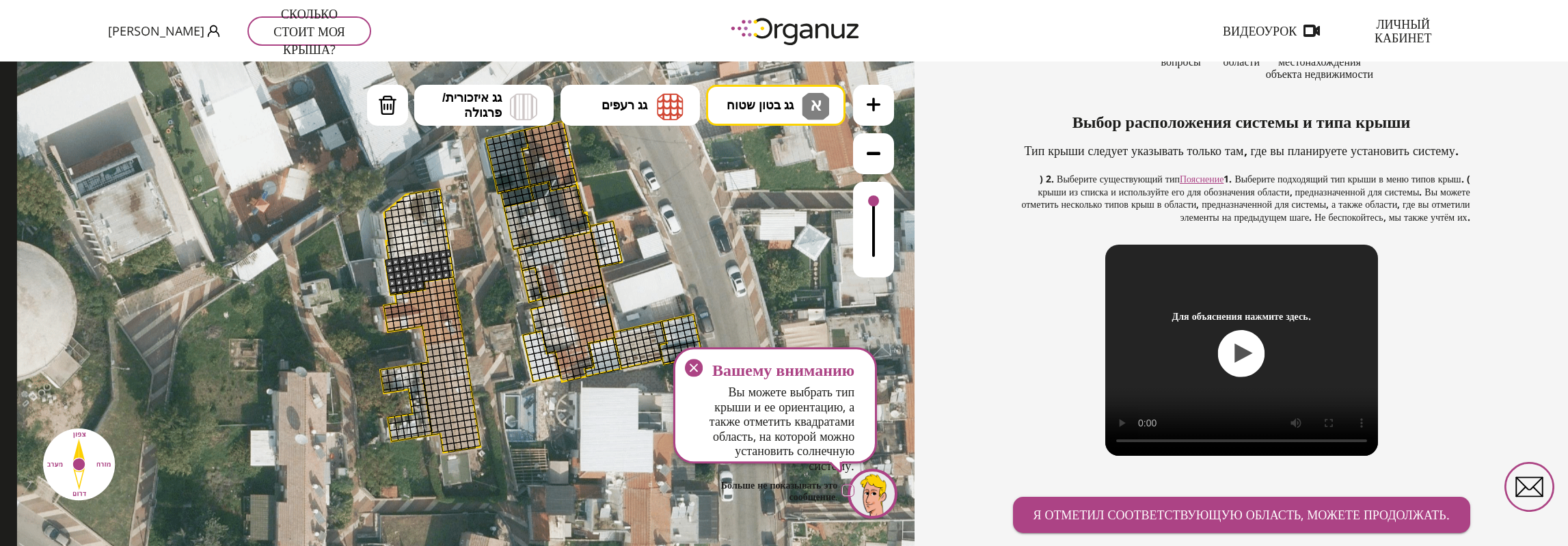
click at [445, 247] on div at bounding box center [447, 247] width 6 height 8
click at [441, 248] on div at bounding box center [442, 247] width 9 height 9
click at [437, 248] on div at bounding box center [435, 248] width 9 height 9
click at [430, 249] on div at bounding box center [429, 250] width 9 height 9
click at [421, 251] on div at bounding box center [422, 251] width 9 height 9
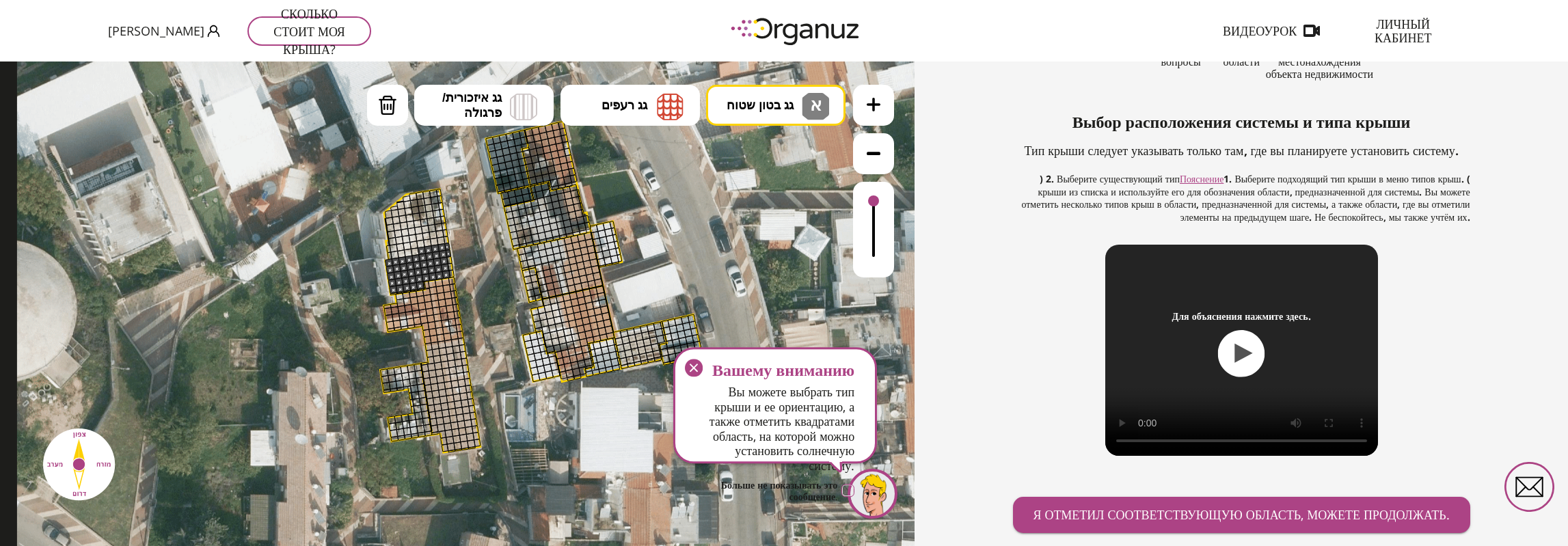
click at [414, 252] on div at bounding box center [415, 252] width 9 height 9
click at [406, 254] on div at bounding box center [408, 253] width 9 height 9
click at [401, 254] on div at bounding box center [402, 254] width 9 height 9
click at [392, 254] on div at bounding box center [395, 256] width 9 height 9
click at [389, 256] on div at bounding box center [389, 255] width 5 height 8
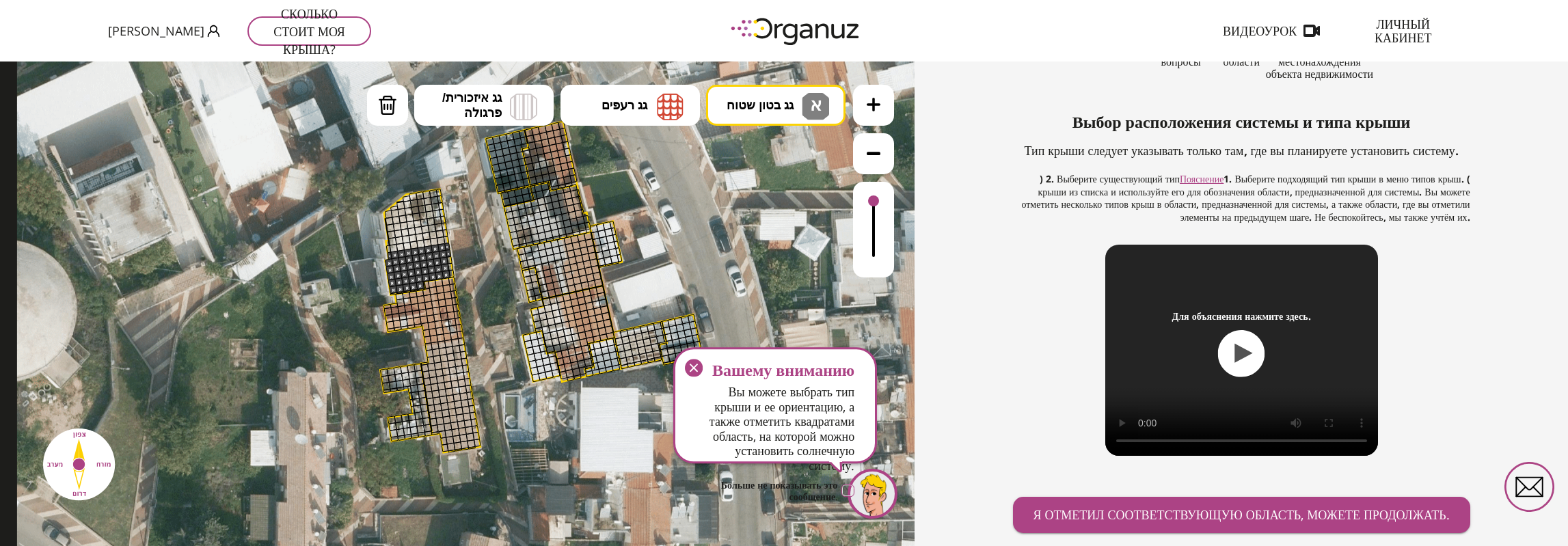
click at [390, 251] on div at bounding box center [394, 248] width 9 height 9
click at [402, 247] on div at bounding box center [400, 247] width 9 height 9
click at [407, 247] on div at bounding box center [407, 247] width 9 height 9
click at [414, 246] on div at bounding box center [414, 245] width 9 height 9
click at [421, 246] on div at bounding box center [421, 244] width 9 height 9
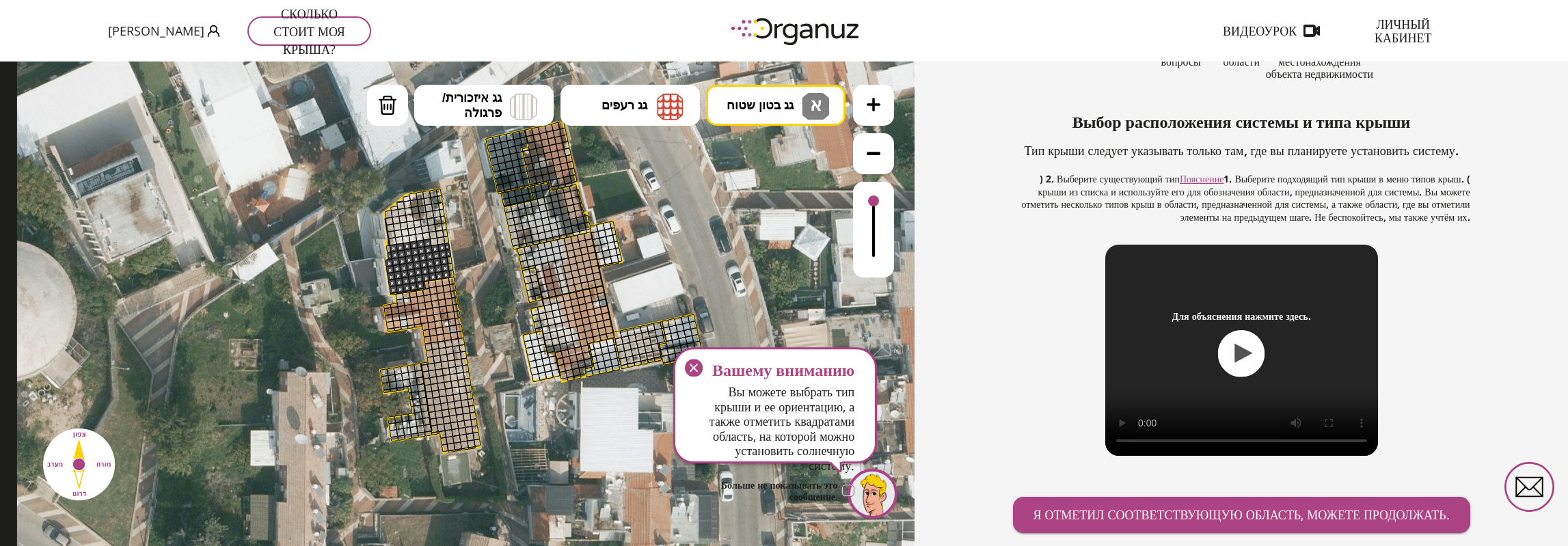
click at [427, 243] on div at bounding box center [428, 243] width 9 height 9
click at [434, 239] on div at bounding box center [434, 242] width 9 height 9
click at [439, 239] on div at bounding box center [441, 241] width 9 height 9
click at [438, 233] on div at bounding box center [440, 234] width 9 height 9
click at [430, 234] on div at bounding box center [433, 236] width 9 height 9
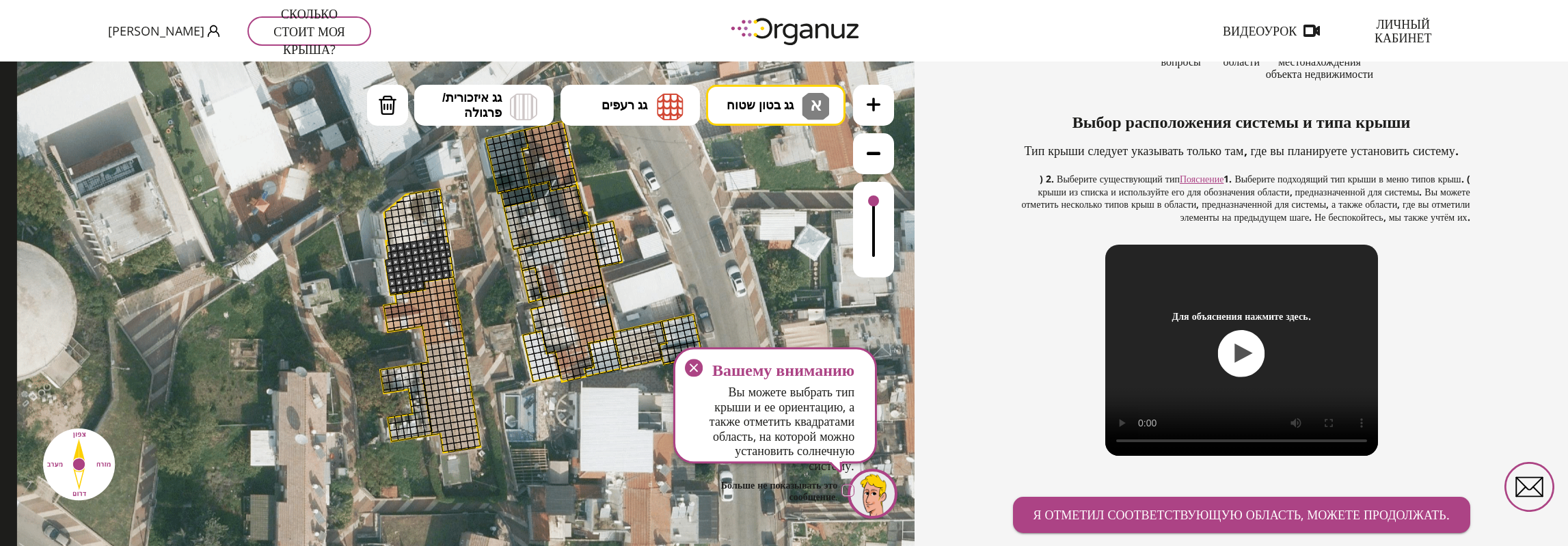
click at [422, 237] on div at bounding box center [426, 236] width 9 height 9
click at [421, 237] on div at bounding box center [420, 238] width 9 height 9
click at [414, 238] on div at bounding box center [414, 238] width 9 height 9
click at [406, 239] on div at bounding box center [406, 239] width 9 height 9
click at [401, 240] on div at bounding box center [399, 240] width 9 height 9
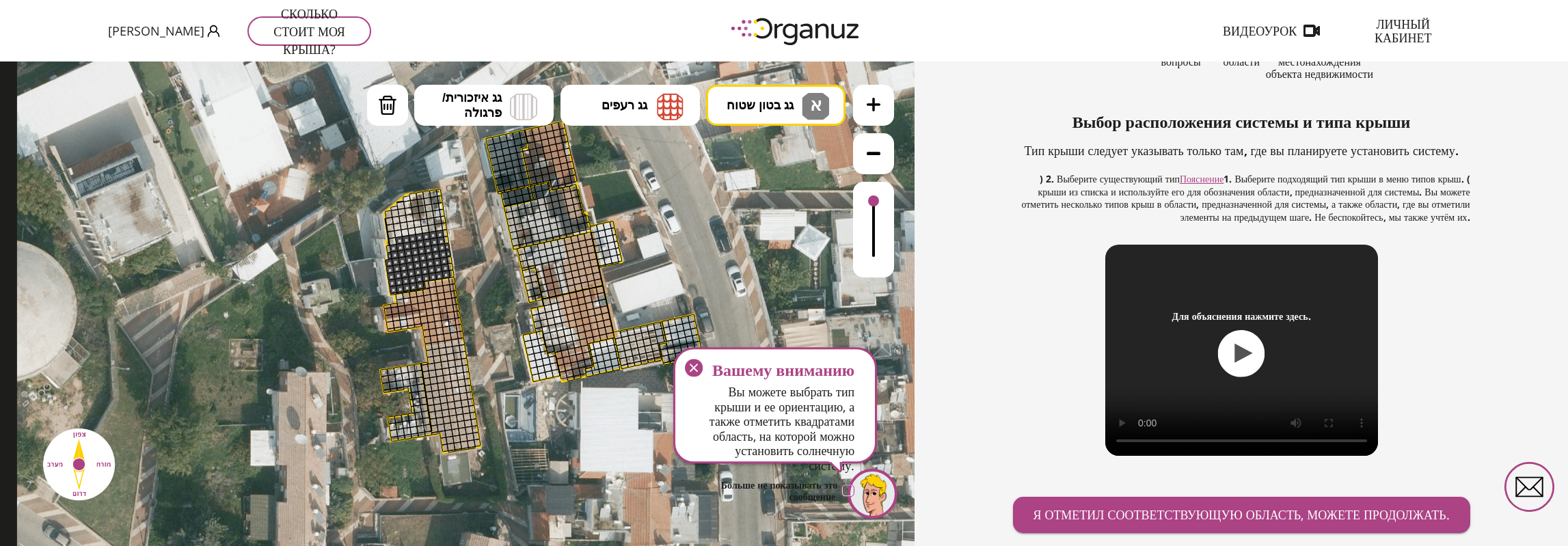
click at [395, 241] on div at bounding box center [399, 240] width 9 height 9
click at [393, 232] on div at bounding box center [391, 235] width 9 height 9
click at [398, 233] on div at bounding box center [398, 234] width 9 height 9
click at [405, 234] on div at bounding box center [405, 233] width 9 height 9
click at [413, 231] on div at bounding box center [412, 231] width 9 height 9
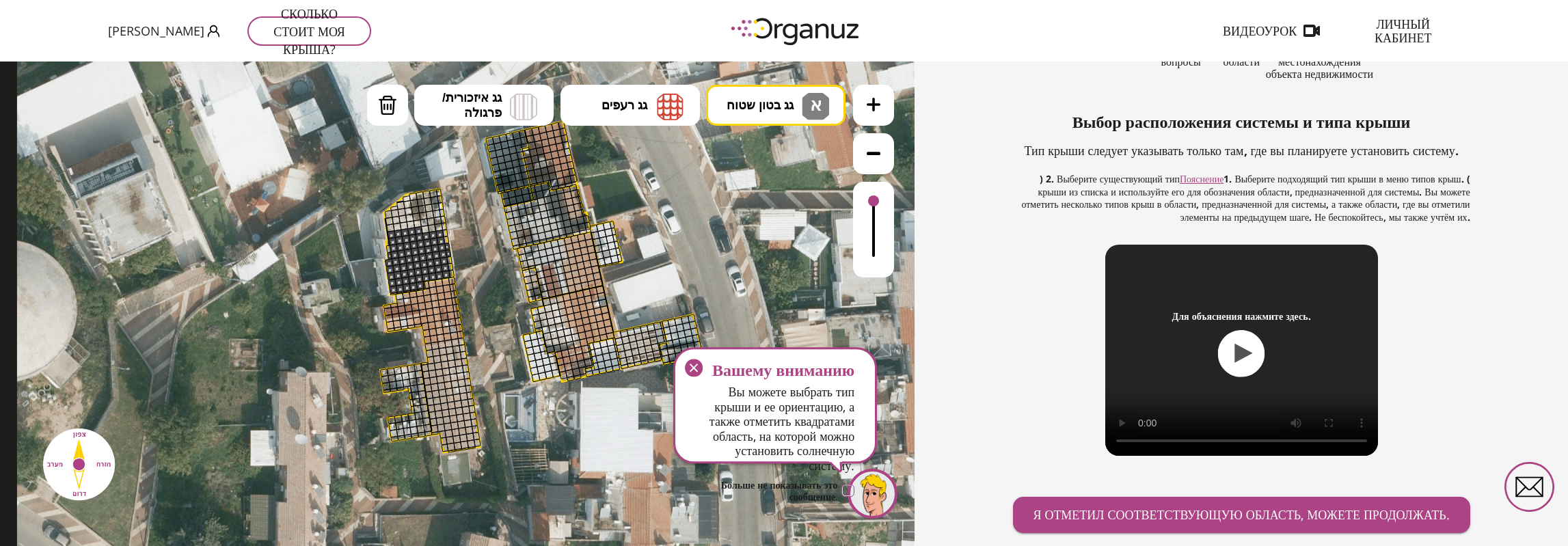
click at [419, 230] on div at bounding box center [419, 230] width 9 height 9
click at [423, 229] on div at bounding box center [425, 230] width 9 height 9
click at [432, 229] on div at bounding box center [432, 229] width 9 height 9
click at [439, 228] on div at bounding box center [440, 227] width 9 height 9
click at [439, 218] on div at bounding box center [438, 221] width 9 height 9
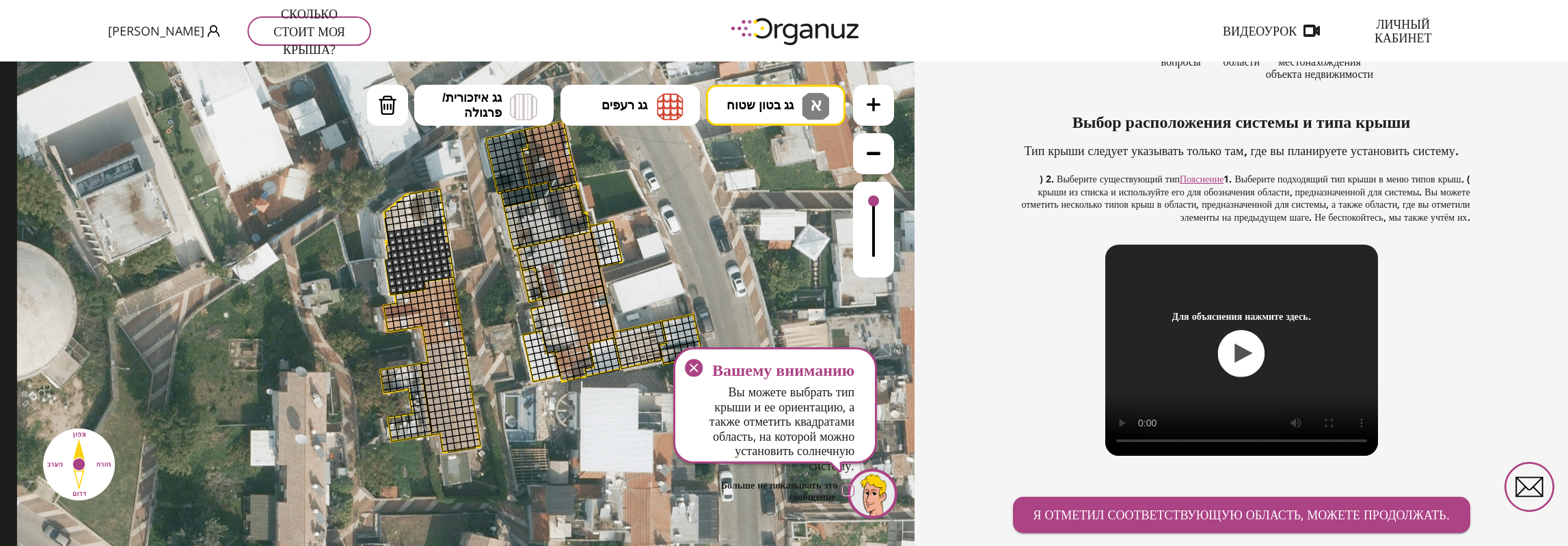
click at [427, 222] on div at bounding box center [431, 221] width 9 height 9
click at [420, 225] on div at bounding box center [417, 224] width 9 height 9
click at [413, 225] on div at bounding box center [411, 225] width 9 height 9
click at [404, 225] on div at bounding box center [405, 226] width 9 height 9
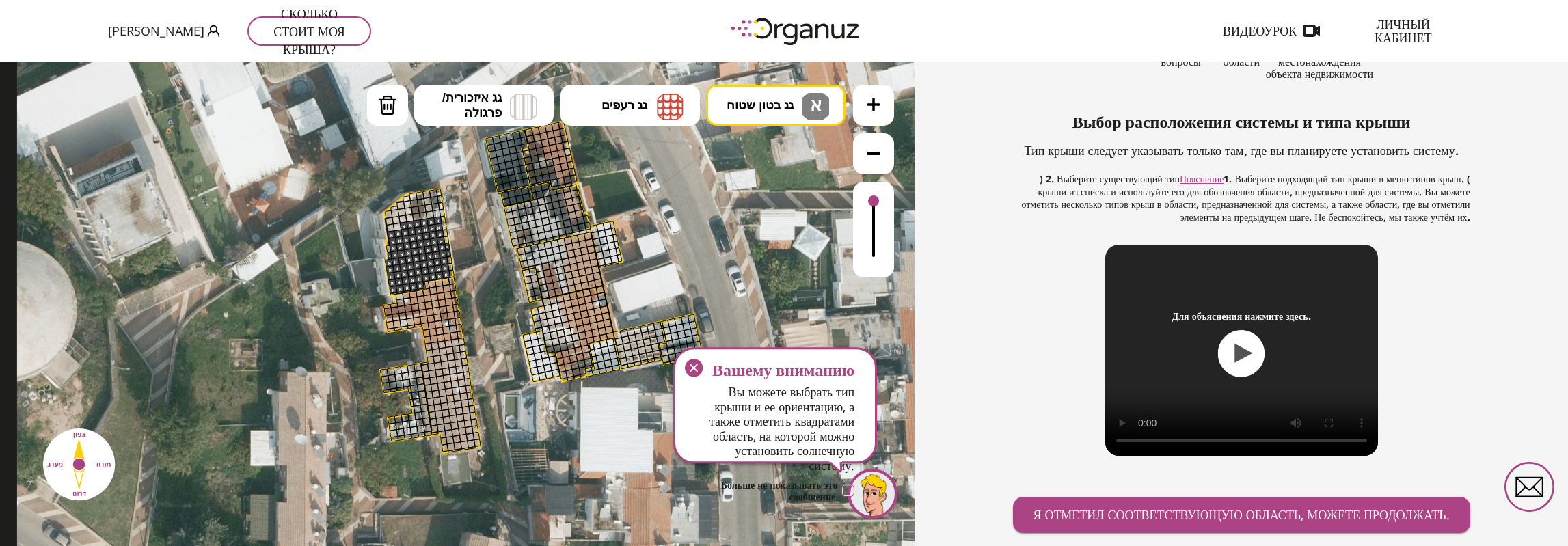
click at [396, 227] on div at bounding box center [397, 227] width 9 height 9
click at [392, 227] on div at bounding box center [391, 228] width 9 height 9
click at [389, 222] on div at bounding box center [389, 221] width 9 height 9
click at [396, 221] on div at bounding box center [396, 221] width 9 height 9
click at [404, 221] on div at bounding box center [405, 226] width 9 height 9
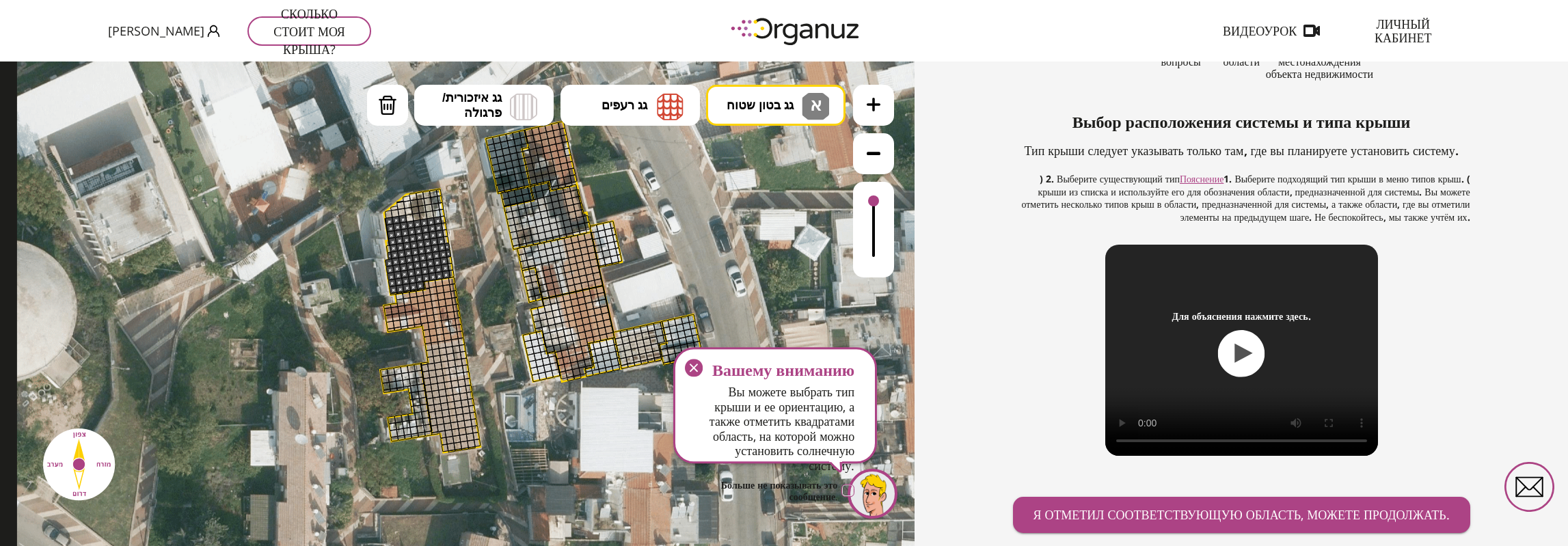
click at [411, 218] on div at bounding box center [410, 219] width 9 height 9
click at [415, 218] on div at bounding box center [417, 217] width 9 height 9
click at [421, 218] on div at bounding box center [423, 216] width 9 height 9
click at [427, 217] on div at bounding box center [431, 215] width 9 height 9
click at [436, 214] on div at bounding box center [437, 214] width 9 height 9
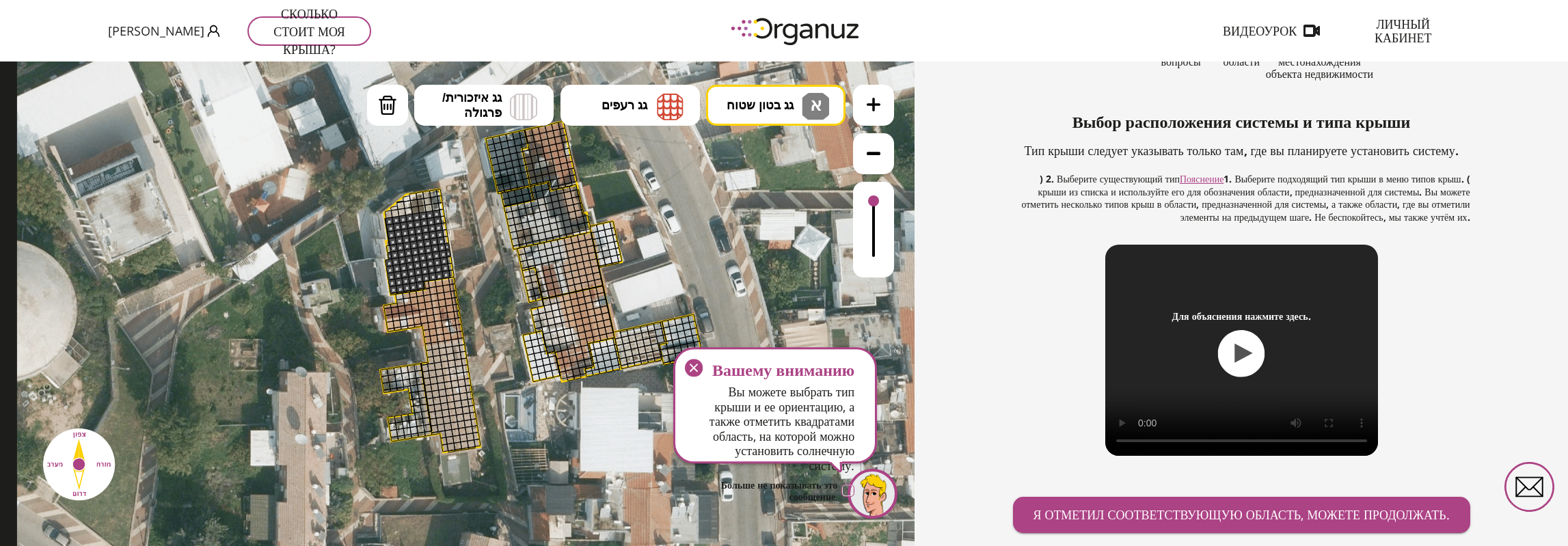
click at [435, 208] on div at bounding box center [436, 207] width 9 height 9
click at [430, 208] on div at bounding box center [429, 208] width 9 height 9
click at [421, 208] on div at bounding box center [422, 210] width 9 height 9
click at [414, 210] on div at bounding box center [415, 210] width 9 height 9
click at [409, 211] on div at bounding box center [408, 212] width 9 height 9
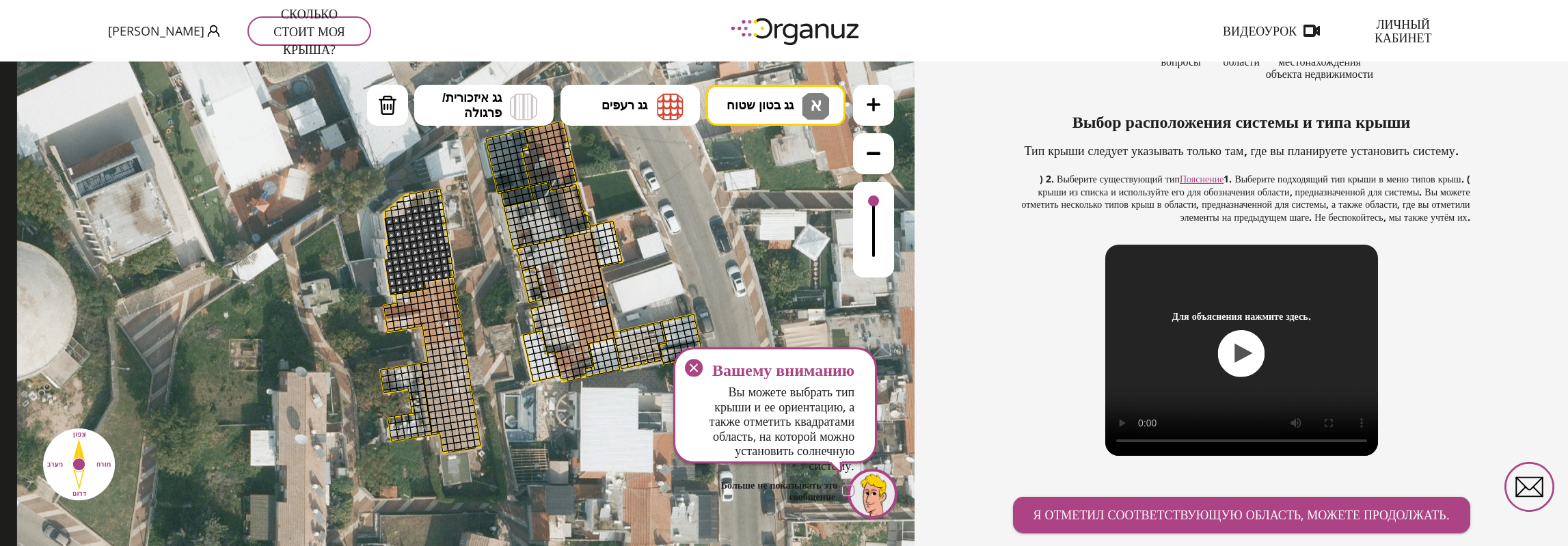
click at [404, 214] on div at bounding box center [403, 219] width 9 height 9
click at [397, 214] on div at bounding box center [396, 213] width 9 height 9
click at [389, 214] on div at bounding box center [388, 214] width 8 height 8
click at [395, 208] on div at bounding box center [394, 208] width 8 height 5
click at [404, 204] on div at bounding box center [408, 204] width 9 height 9
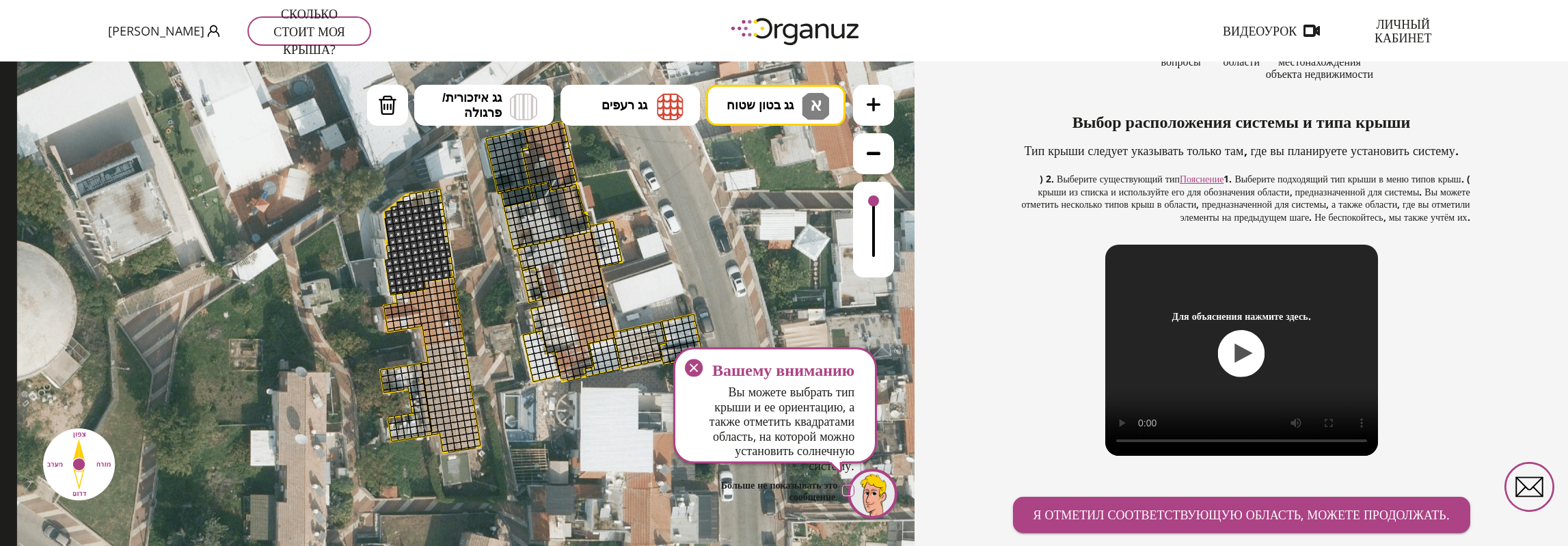
click at [401, 205] on div at bounding box center [401, 206] width 9 height 9
click at [415, 203] on div at bounding box center [414, 204] width 9 height 9
click at [421, 203] on div at bounding box center [422, 203] width 9 height 9
click at [427, 203] on div at bounding box center [428, 201] width 9 height 9
click at [435, 200] on div at bounding box center [434, 201] width 9 height 9
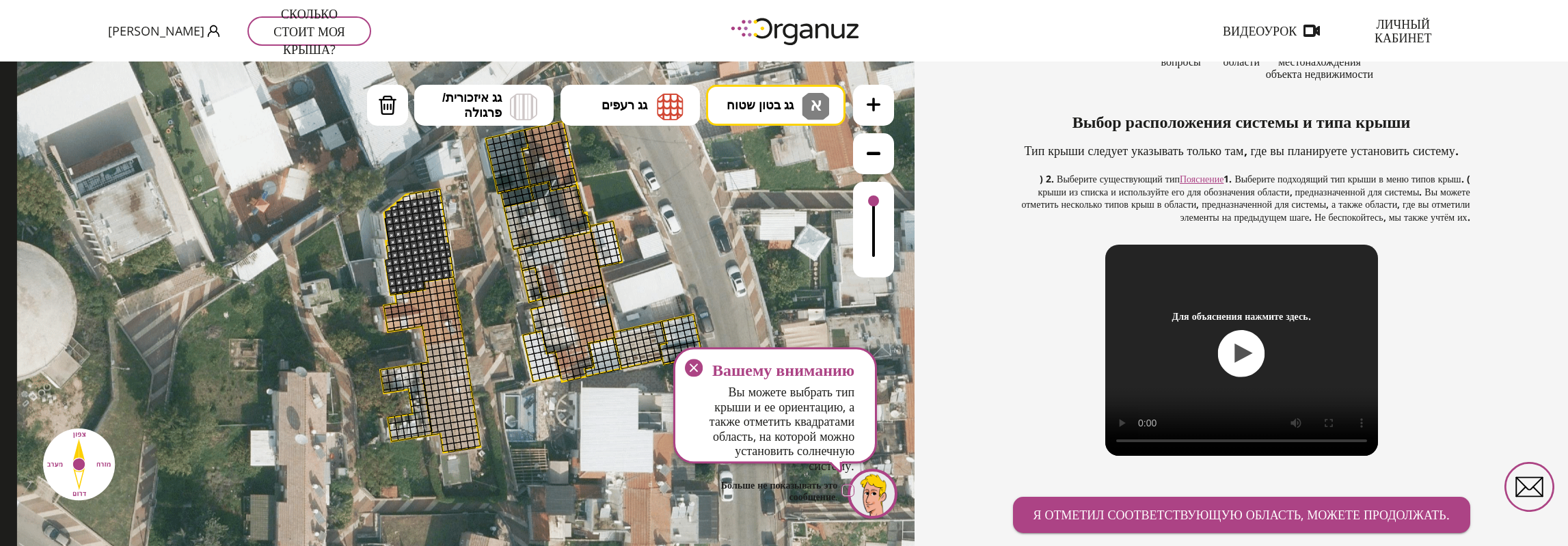
click at [439, 200] on div at bounding box center [440, 199] width 6 height 8
click at [428, 194] on div at bounding box center [427, 195] width 9 height 9
click at [420, 195] on div at bounding box center [420, 195] width 9 height 9
click at [413, 196] on div at bounding box center [414, 197] width 9 height 9
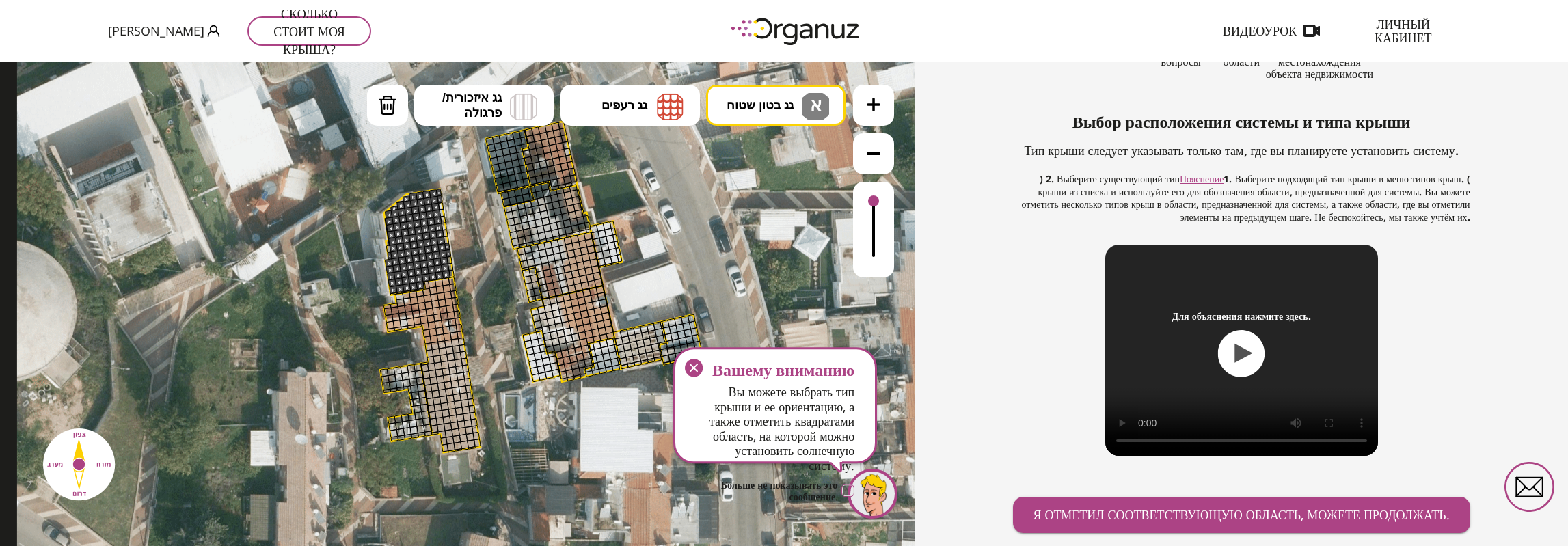
click at [409, 197] on div at bounding box center [406, 199] width 8 height 7
click at [1185, 509] on font "Я отметил соответствующую область, можете продолжать." at bounding box center [1241, 515] width 416 height 16
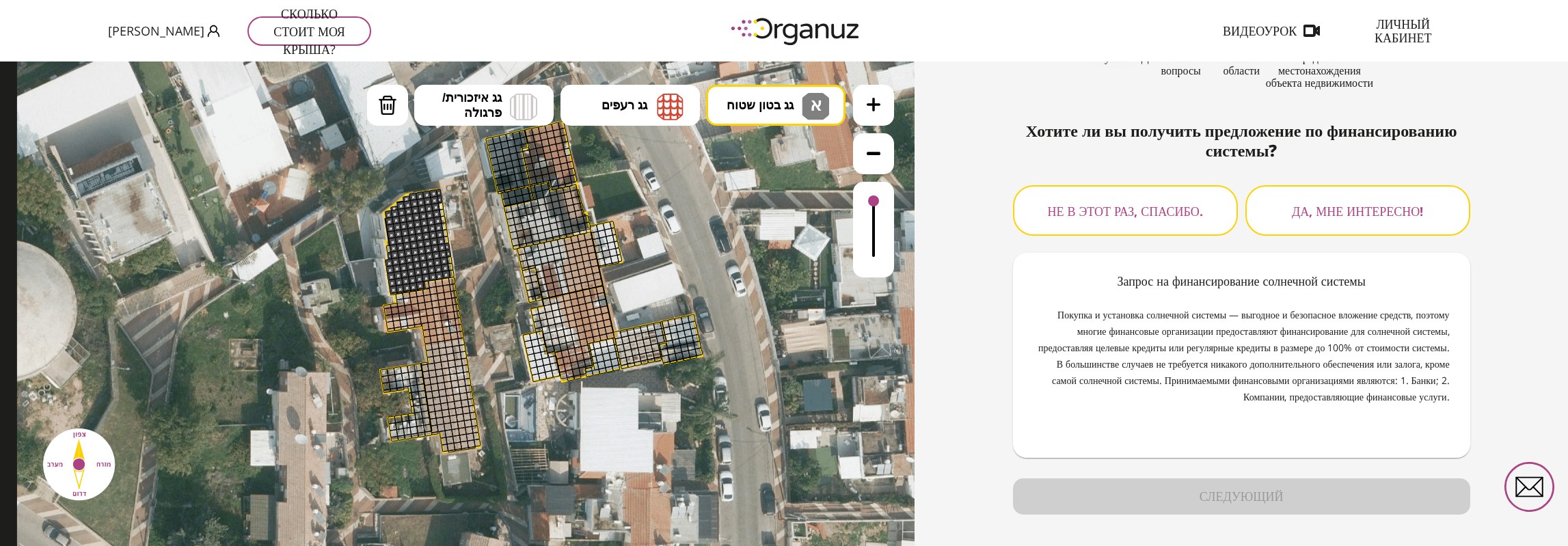
scroll to position [122, 0]
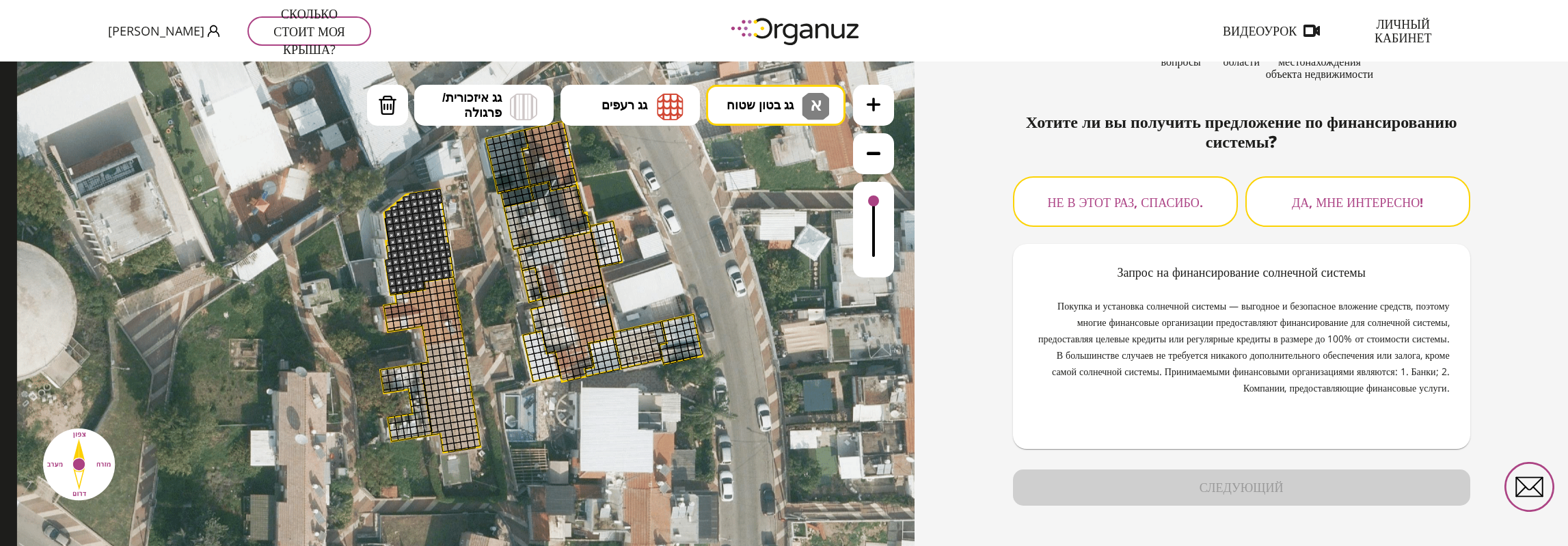
click at [1131, 200] on font "Не в этот раз, спасибо." at bounding box center [1125, 202] width 155 height 16
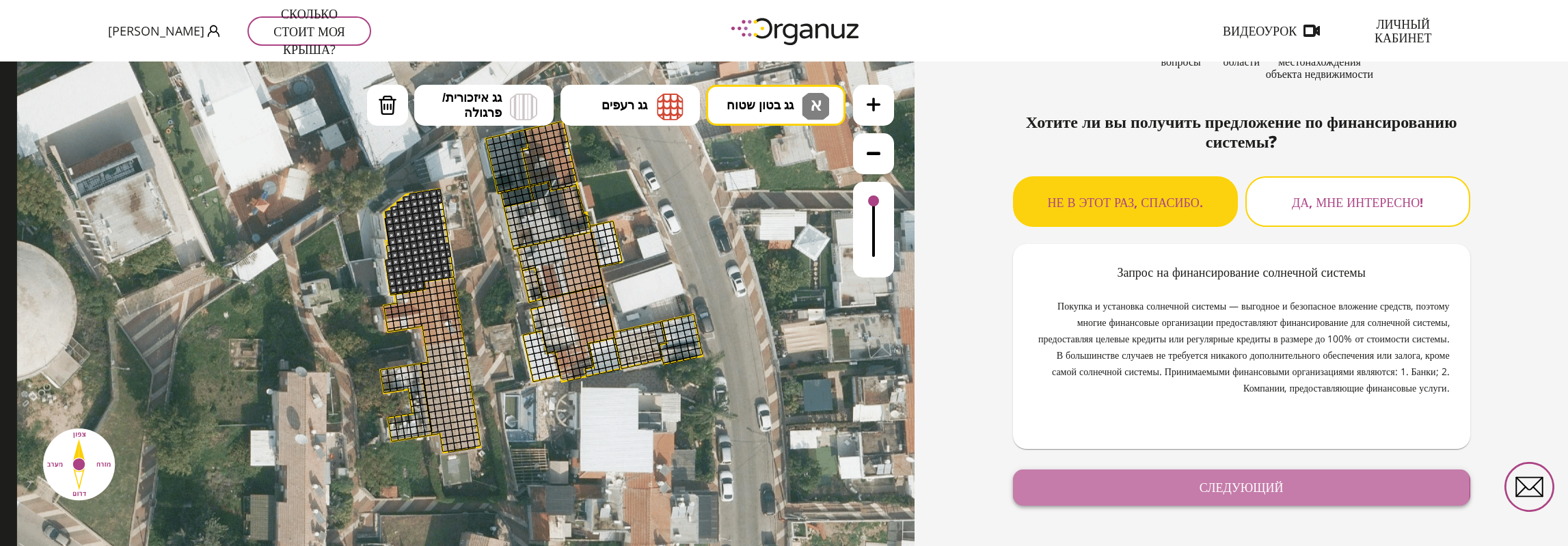
click at [1223, 486] on font "следующий" at bounding box center [1241, 487] width 84 height 16
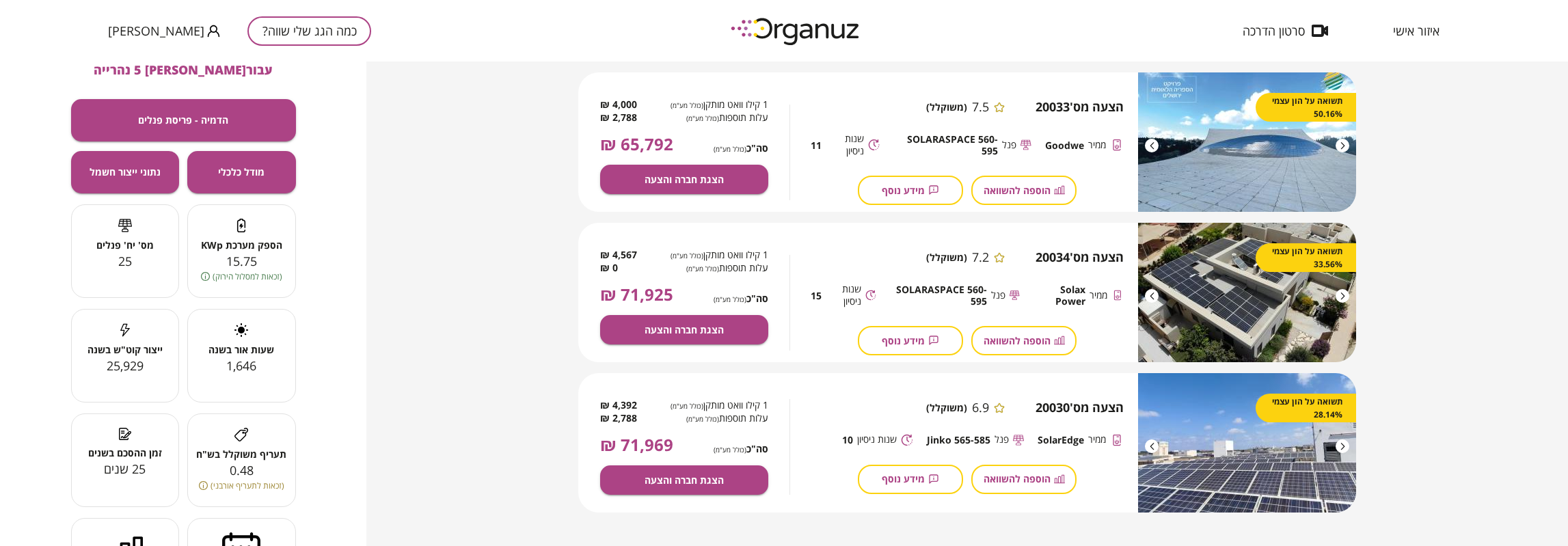
scroll to position [2, 0]
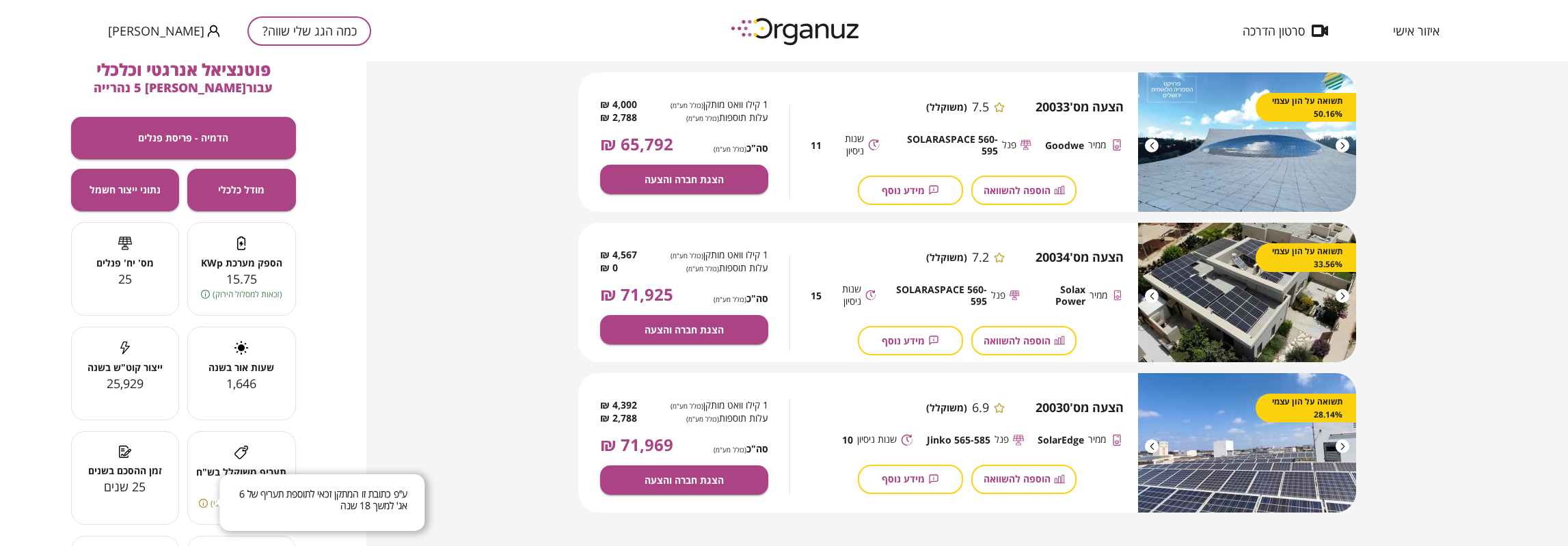
click at [206, 501] on icon at bounding box center [204, 503] width 9 height 9
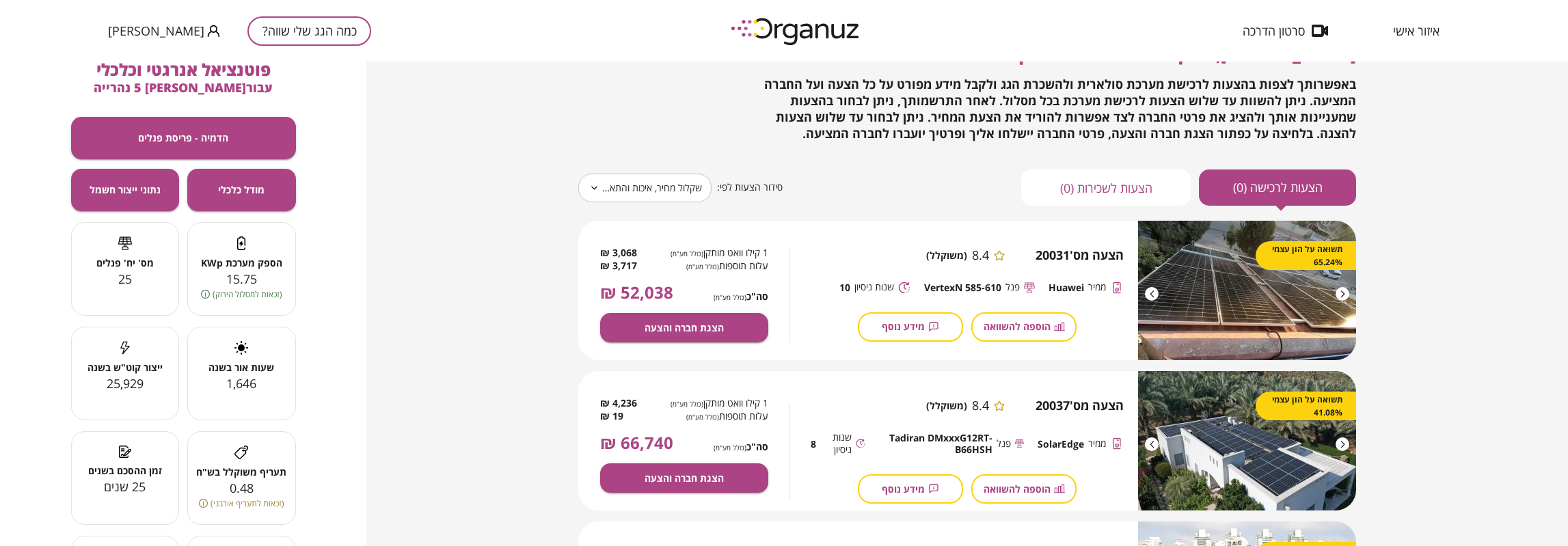
scroll to position [68, 0]
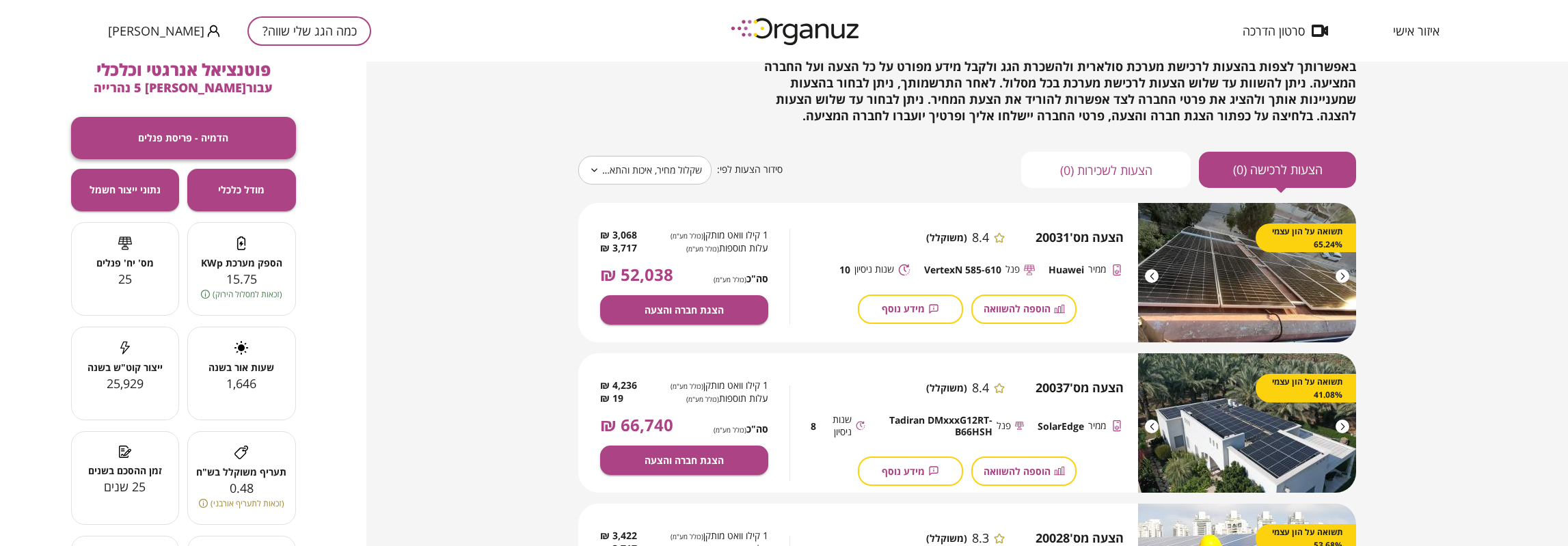
click at [167, 135] on span "הדמיה - פריסת פנלים" at bounding box center [183, 137] width 91 height 12
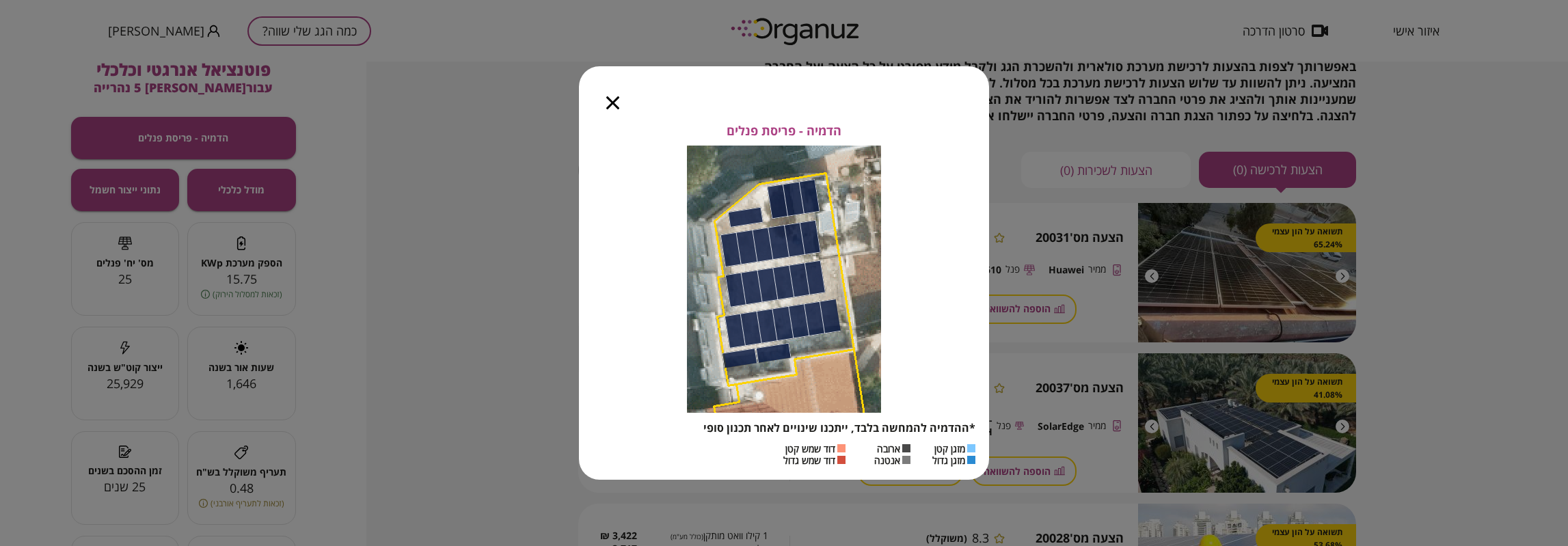
drag, startPoint x: 616, startPoint y: 100, endPoint x: 605, endPoint y: 113, distance: 17.0
click at [616, 101] on icon "button" at bounding box center [613, 102] width 13 height 13
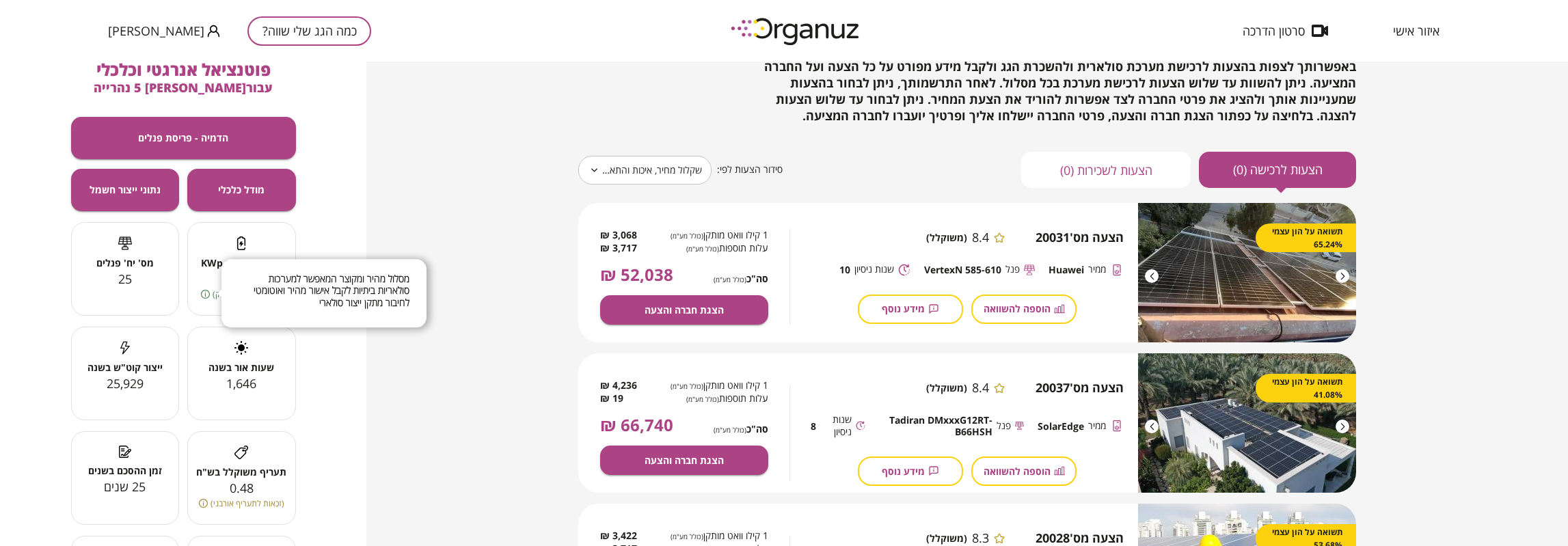
click at [205, 292] on icon at bounding box center [205, 293] width 1 height 4
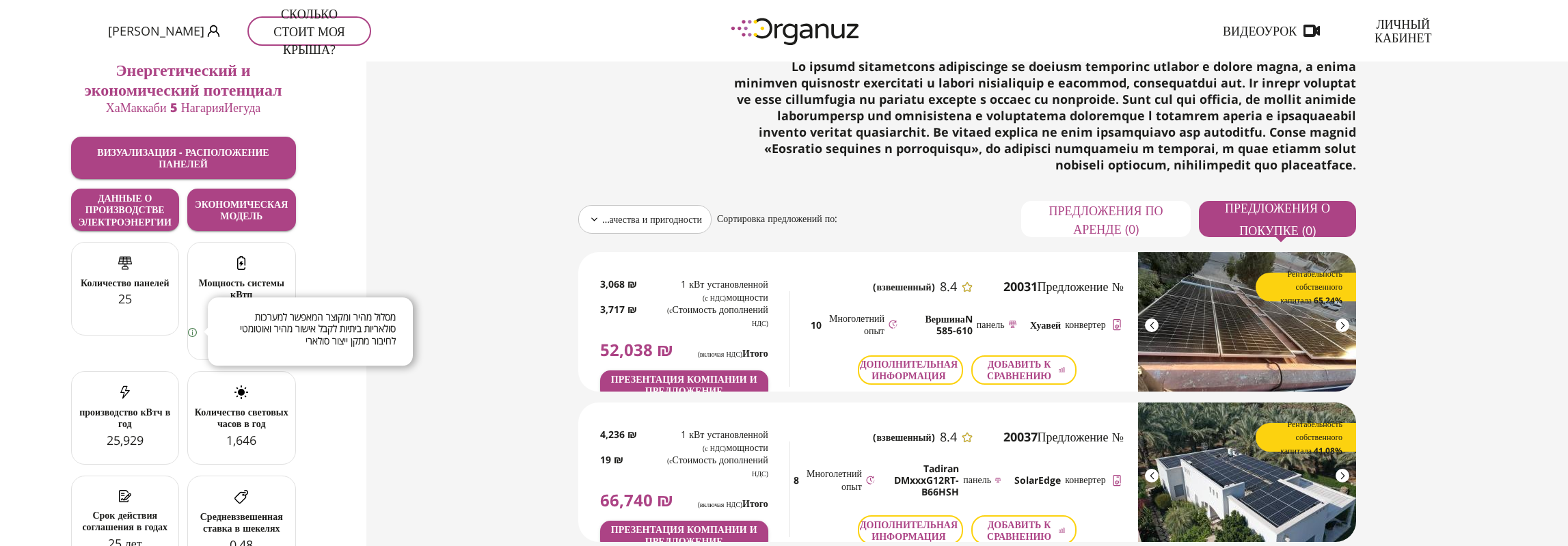
click at [193, 331] on icon at bounding box center [192, 332] width 1 height 4
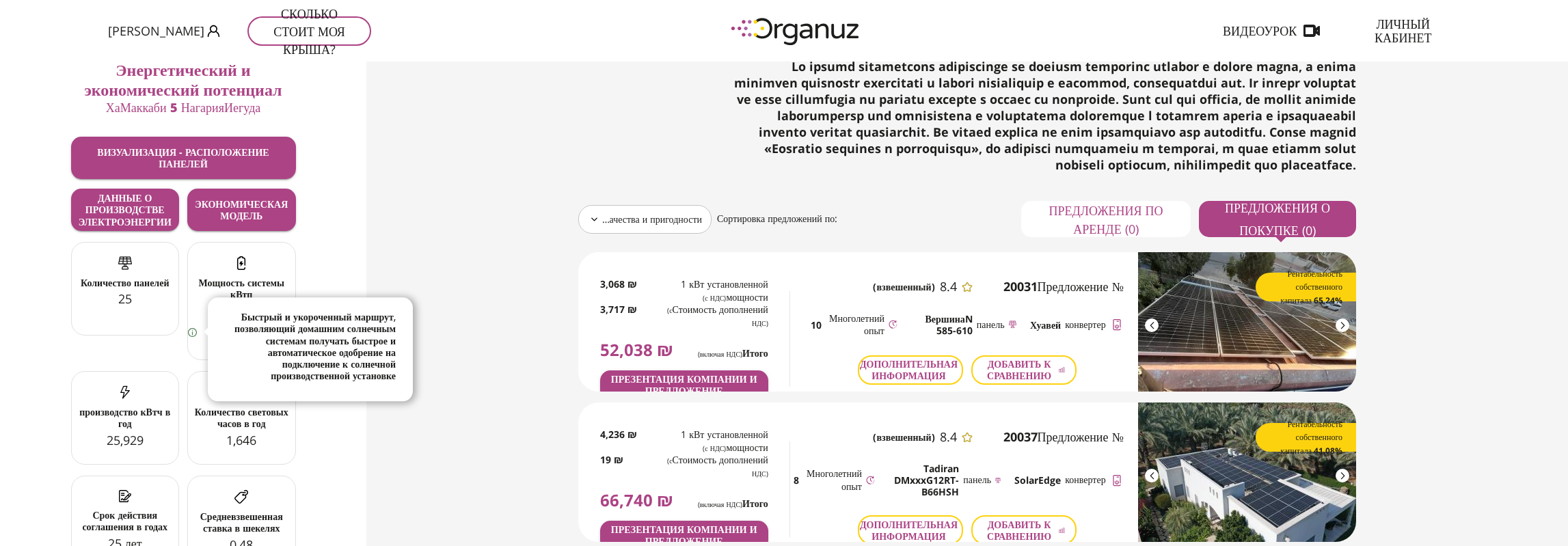
click at [193, 331] on icon at bounding box center [192, 332] width 1 height 4
click at [195, 331] on icon at bounding box center [193, 333] width 9 height 9
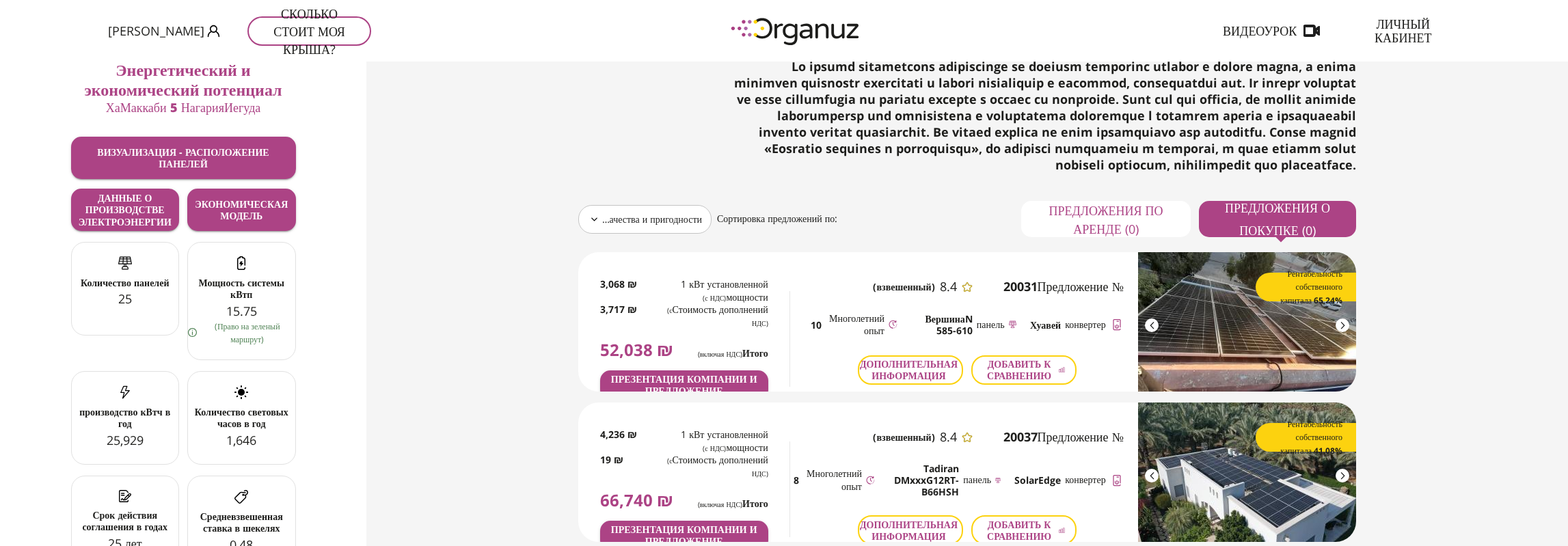
click at [313, 267] on div "Энергетический и экономический потенциал Иегуда ХаМаккаби 5 Нагария Визуализаци…" at bounding box center [183, 304] width 366 height 484
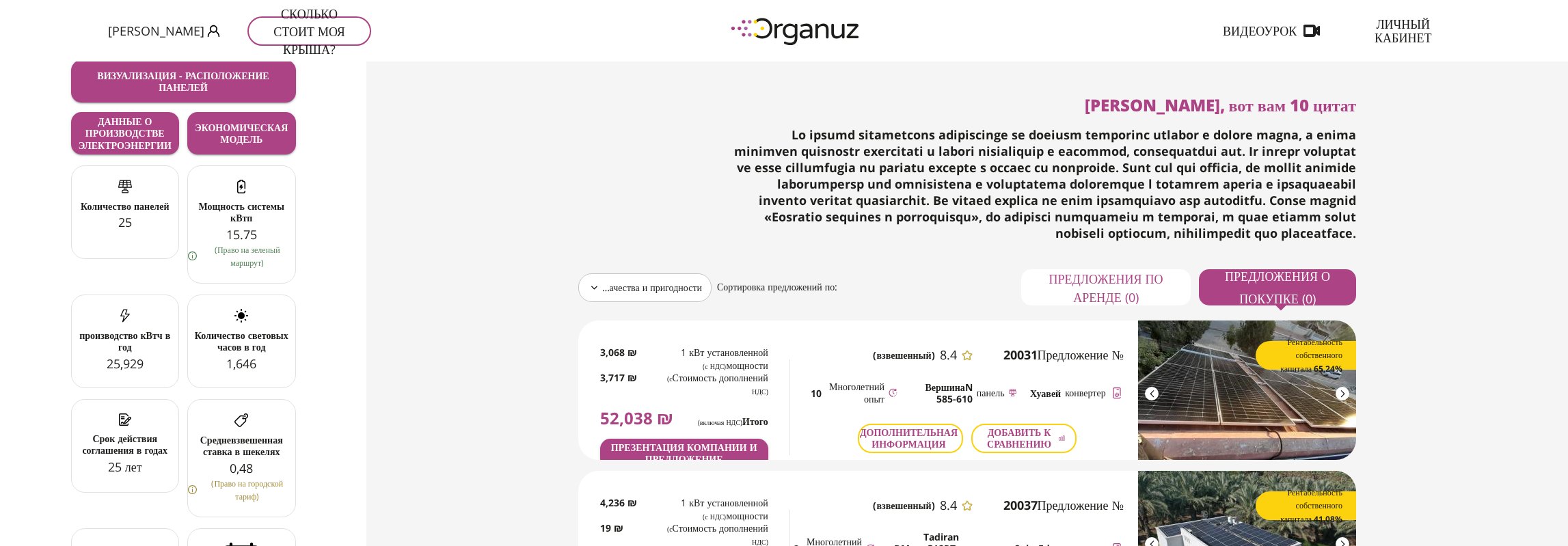
scroll to position [0, 0]
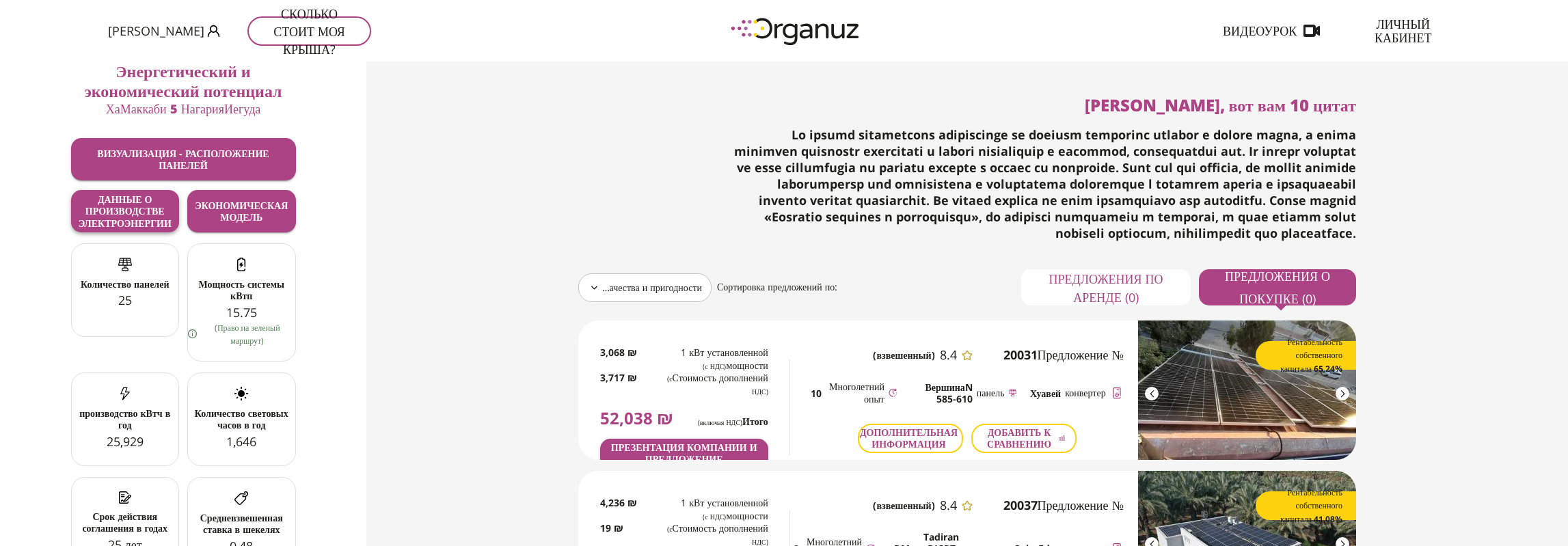
click at [119, 209] on font "Данные о производстве электроэнергии" at bounding box center [126, 211] width 93 height 37
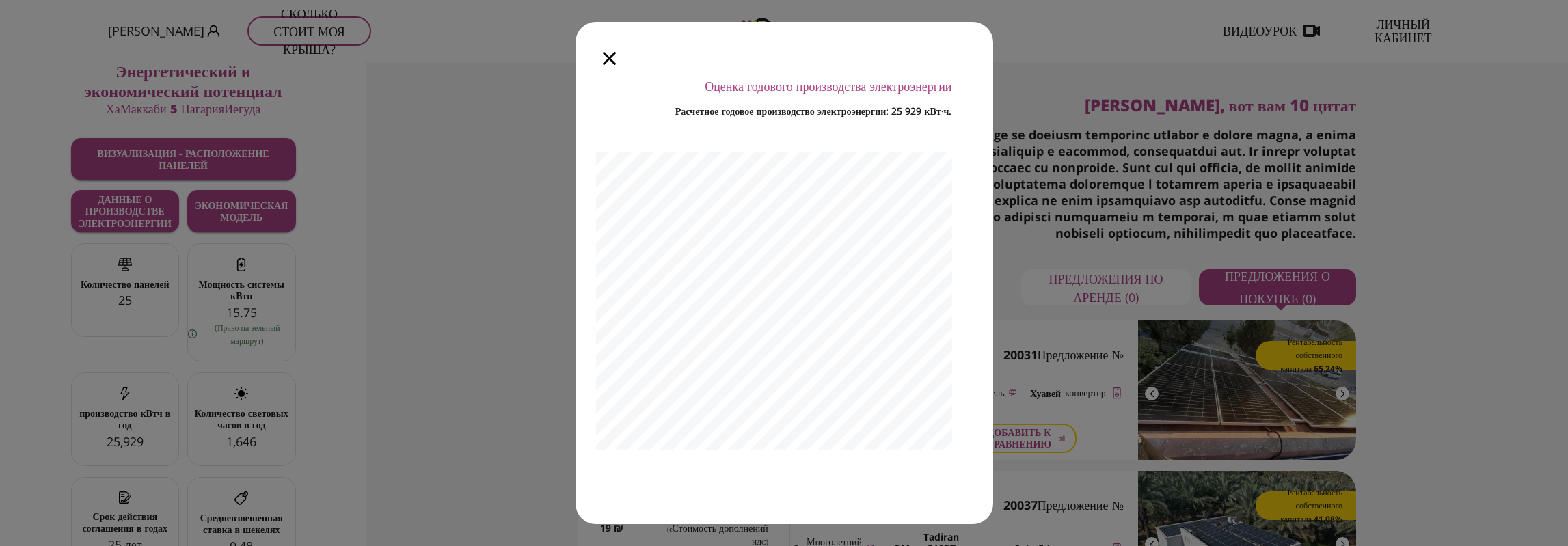
click at [603, 55] on icon "button" at bounding box center [609, 58] width 13 height 13
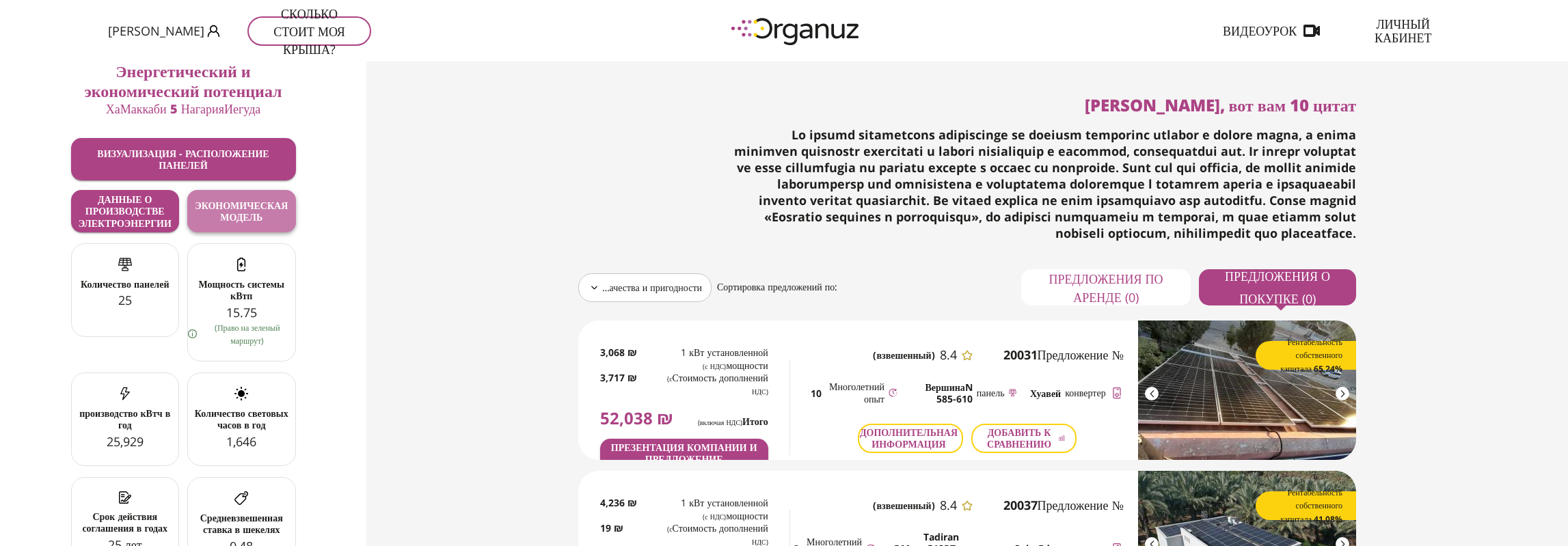
click at [240, 215] on font "Экономическая модель" at bounding box center [241, 211] width 93 height 24
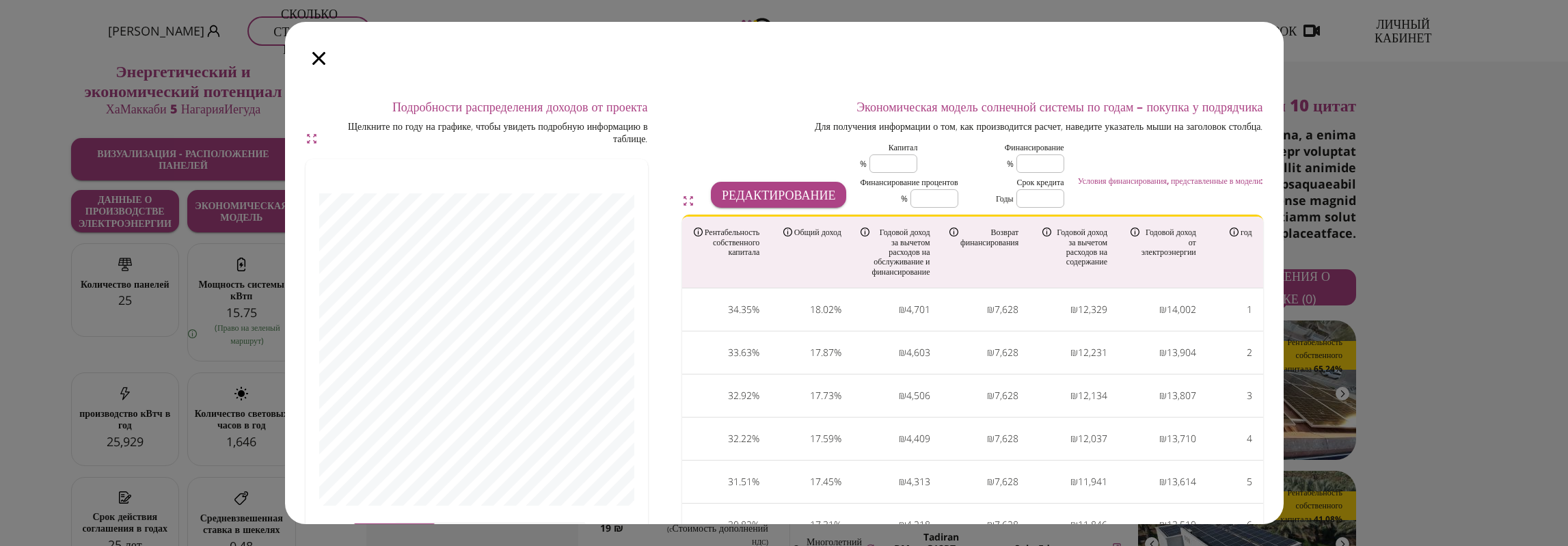
click at [314, 57] on icon "button" at bounding box center [318, 58] width 13 height 13
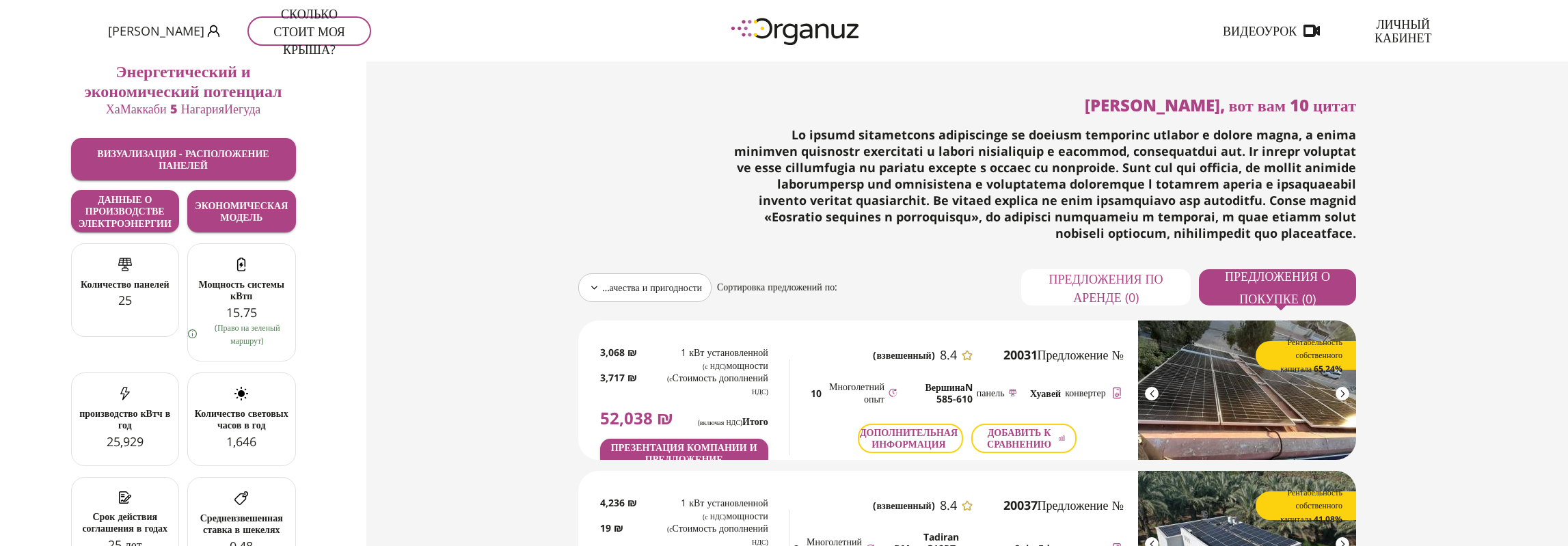
click at [113, 292] on div "25" at bounding box center [126, 300] width 108 height 16
click at [125, 274] on div at bounding box center [126, 266] width 108 height 18
click at [134, 298] on div "25" at bounding box center [126, 300] width 108 height 16
click at [131, 272] on div at bounding box center [126, 266] width 108 height 18
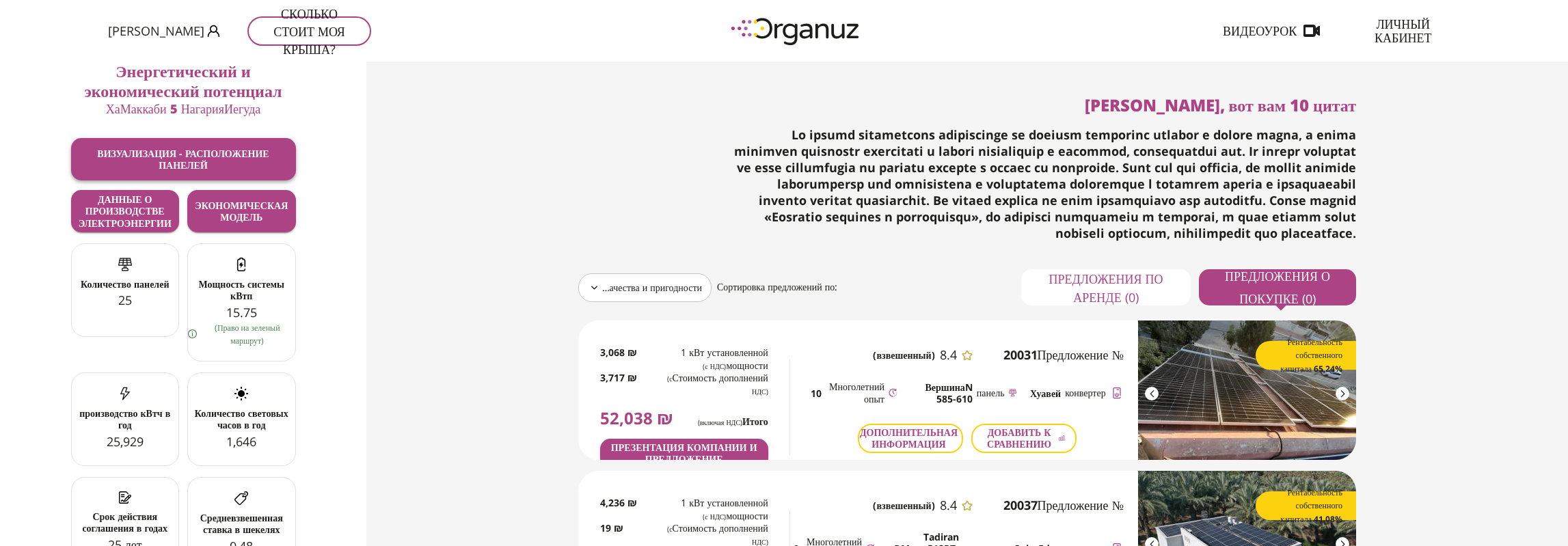
click at [159, 152] on font "Визуализация - Расположение панелей" at bounding box center [182, 159] width 171 height 24
